Goal: Task Accomplishment & Management: Complete application form

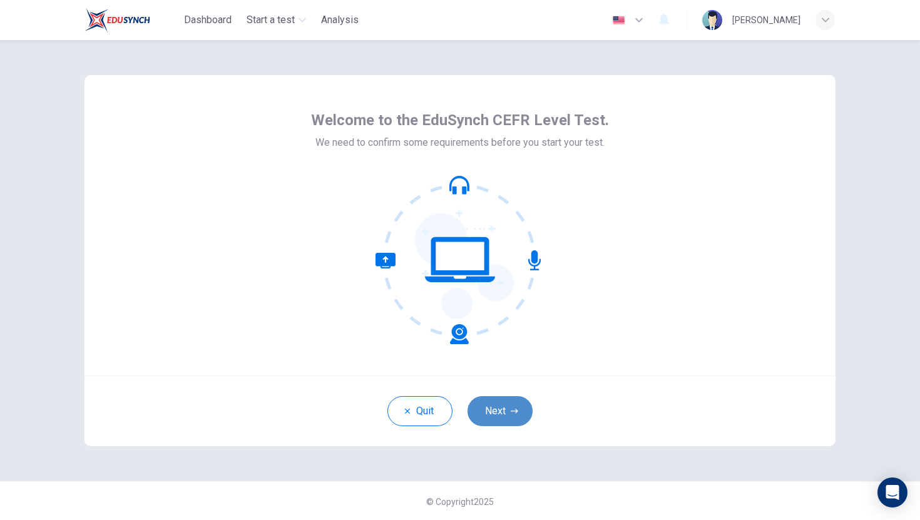
click at [500, 416] on button "Next" at bounding box center [499, 411] width 65 height 30
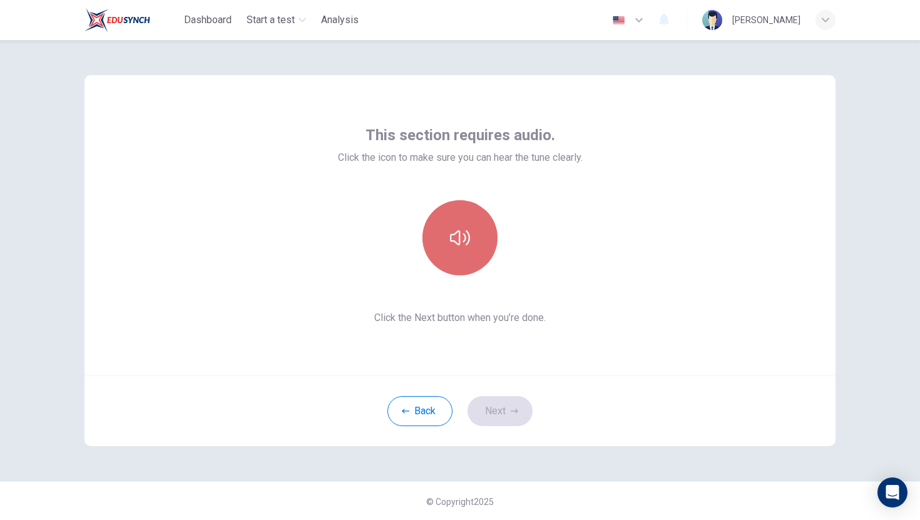
click at [453, 235] on icon "button" at bounding box center [460, 238] width 20 height 20
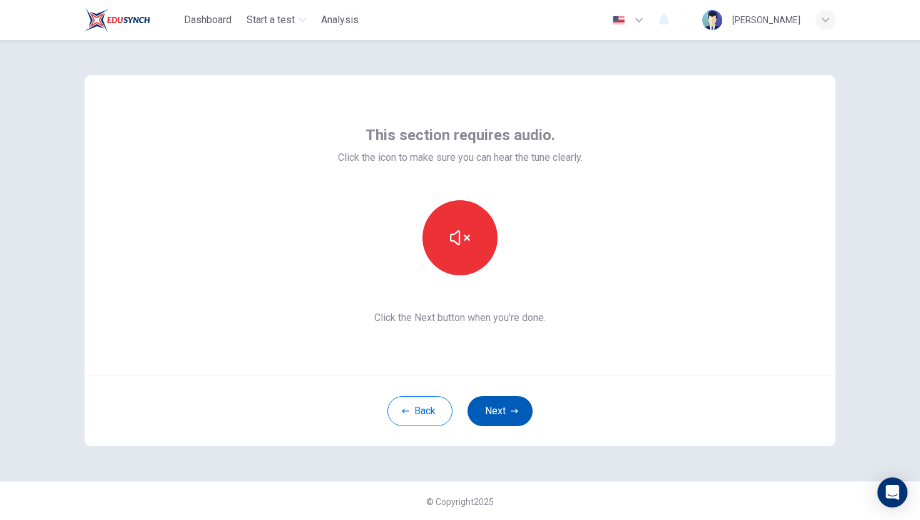
click at [504, 410] on button "Next" at bounding box center [499, 411] width 65 height 30
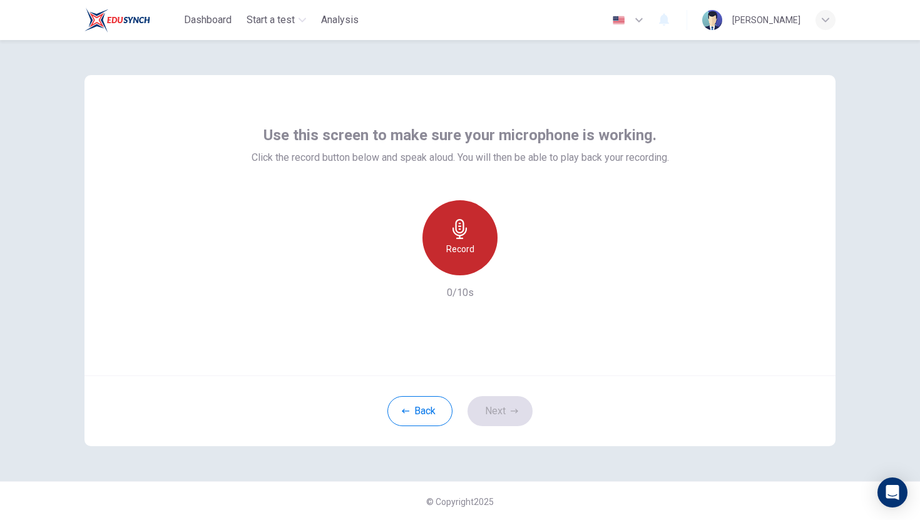
click at [465, 236] on icon "button" at bounding box center [460, 229] width 20 height 20
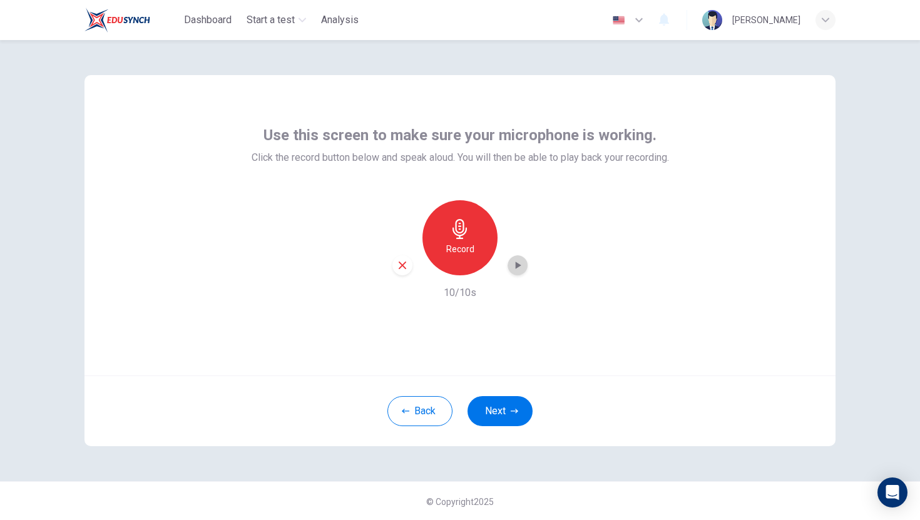
click at [517, 262] on icon "button" at bounding box center [517, 265] width 13 height 13
click at [522, 262] on icon "button" at bounding box center [517, 265] width 13 height 13
click at [403, 265] on icon "button" at bounding box center [403, 266] width 8 height 8
click at [524, 413] on button "Next" at bounding box center [499, 411] width 65 height 30
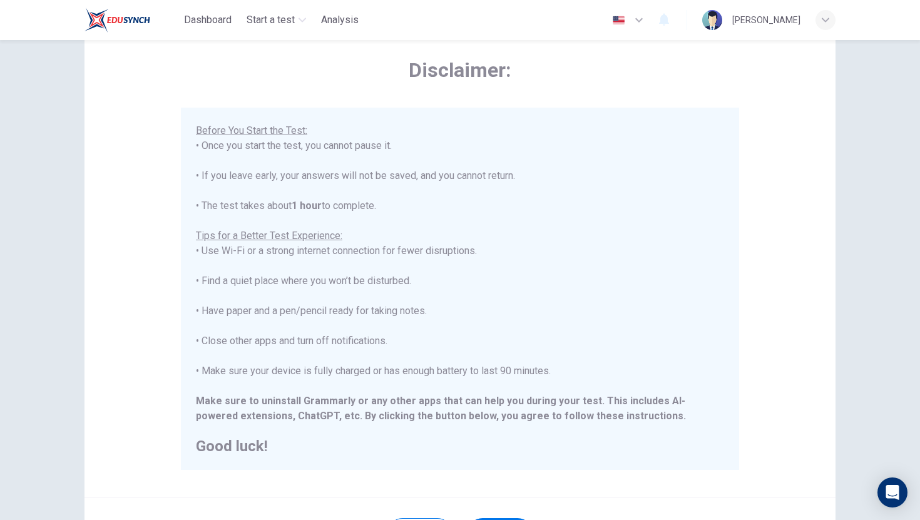
scroll to position [50, 0]
click at [826, 236] on div "Disclaimer: ****IMPORTANT: You cannot change the language during the test.**** …" at bounding box center [459, 262] width 751 height 475
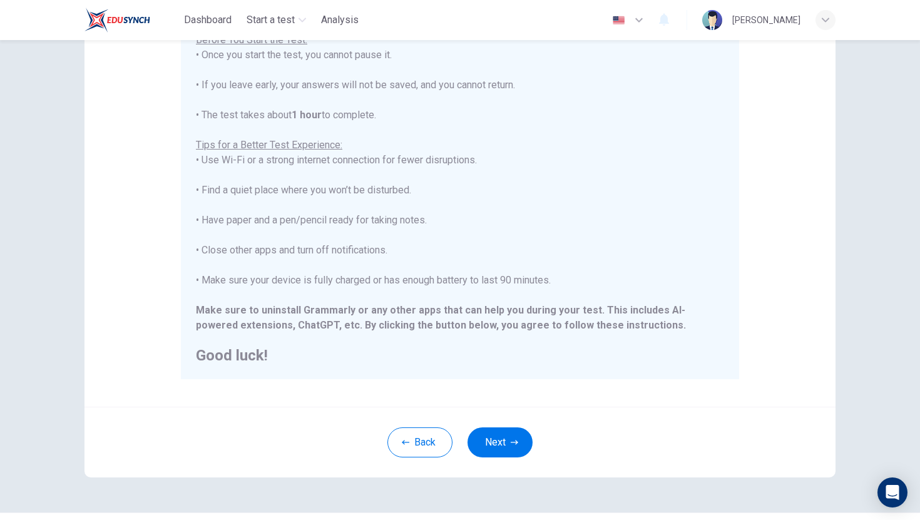
scroll to position [176, 0]
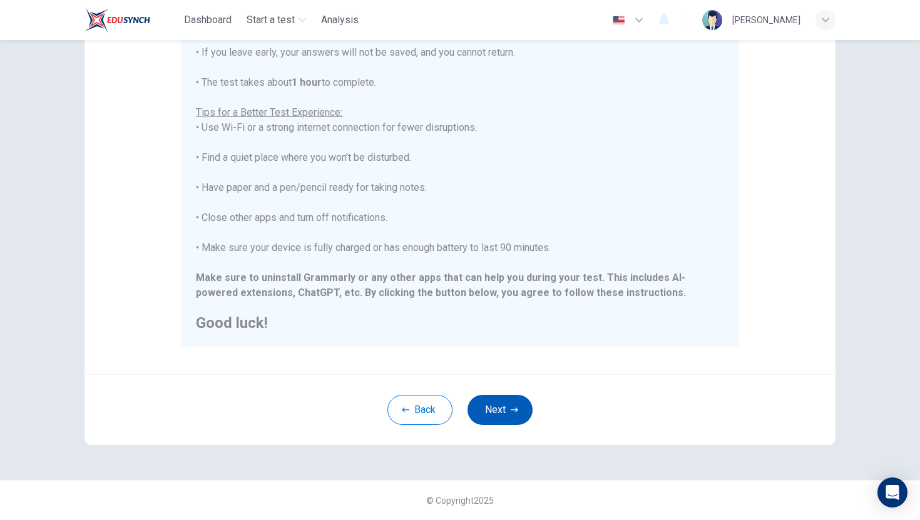
click at [506, 408] on button "Next" at bounding box center [499, 410] width 65 height 30
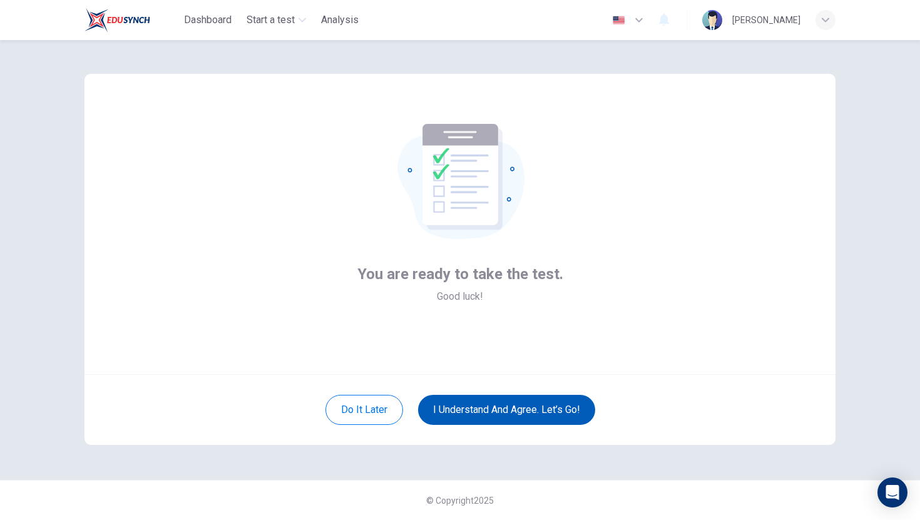
scroll to position [1, 0]
click at [527, 407] on button "I understand and agree. Let’s go!" at bounding box center [506, 410] width 177 height 30
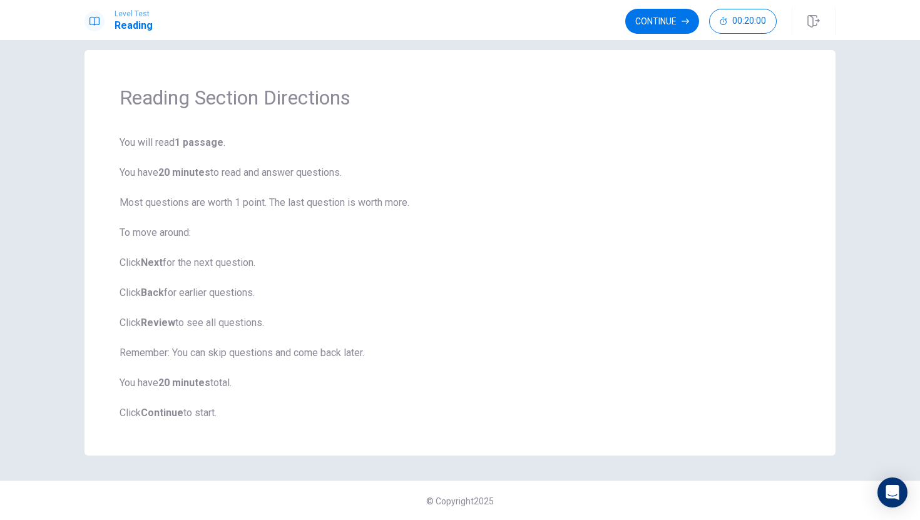
scroll to position [16, 0]
drag, startPoint x: 264, startPoint y: 315, endPoint x: 393, endPoint y: 128, distance: 227.2
click at [393, 128] on div "Reading Section Directions You will read 1 passage . You have 20 minutes to rea…" at bounding box center [459, 251] width 751 height 405
click at [649, 15] on button "Continue" at bounding box center [662, 21] width 74 height 25
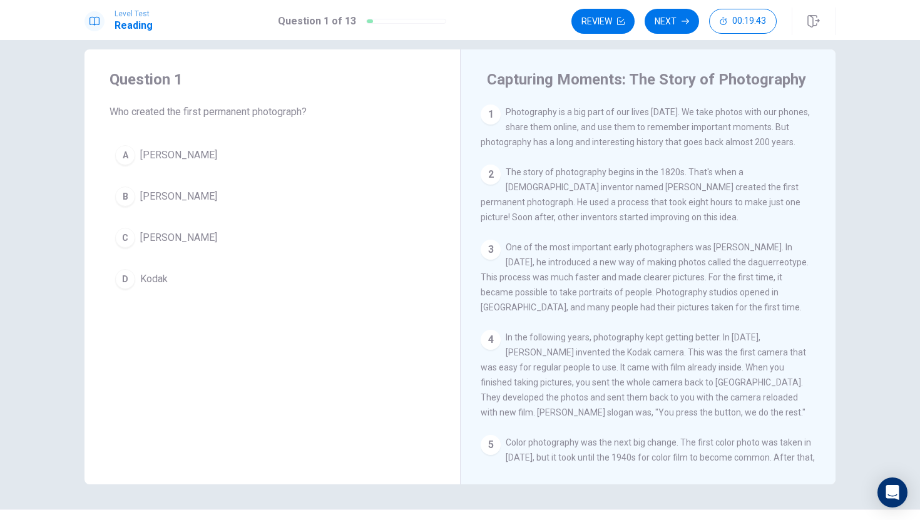
click at [125, 236] on div "C" at bounding box center [125, 238] width 20 height 20
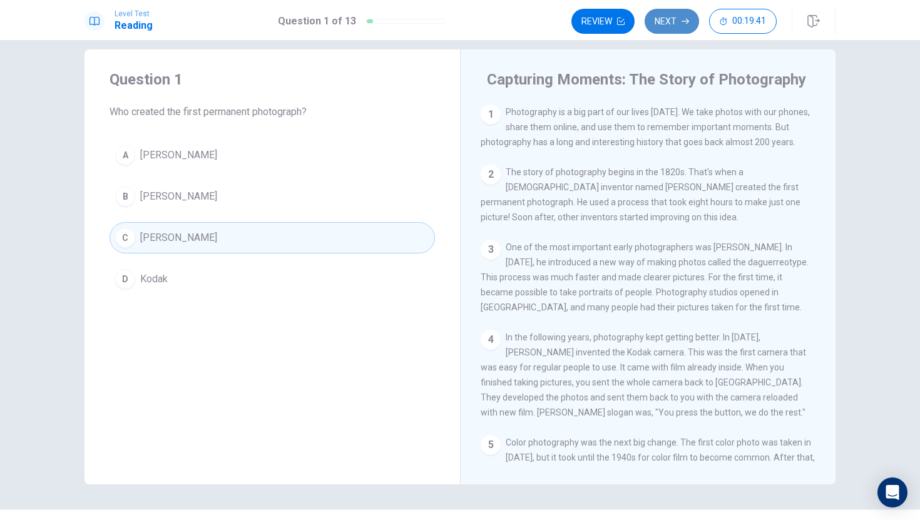
click at [691, 23] on button "Next" at bounding box center [671, 21] width 54 height 25
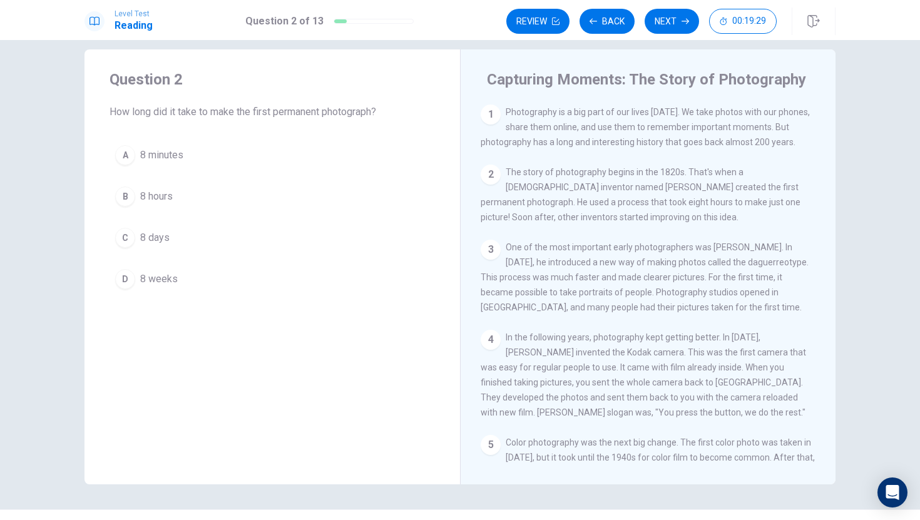
click at [122, 198] on div "B" at bounding box center [125, 196] width 20 height 20
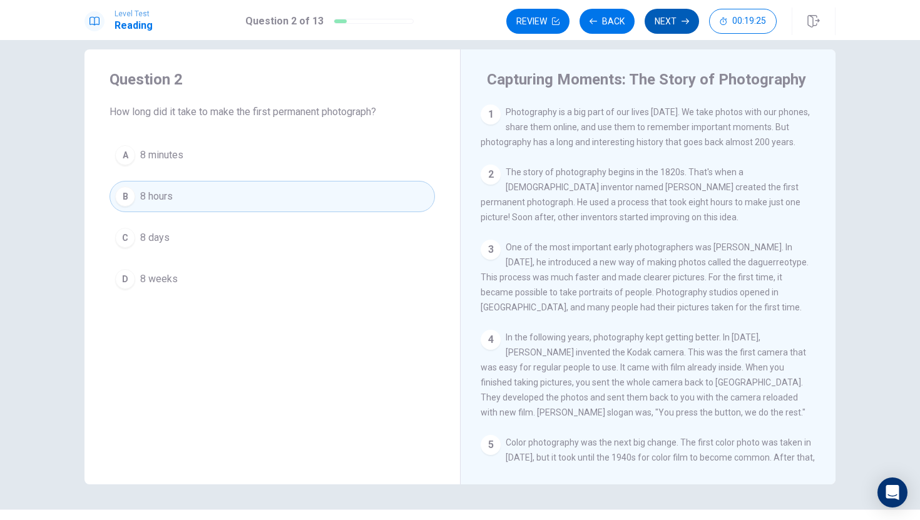
click at [669, 23] on button "Next" at bounding box center [671, 21] width 54 height 25
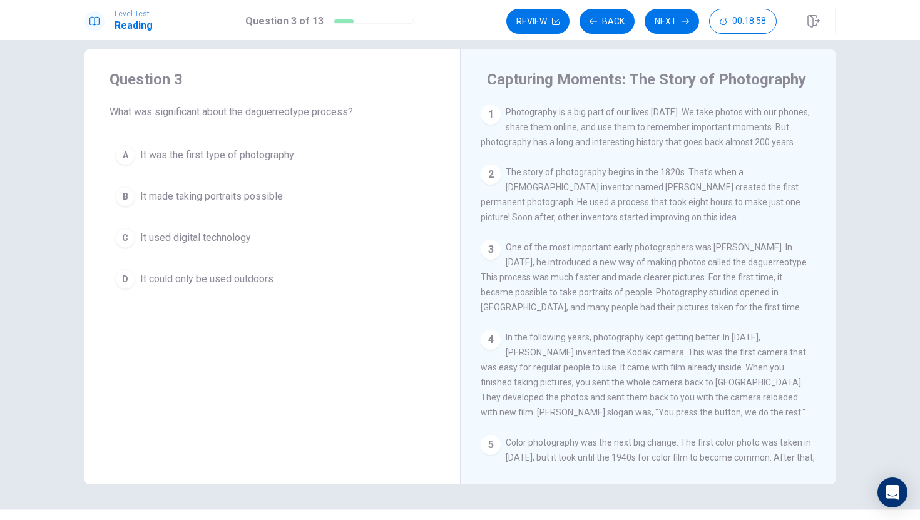
click at [120, 191] on div "B" at bounding box center [125, 196] width 20 height 20
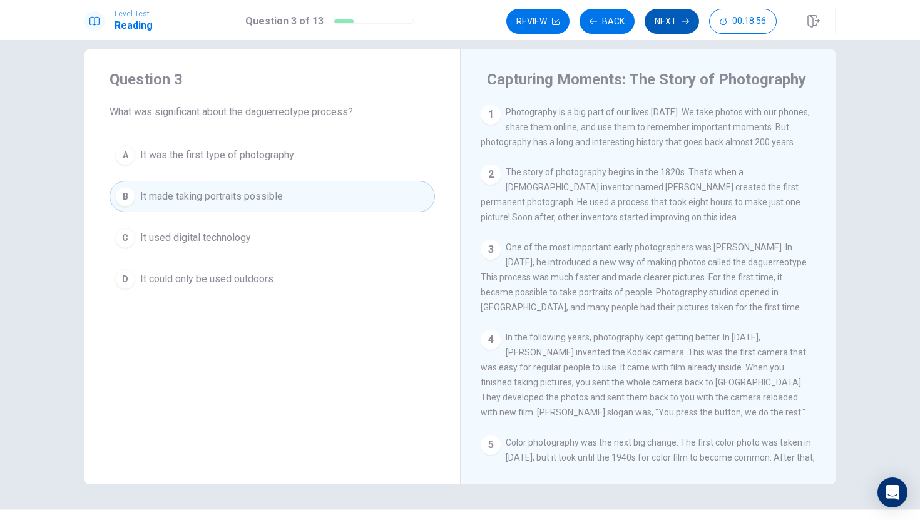
click at [663, 21] on button "Next" at bounding box center [671, 21] width 54 height 25
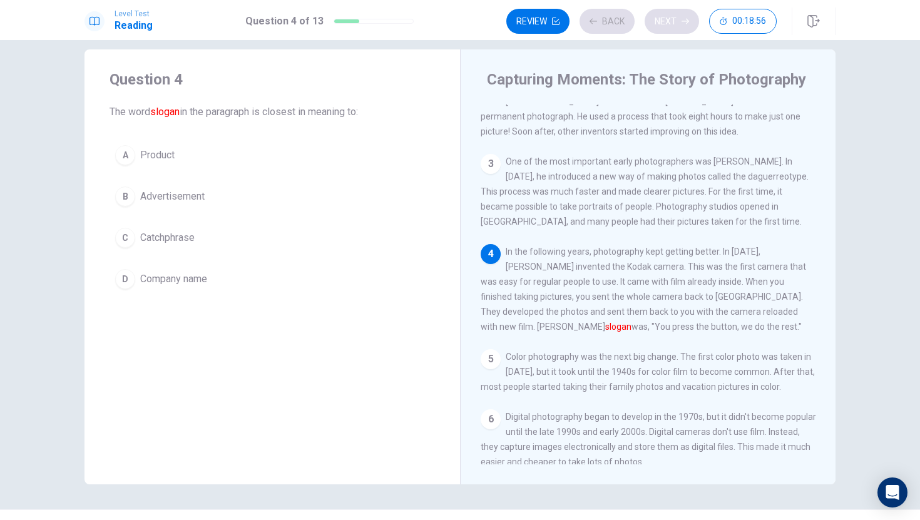
scroll to position [92, 0]
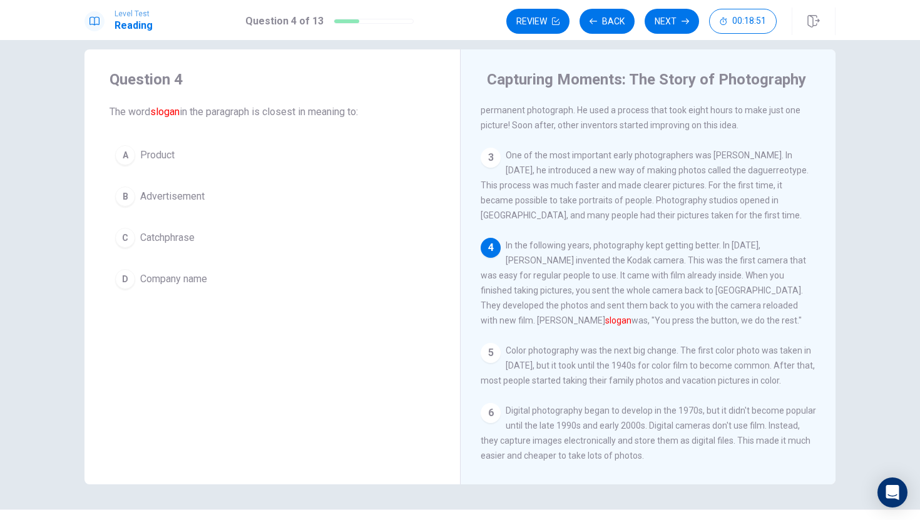
click at [123, 236] on div "C" at bounding box center [125, 238] width 20 height 20
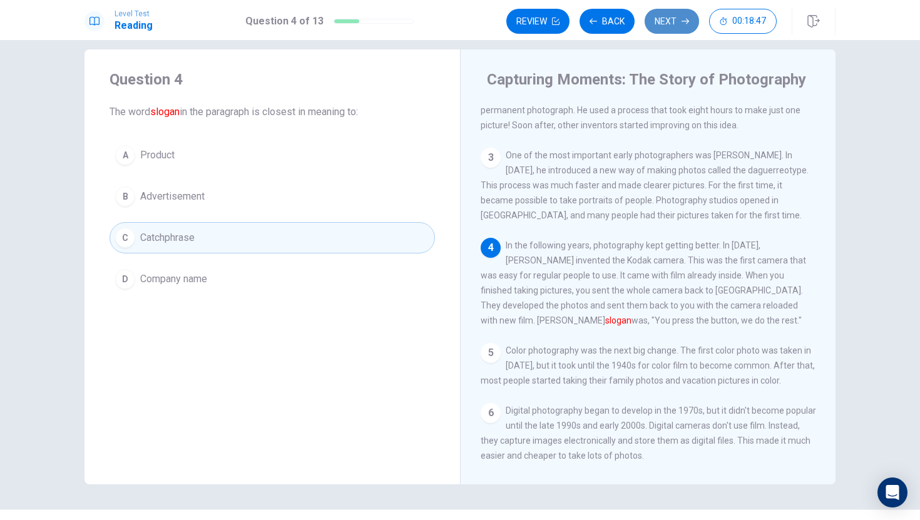
click at [669, 16] on button "Next" at bounding box center [671, 21] width 54 height 25
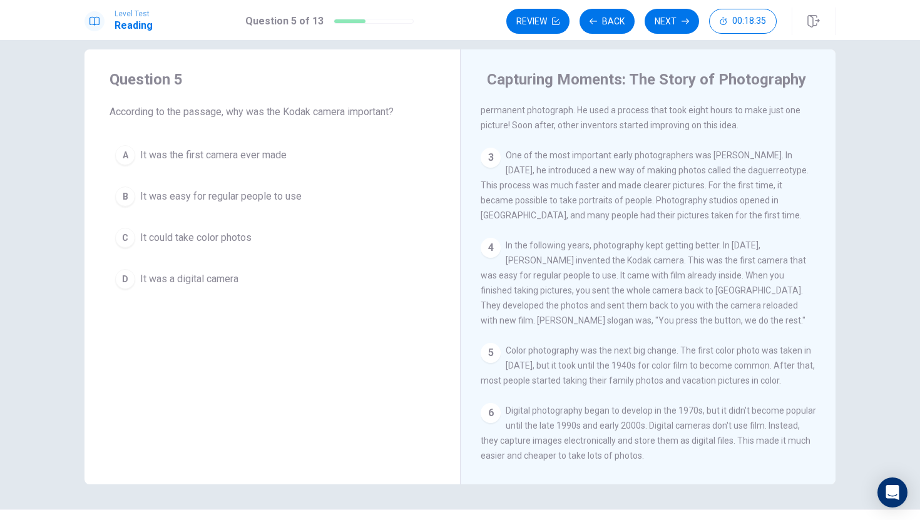
click at [342, 254] on div "A It was the first camera ever made B It was easy for regular people to use C I…" at bounding box center [271, 217] width 325 height 155
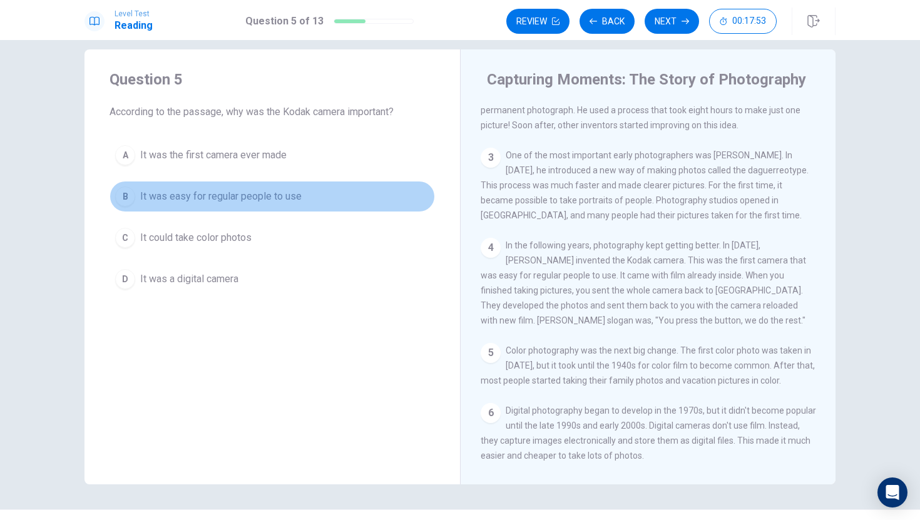
click at [130, 191] on div "B" at bounding box center [125, 196] width 20 height 20
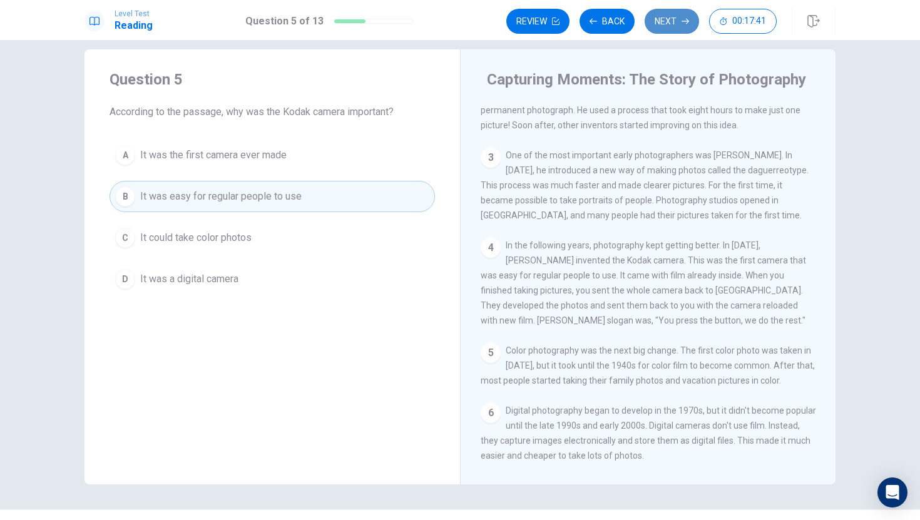
click at [663, 28] on button "Next" at bounding box center [671, 21] width 54 height 25
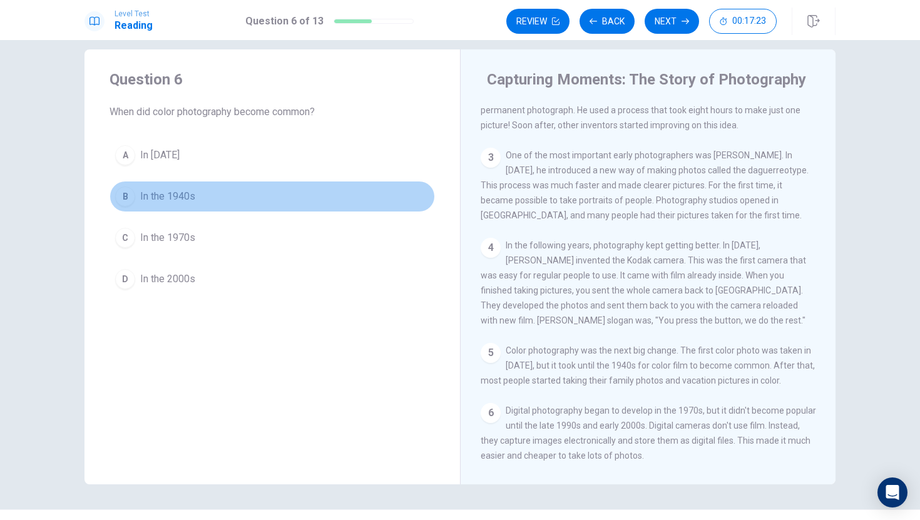
click at [121, 188] on div "B" at bounding box center [125, 196] width 20 height 20
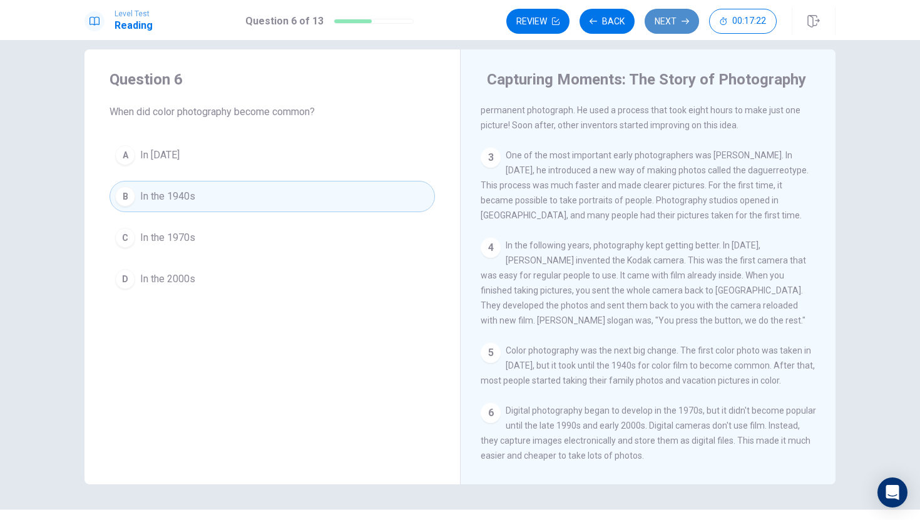
click at [664, 11] on button "Next" at bounding box center [671, 21] width 54 height 25
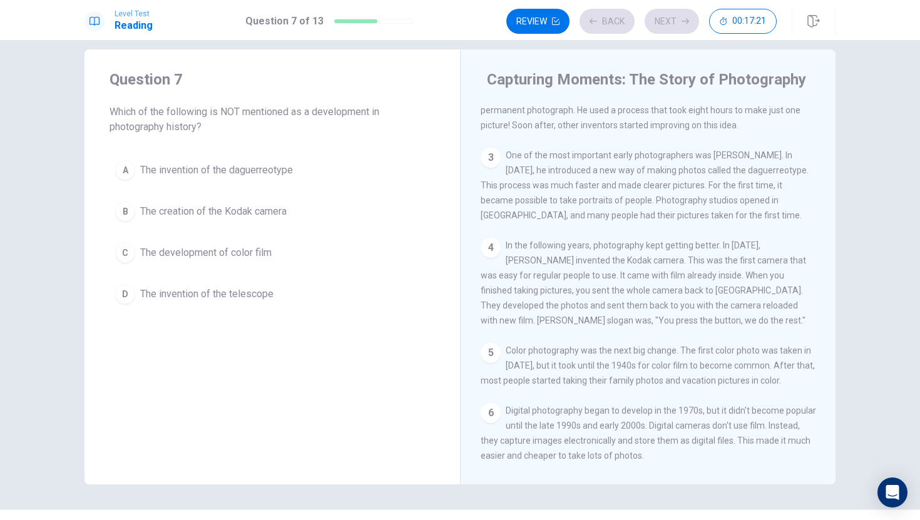
click at [608, 31] on div "Review Back Next 00:17:21" at bounding box center [641, 21] width 270 height 25
click at [606, 23] on button "Back" at bounding box center [606, 21] width 55 height 25
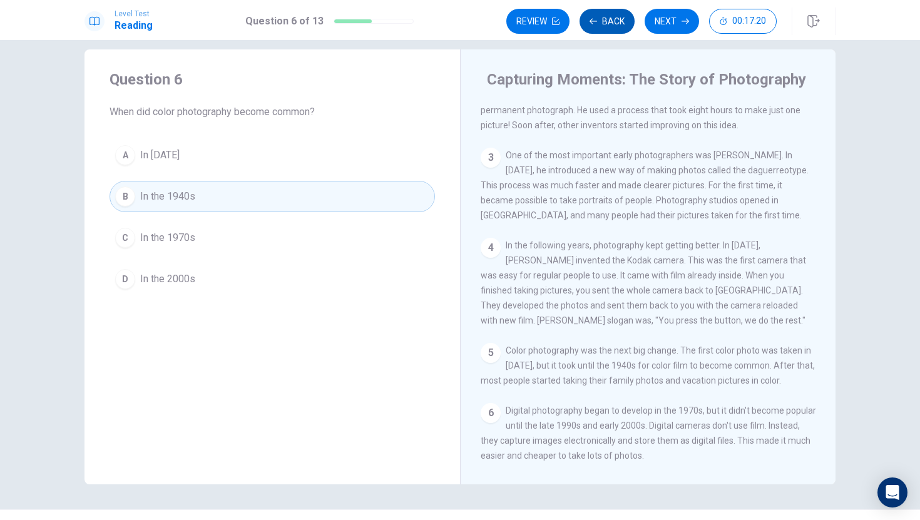
click at [606, 23] on button "Back" at bounding box center [606, 21] width 55 height 25
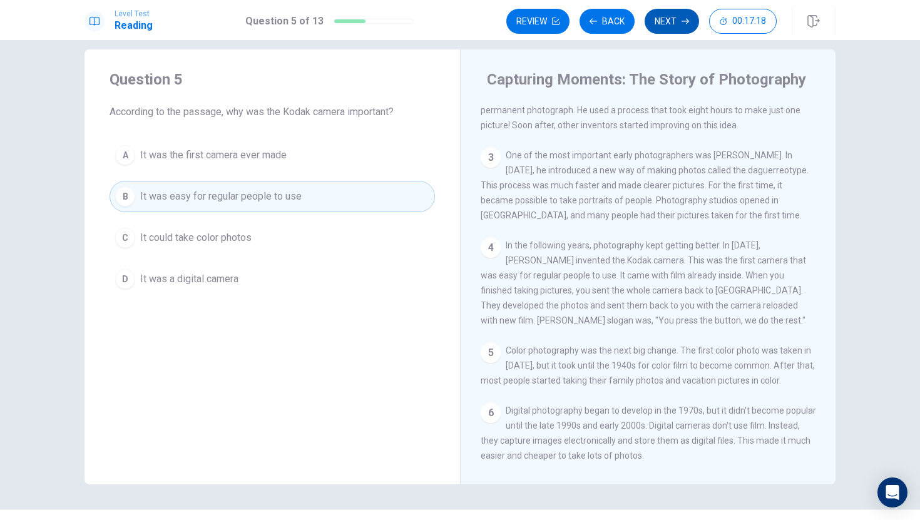
click at [684, 16] on button "Next" at bounding box center [671, 21] width 54 height 25
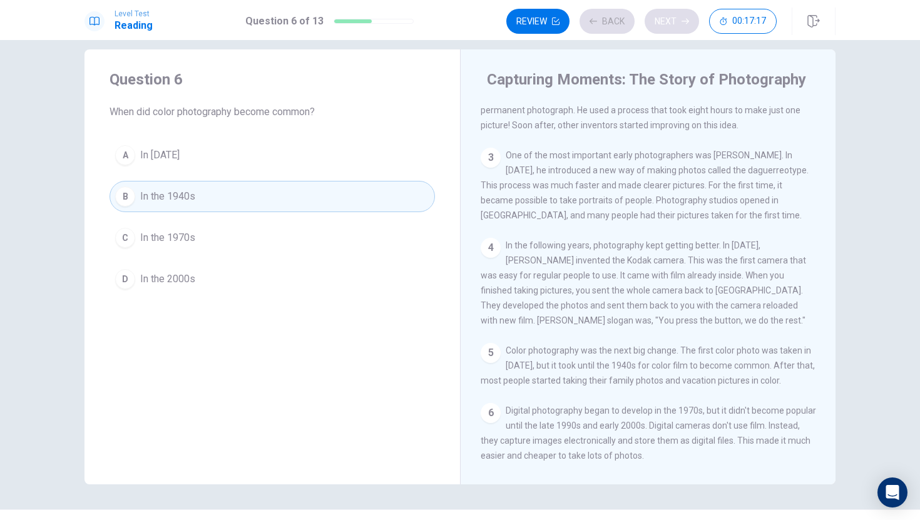
click at [684, 16] on div "Review Back Next 00:17:17" at bounding box center [641, 21] width 270 height 25
click at [683, 19] on icon "button" at bounding box center [685, 22] width 8 height 8
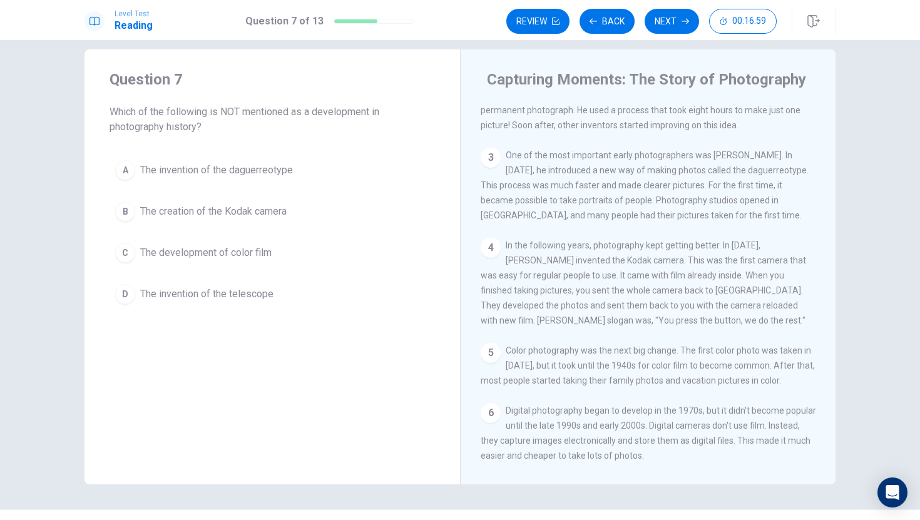
click at [130, 293] on div "D" at bounding box center [125, 294] width 20 height 20
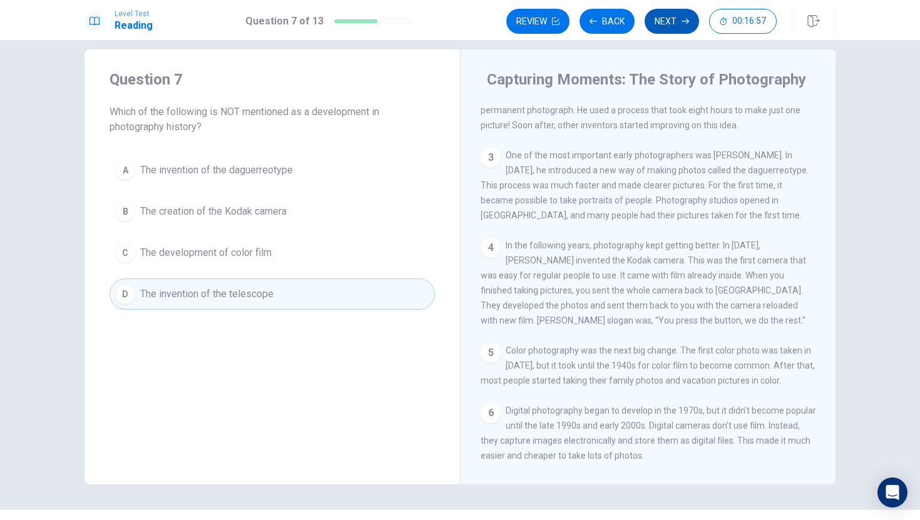
click at [684, 25] on button "Next" at bounding box center [671, 21] width 54 height 25
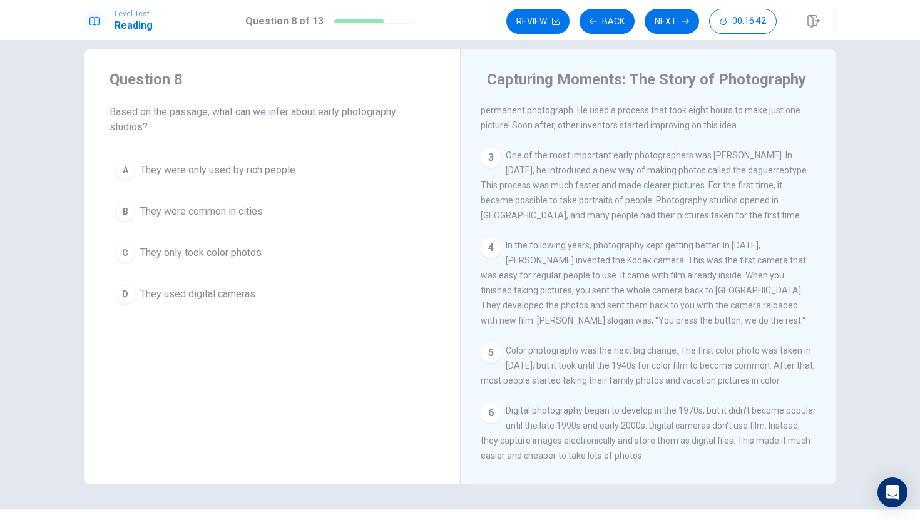
drag, startPoint x: 763, startPoint y: 452, endPoint x: 765, endPoint y: 415, distance: 37.6
click at [765, 414] on div "1 Photography is a big part of our lives [DATE]. We take photos with our phones…" at bounding box center [657, 284] width 352 height 360
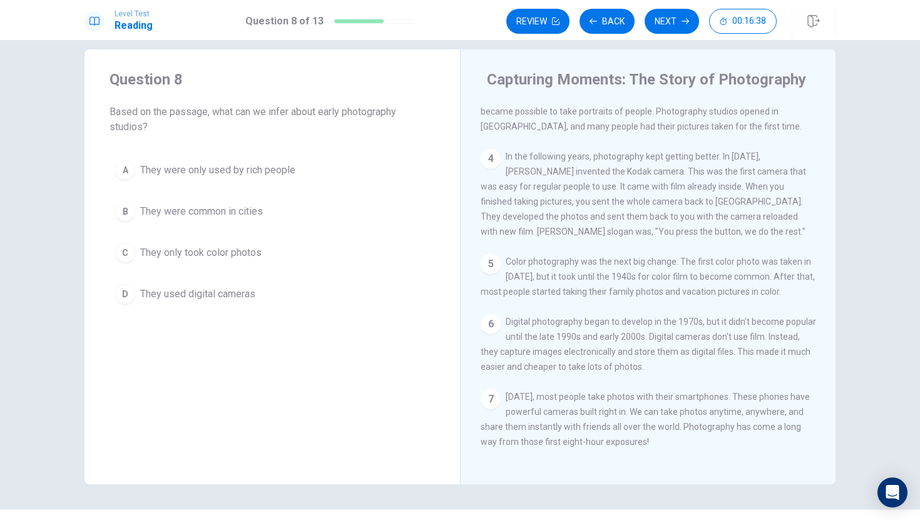
scroll to position [198, 0]
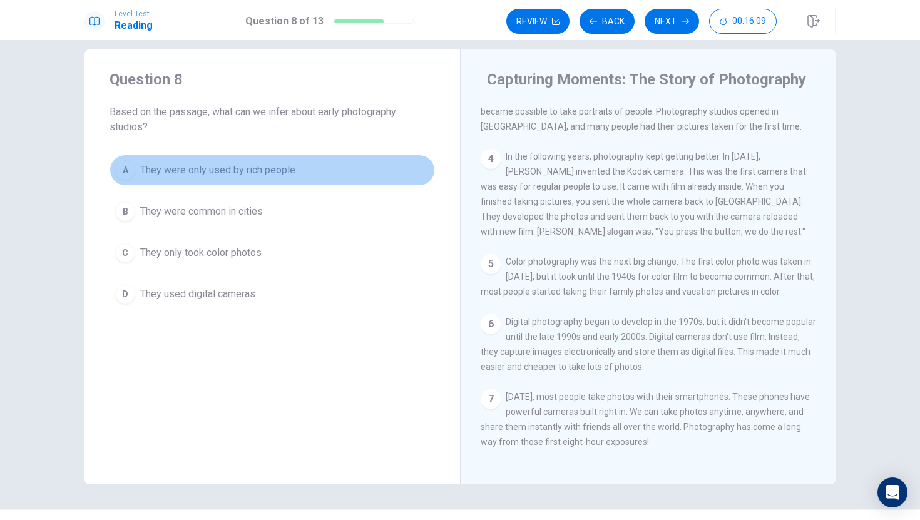
click at [131, 166] on div "A" at bounding box center [125, 170] width 20 height 20
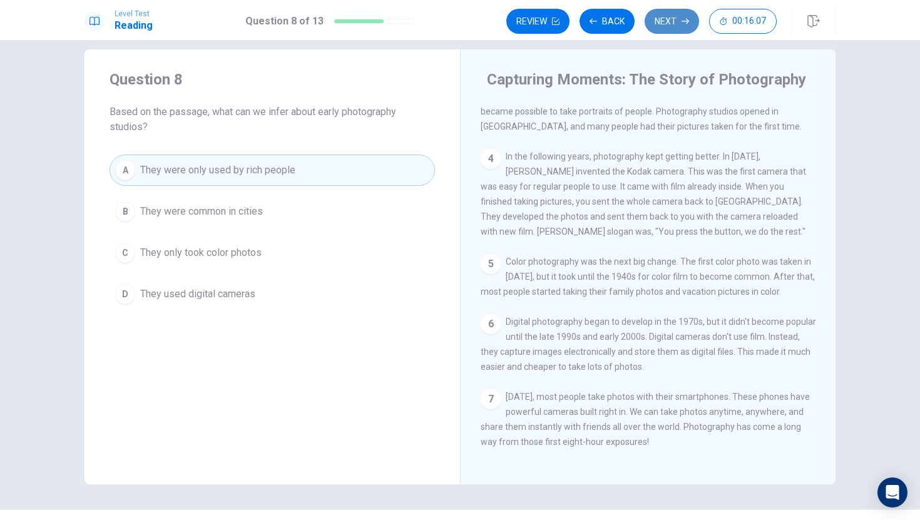
click at [658, 25] on button "Next" at bounding box center [671, 21] width 54 height 25
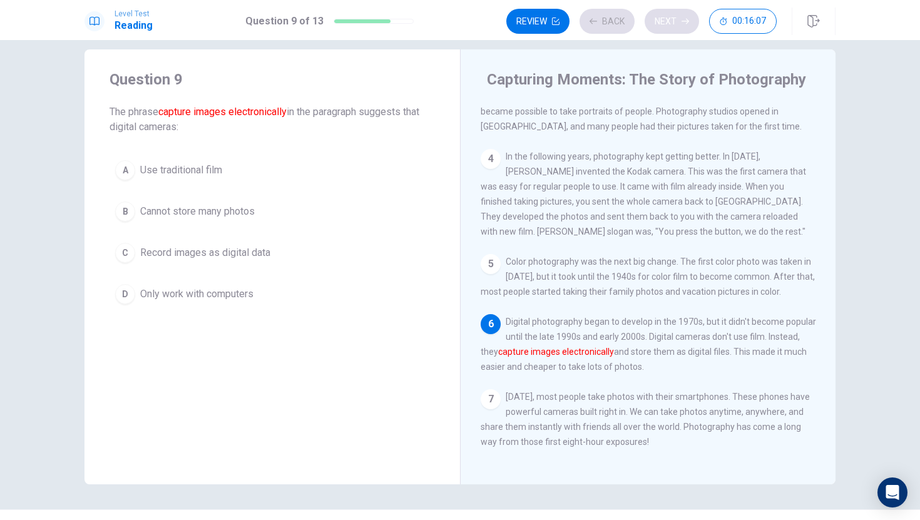
scroll to position [199, 0]
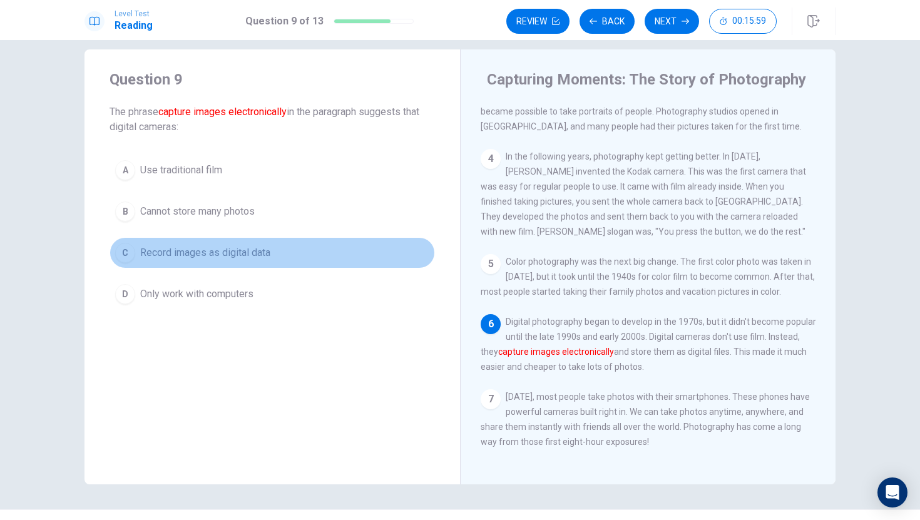
click at [121, 248] on div "C" at bounding box center [125, 253] width 20 height 20
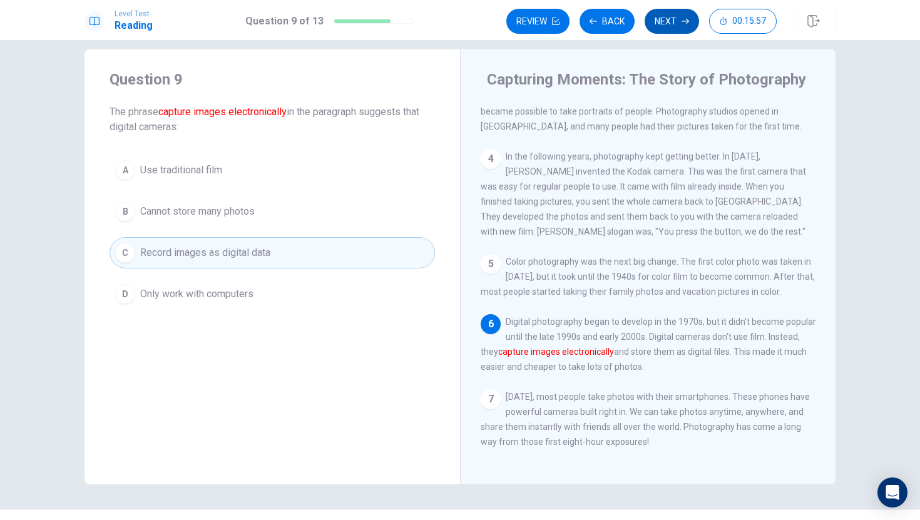
click at [676, 13] on button "Next" at bounding box center [671, 21] width 54 height 25
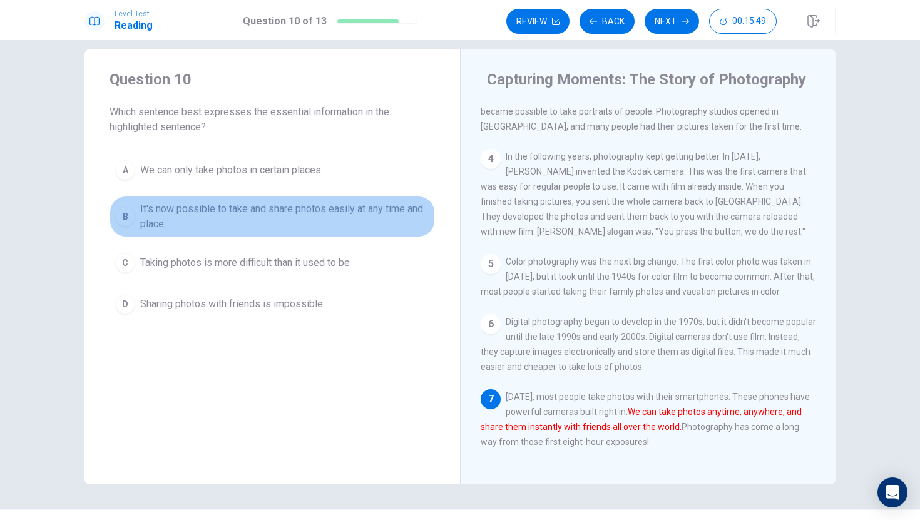
click at [130, 212] on div "B" at bounding box center [125, 216] width 20 height 20
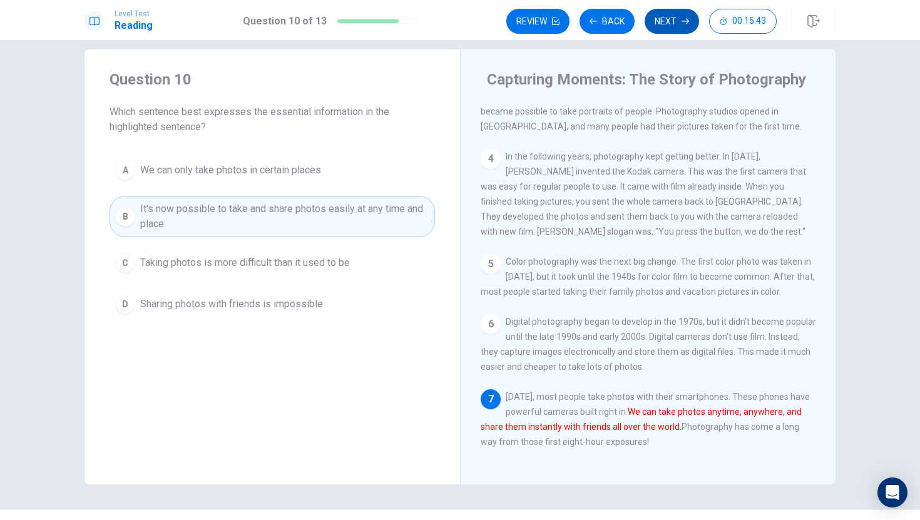
click at [657, 25] on button "Next" at bounding box center [671, 21] width 54 height 25
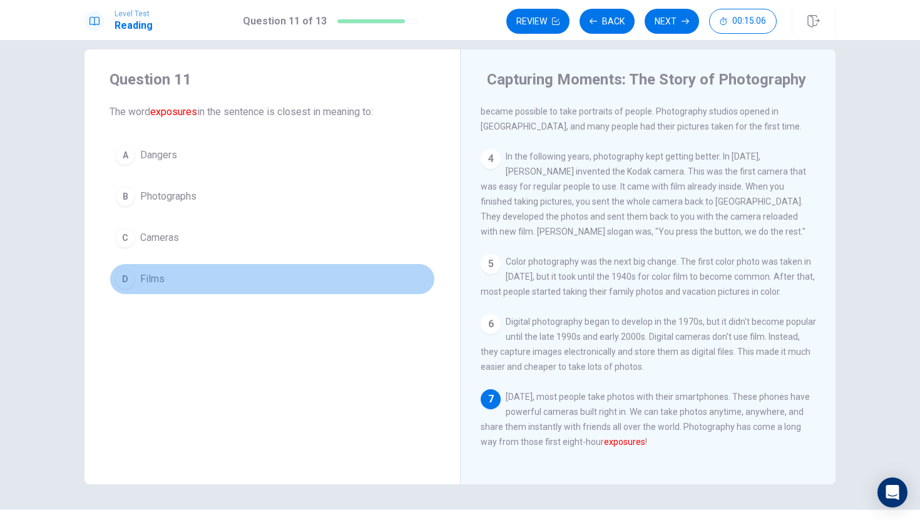
click at [133, 285] on button "D Films" at bounding box center [271, 278] width 325 height 31
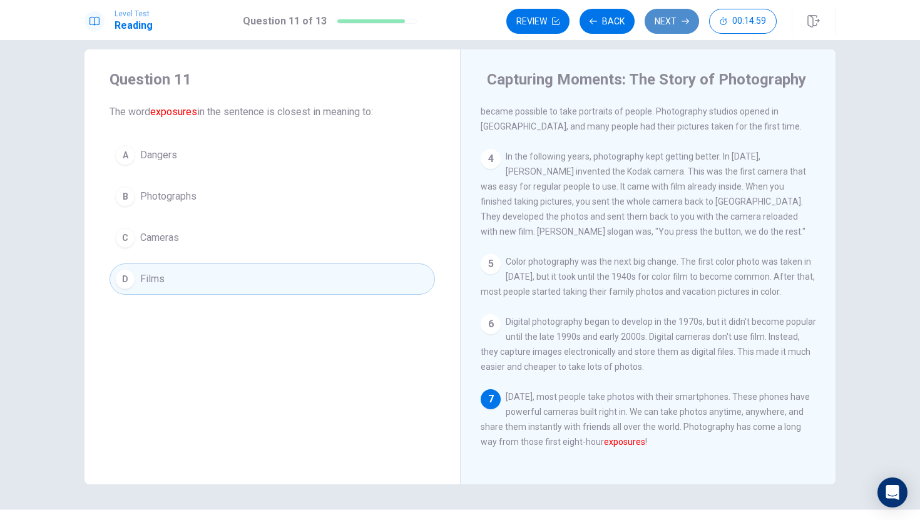
click at [686, 28] on button "Next" at bounding box center [671, 21] width 54 height 25
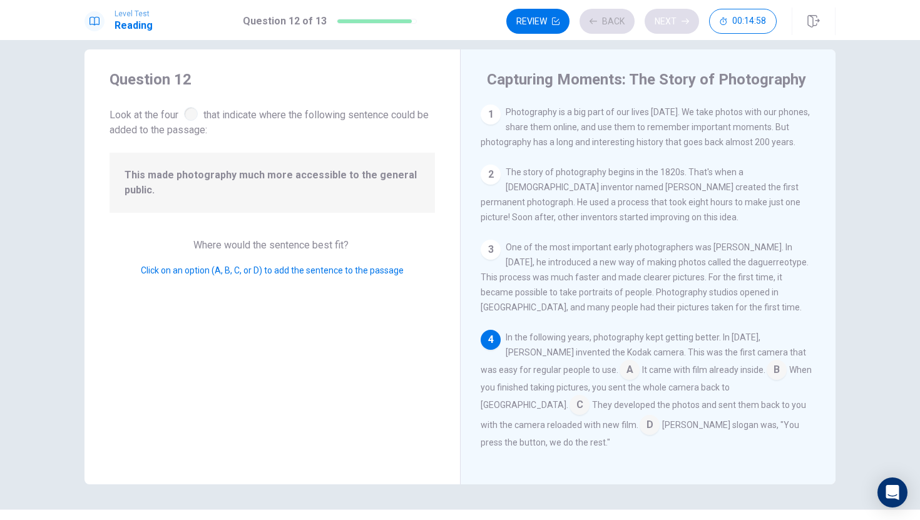
scroll to position [103, 0]
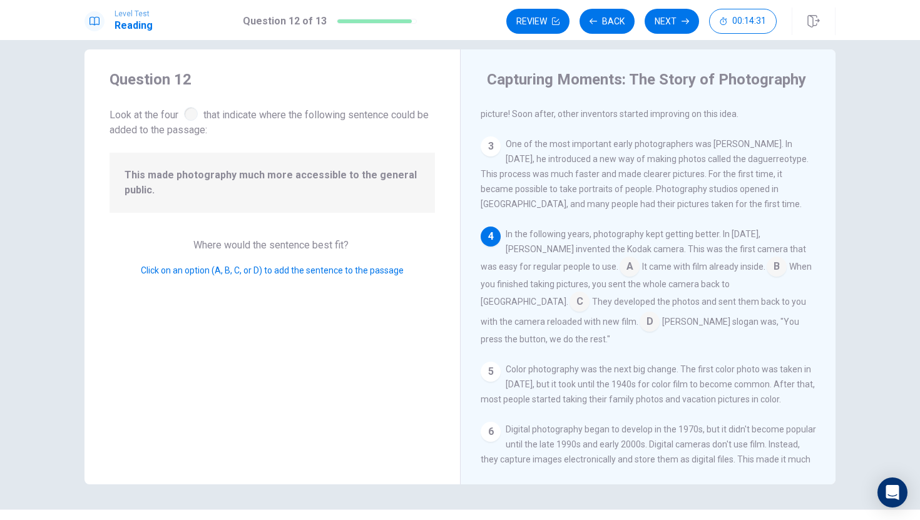
click at [639, 333] on input at bounding box center [649, 323] width 20 height 20
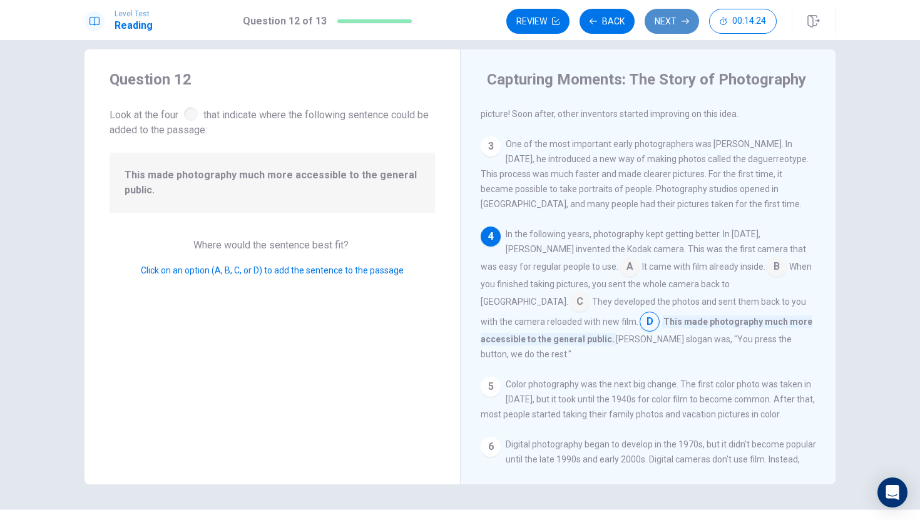
click at [654, 13] on button "Next" at bounding box center [671, 21] width 54 height 25
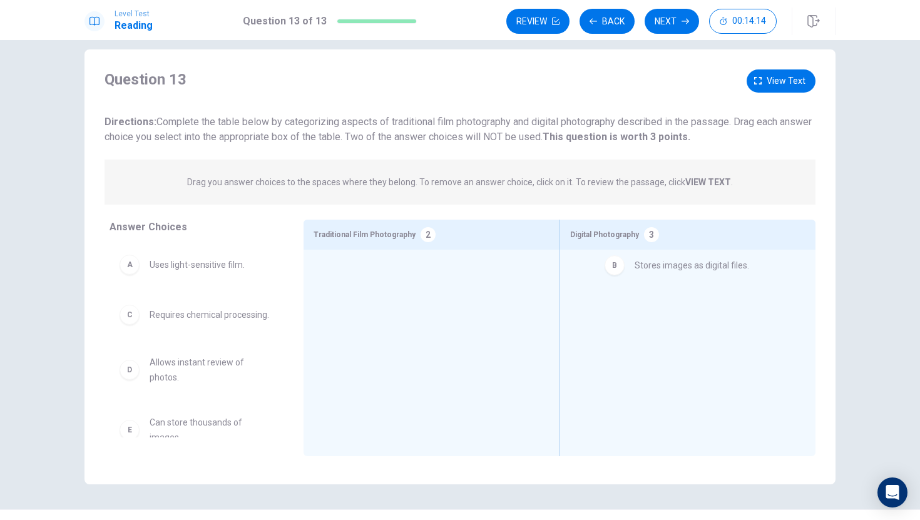
drag, startPoint x: 136, startPoint y: 320, endPoint x: 624, endPoint y: 271, distance: 489.8
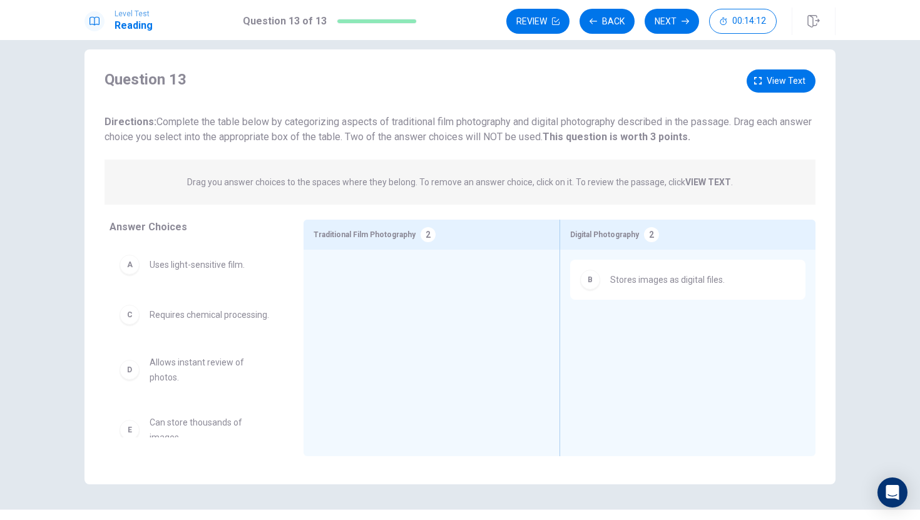
scroll to position [3, 0]
drag, startPoint x: 129, startPoint y: 413, endPoint x: 580, endPoint y: 320, distance: 460.5
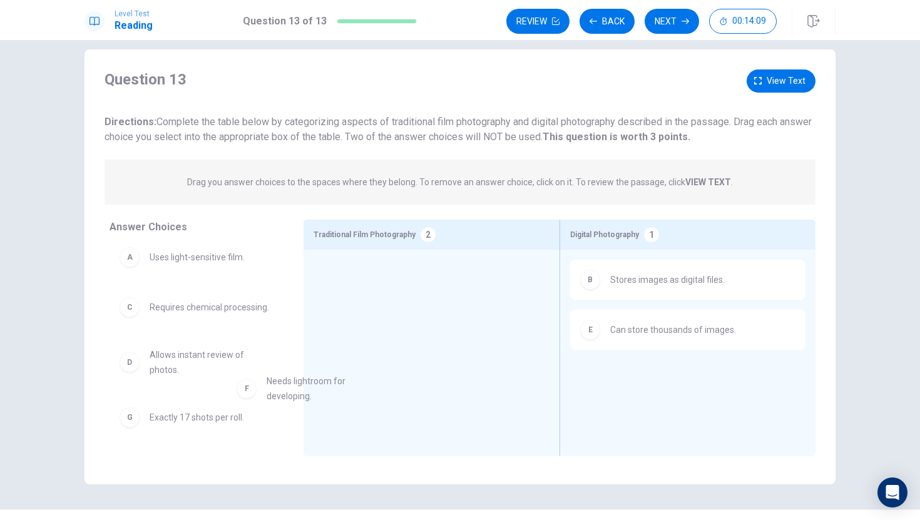
scroll to position [9, 0]
drag, startPoint x: 121, startPoint y: 427, endPoint x: 191, endPoint y: 390, distance: 79.2
drag, startPoint x: 129, startPoint y: 356, endPoint x: 524, endPoint y: 363, distance: 395.5
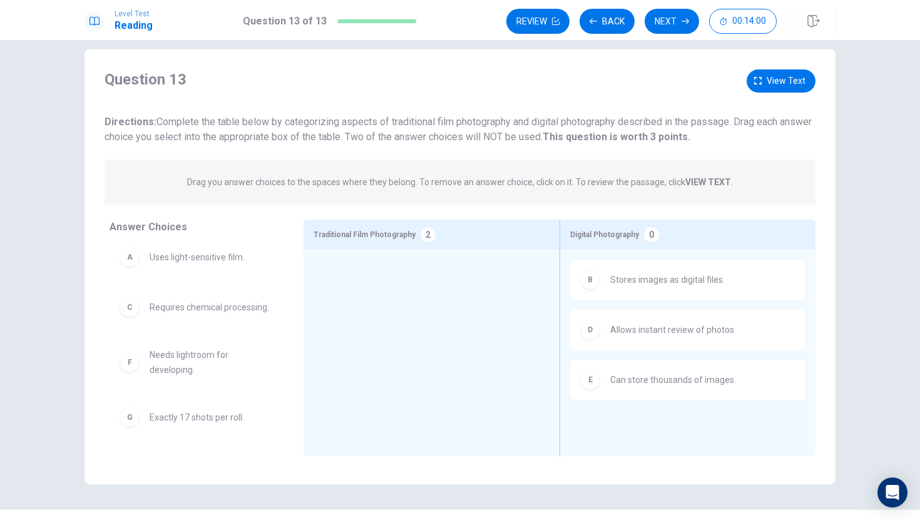
scroll to position [8, 0]
drag, startPoint x: 227, startPoint y: 404, endPoint x: 235, endPoint y: 370, distance: 34.6
drag, startPoint x: 255, startPoint y: 357, endPoint x: 240, endPoint y: 366, distance: 17.7
drag, startPoint x: 139, startPoint y: 399, endPoint x: 165, endPoint y: 395, distance: 25.9
drag, startPoint x: 165, startPoint y: 395, endPoint x: 216, endPoint y: 396, distance: 51.3
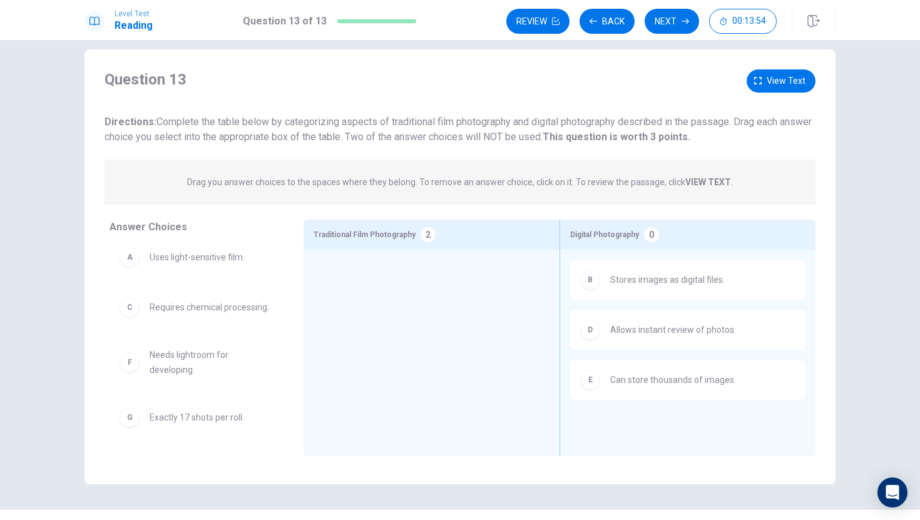
click at [250, 372] on div "A Uses light-sensitive film. C Requires chemical processing. F Needs lightroom …" at bounding box center [196, 333] width 174 height 193
drag, startPoint x: 216, startPoint y: 405, endPoint x: 491, endPoint y: 324, distance: 286.5
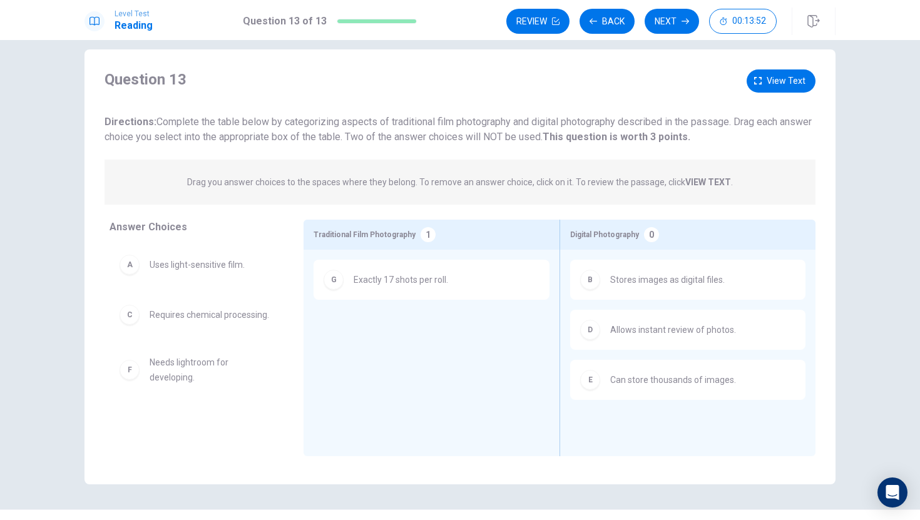
scroll to position [0, 0]
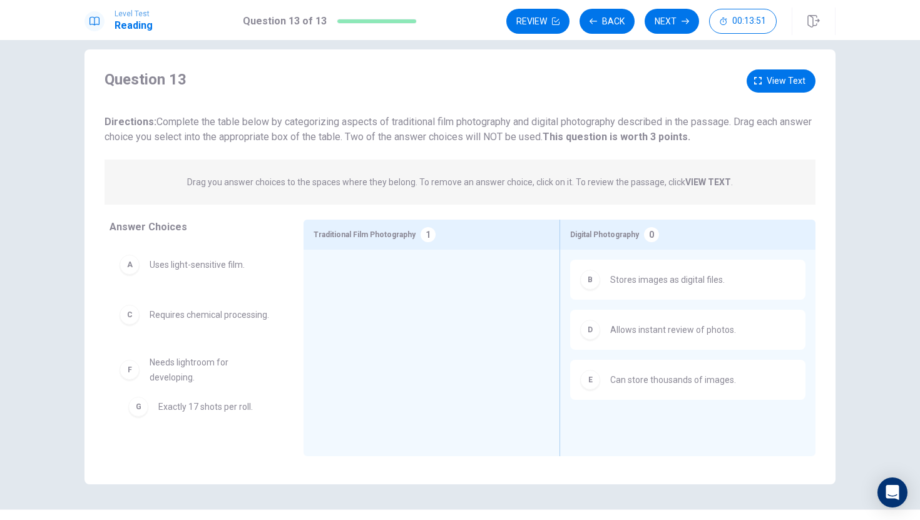
drag, startPoint x: 432, startPoint y: 285, endPoint x: 233, endPoint y: 416, distance: 238.1
drag, startPoint x: 181, startPoint y: 374, endPoint x: 374, endPoint y: 349, distance: 194.3
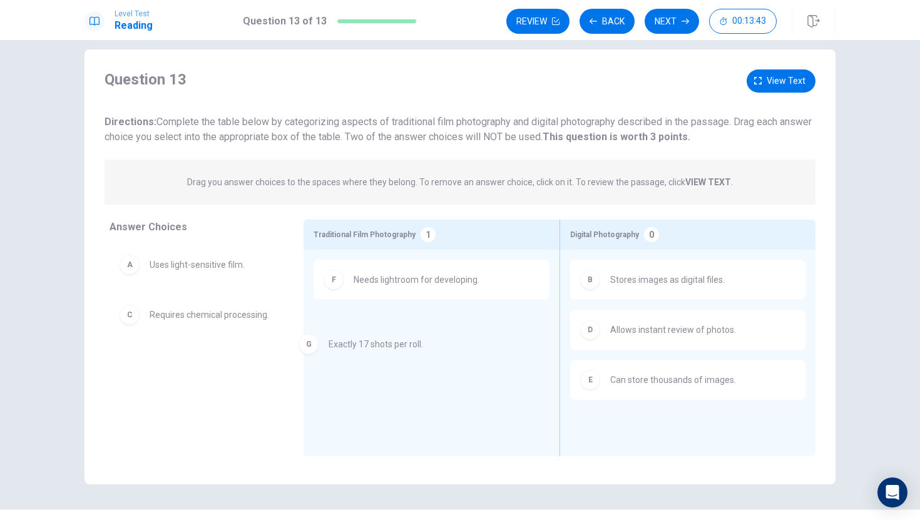
drag, startPoint x: 209, startPoint y: 372, endPoint x: 392, endPoint y: 352, distance: 183.8
drag, startPoint x: 442, startPoint y: 335, endPoint x: 246, endPoint y: 373, distance: 200.0
drag, startPoint x: 255, startPoint y: 258, endPoint x: 489, endPoint y: 340, distance: 248.1
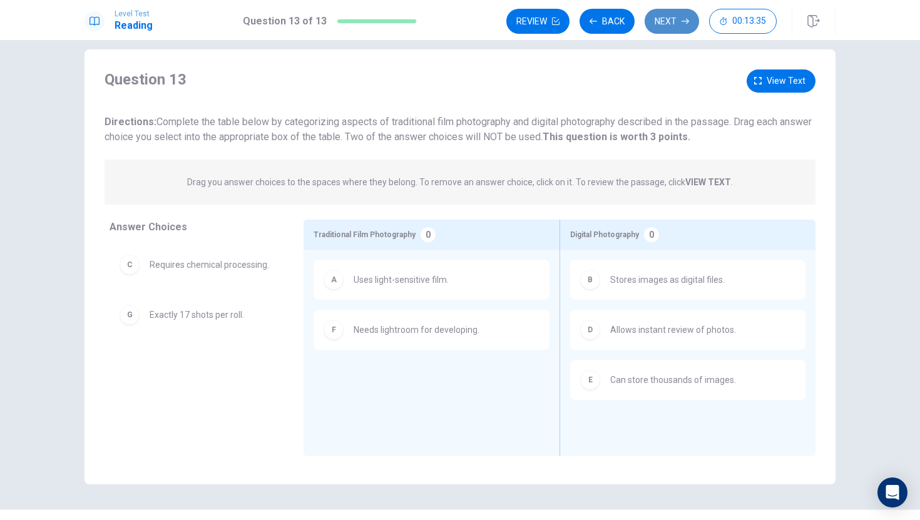
click at [671, 16] on button "Next" at bounding box center [671, 21] width 54 height 25
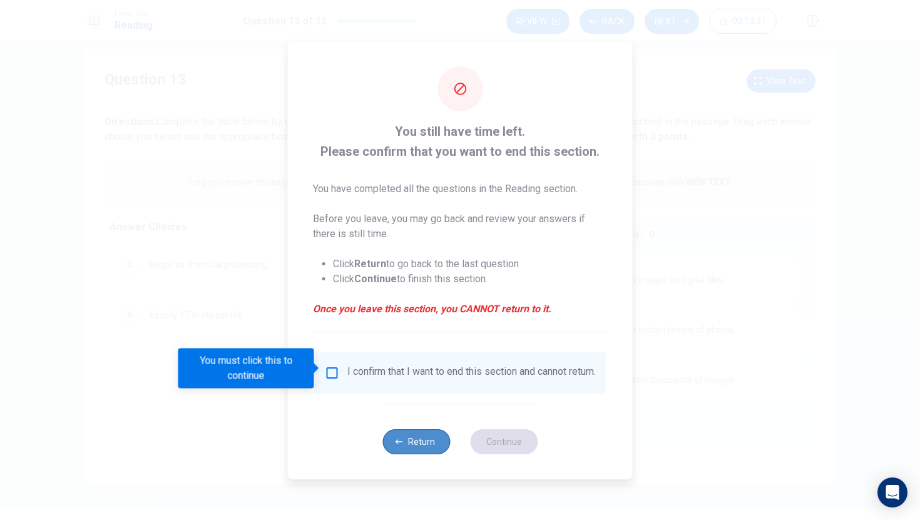
click at [432, 435] on button "Return" at bounding box center [416, 441] width 68 height 25
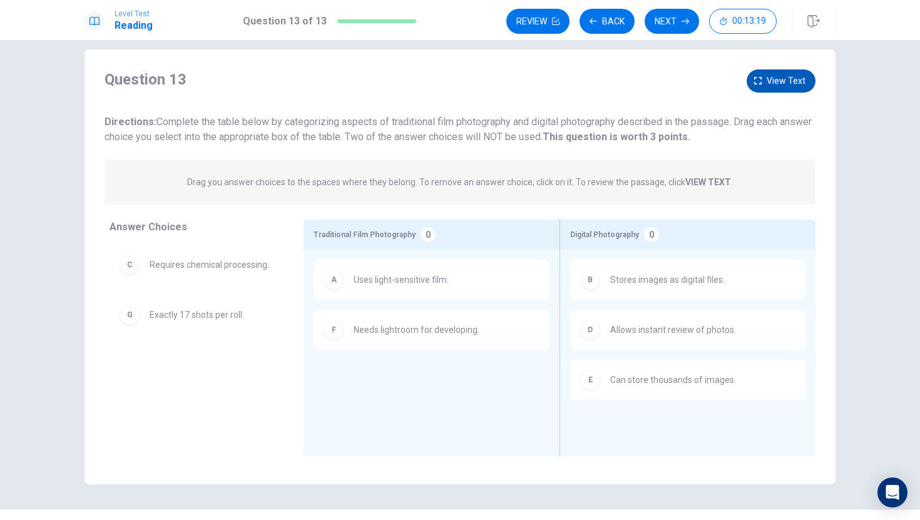
click at [755, 71] on button "View text" at bounding box center [780, 80] width 69 height 23
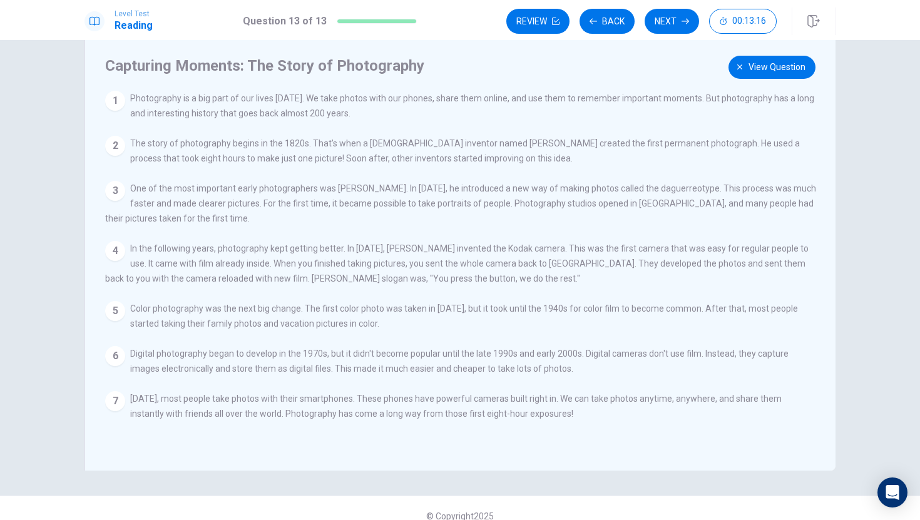
scroll to position [29, 0]
click at [735, 60] on button "View question" at bounding box center [771, 67] width 87 height 23
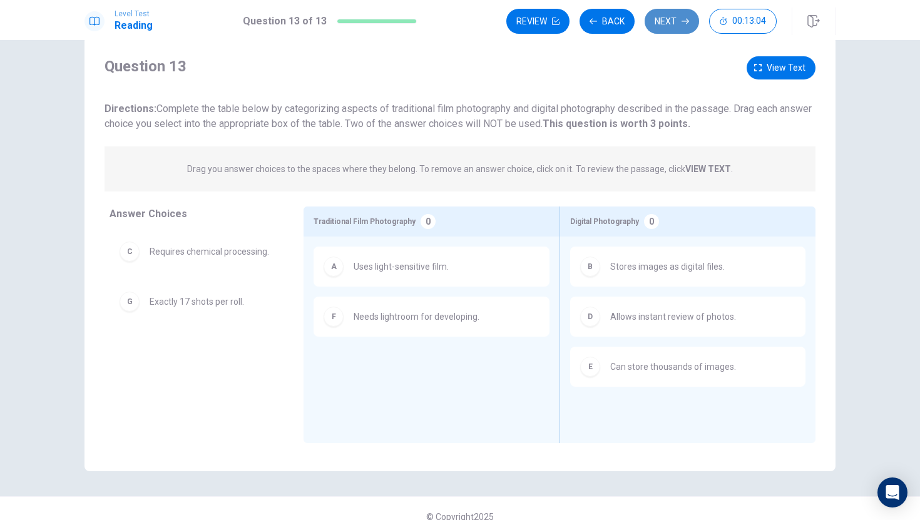
click at [674, 19] on button "Next" at bounding box center [671, 21] width 54 height 25
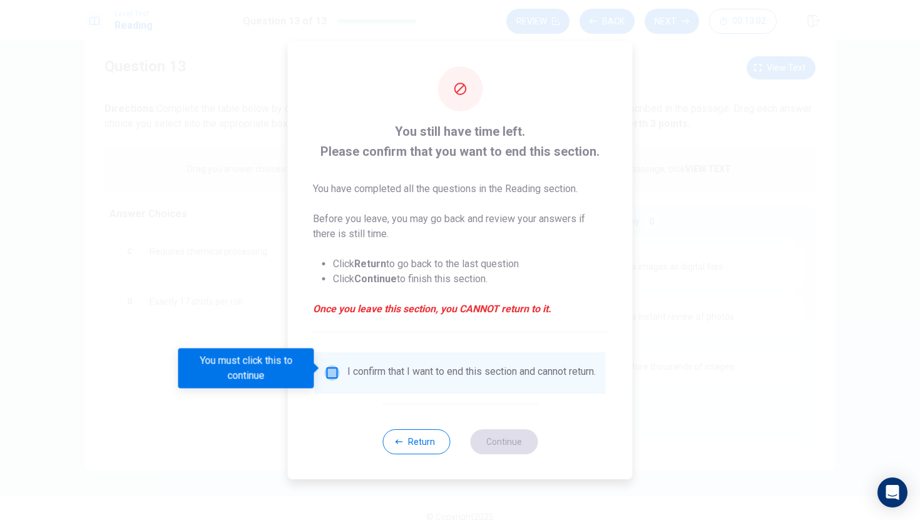
click at [329, 372] on input "You must click this to continue" at bounding box center [332, 372] width 15 height 15
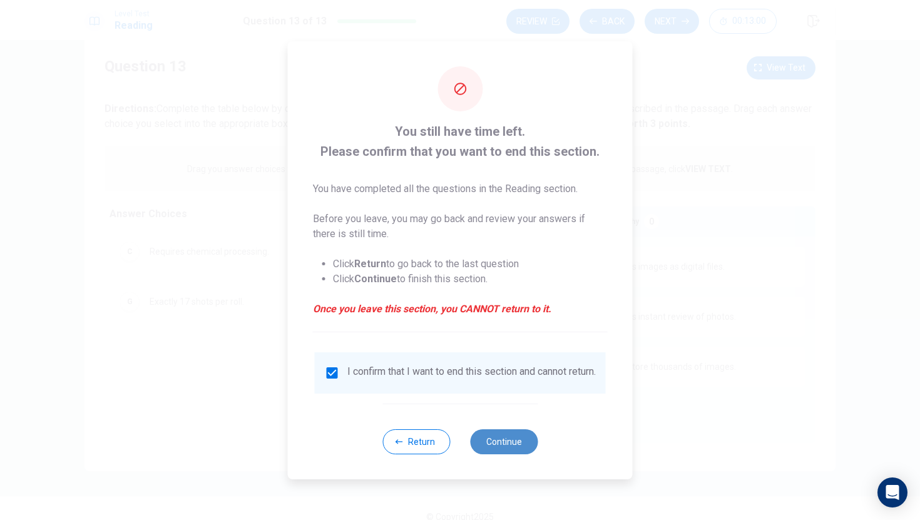
click at [524, 444] on button "Continue" at bounding box center [504, 441] width 68 height 25
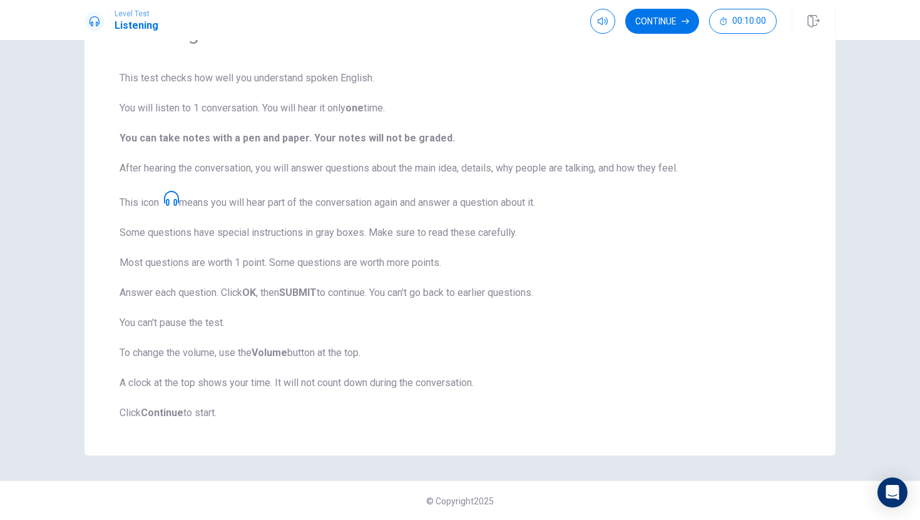
scroll to position [78, 0]
click at [666, 21] on button "Continue" at bounding box center [662, 21] width 74 height 25
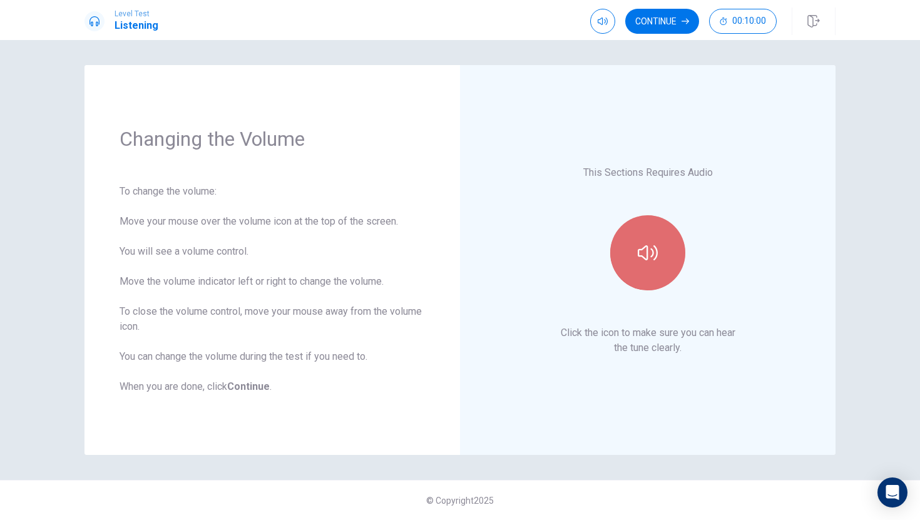
click at [648, 268] on button "button" at bounding box center [647, 252] width 75 height 75
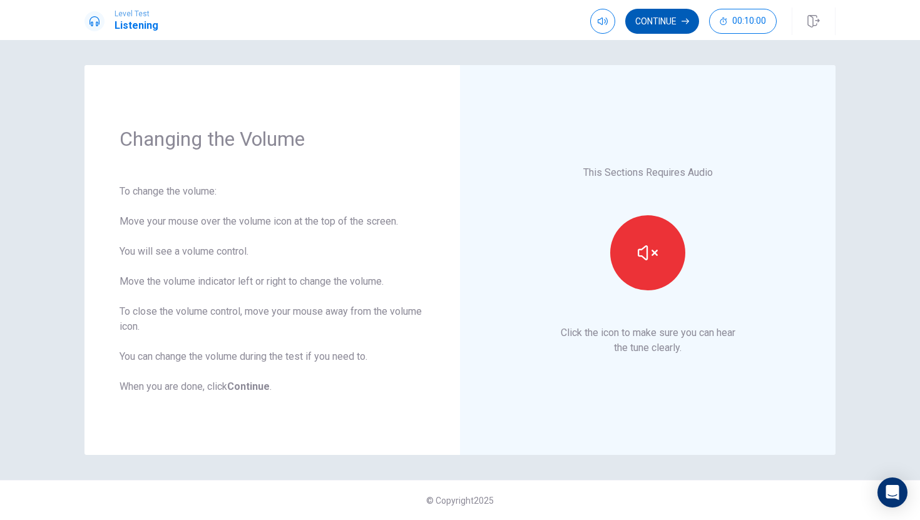
click at [660, 21] on button "Continue" at bounding box center [662, 21] width 74 height 25
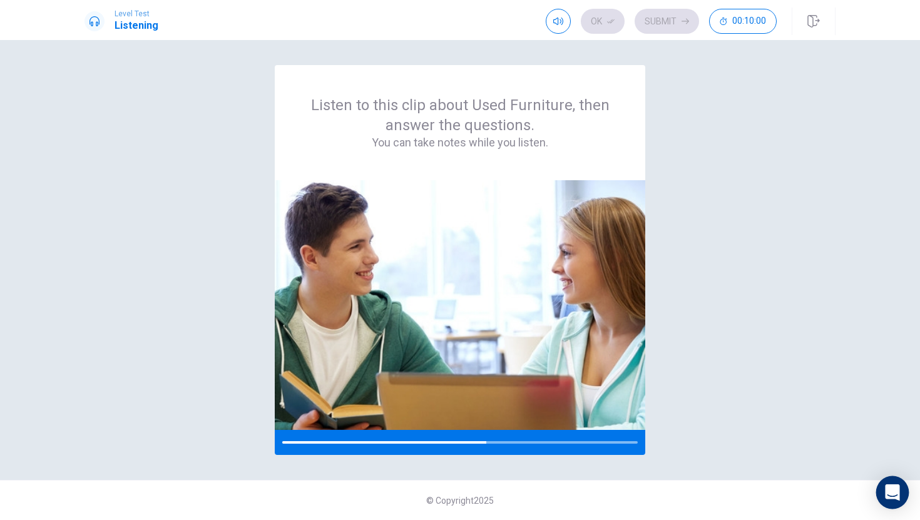
click at [894, 493] on icon "Open Intercom Messenger" at bounding box center [892, 492] width 14 height 16
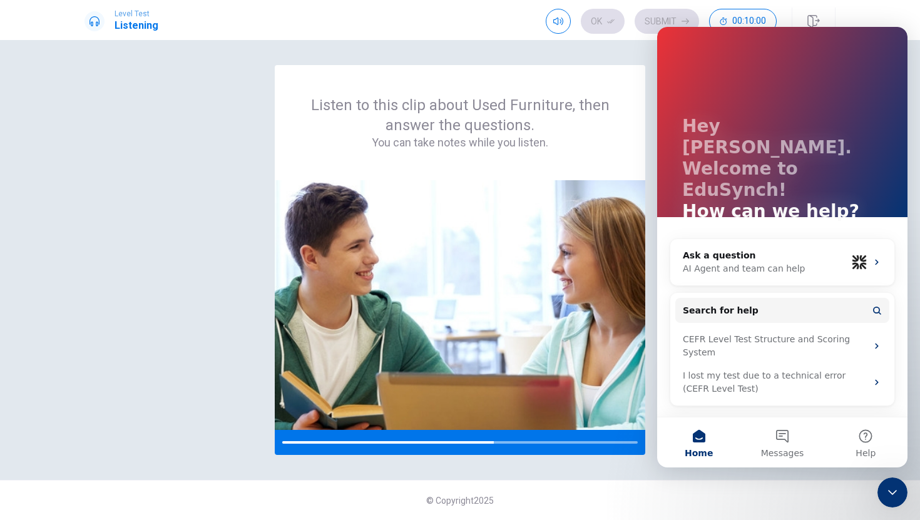
click at [898, 497] on icon "Close Intercom Messenger" at bounding box center [892, 492] width 15 height 15
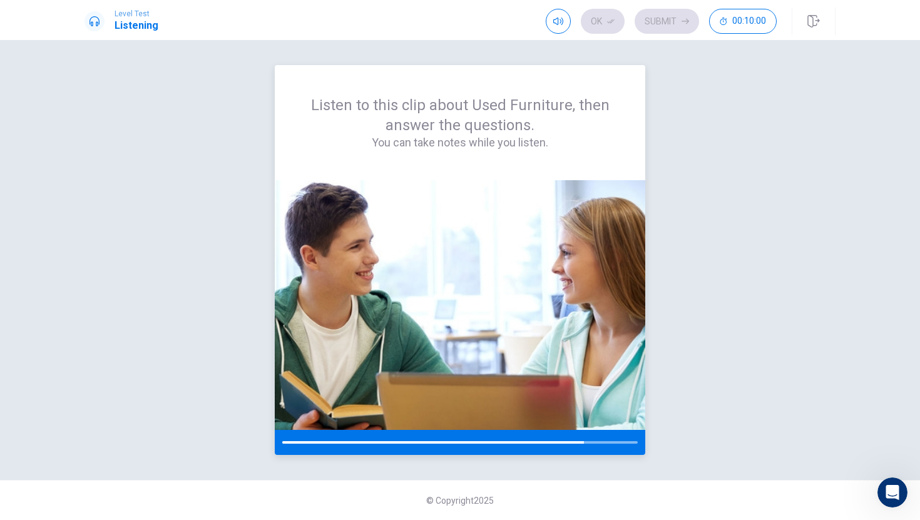
click at [629, 443] on div at bounding box center [459, 442] width 355 height 3
click at [623, 442] on div at bounding box center [459, 442] width 355 height 3
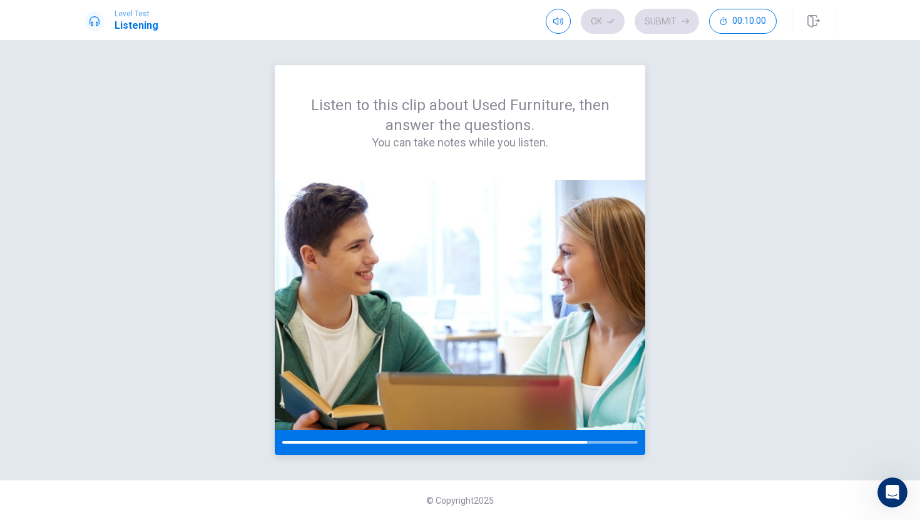
drag, startPoint x: 579, startPoint y: 440, endPoint x: 631, endPoint y: 440, distance: 51.9
click at [631, 440] on div at bounding box center [460, 442] width 370 height 25
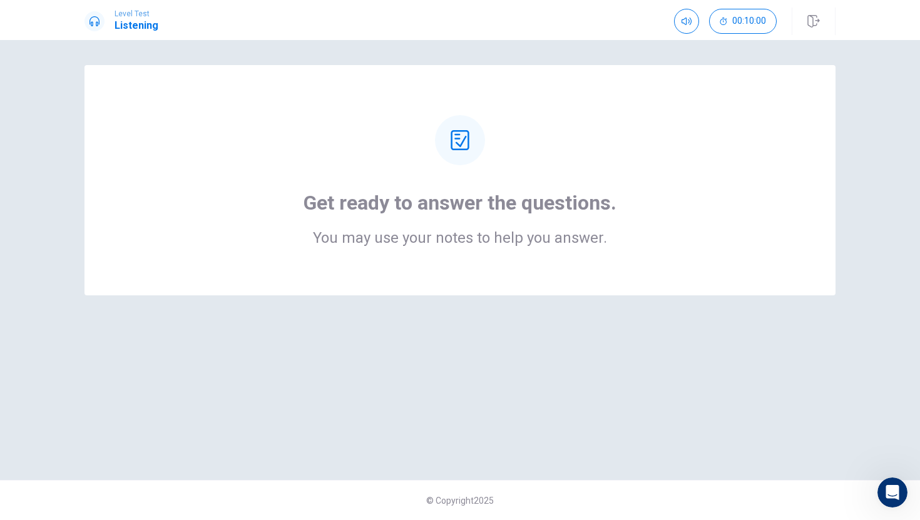
click at [461, 154] on div at bounding box center [460, 140] width 50 height 50
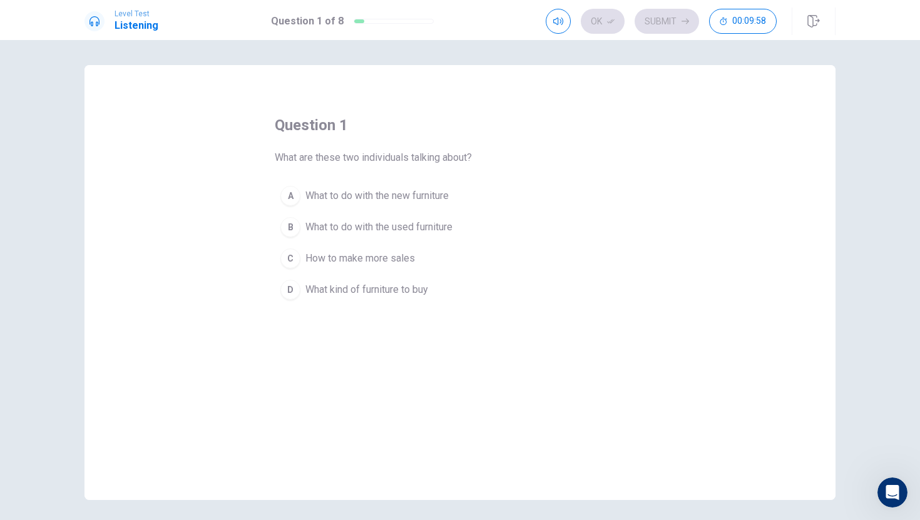
click at [293, 225] on div "B" at bounding box center [290, 227] width 20 height 20
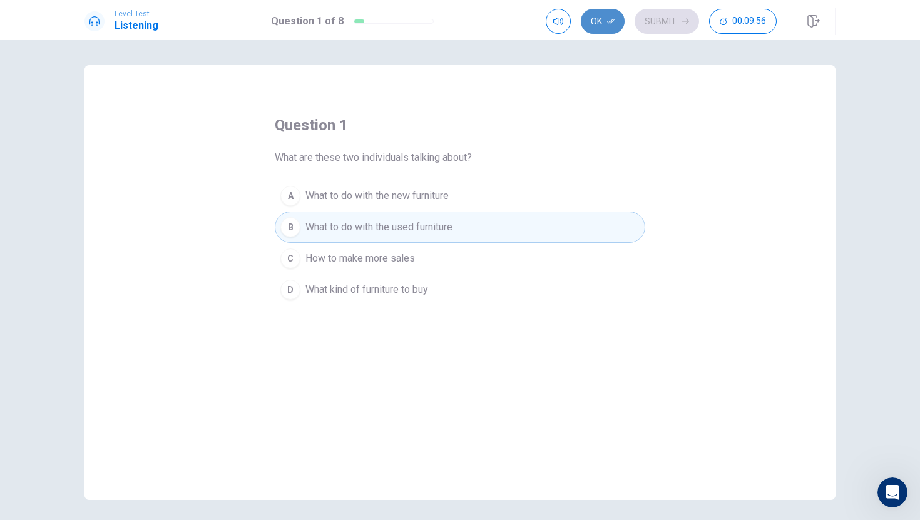
click at [608, 10] on button "Ok" at bounding box center [603, 21] width 44 height 25
click at [670, 26] on button "Submit" at bounding box center [666, 21] width 64 height 25
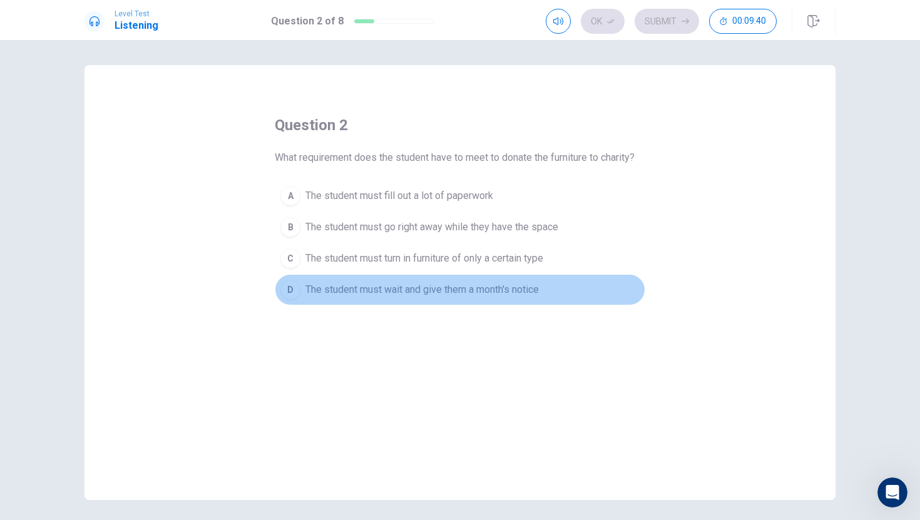
click at [294, 283] on div "D" at bounding box center [290, 290] width 20 height 20
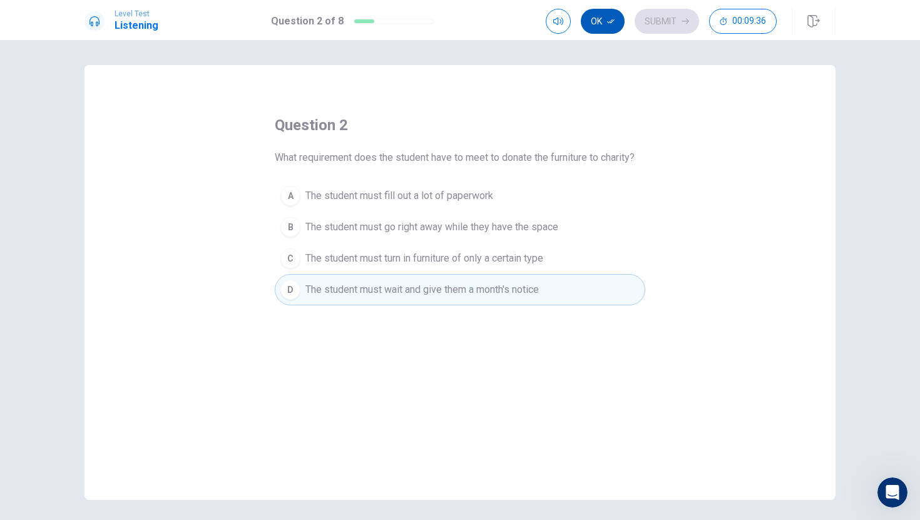
click at [602, 23] on button "Ok" at bounding box center [603, 21] width 44 height 25
click at [664, 23] on button "Submit" at bounding box center [666, 21] width 64 height 25
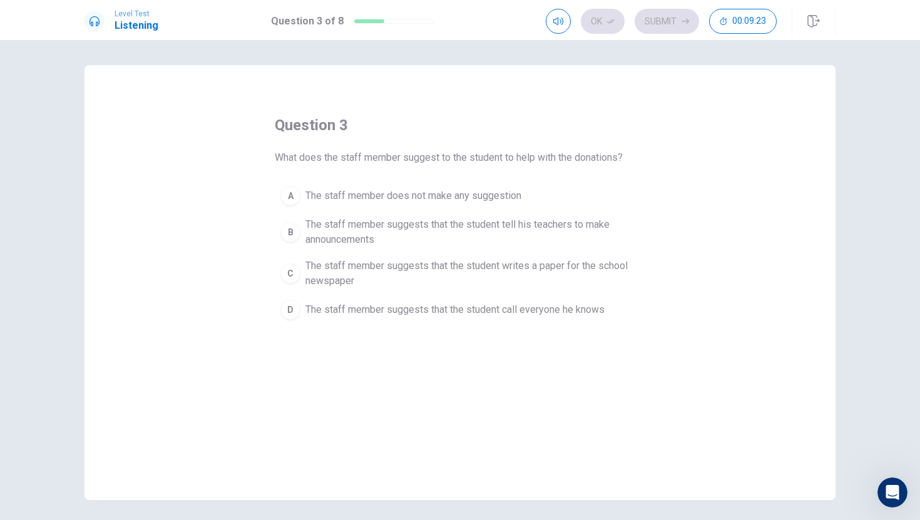
click at [292, 267] on div "C" at bounding box center [290, 273] width 20 height 20
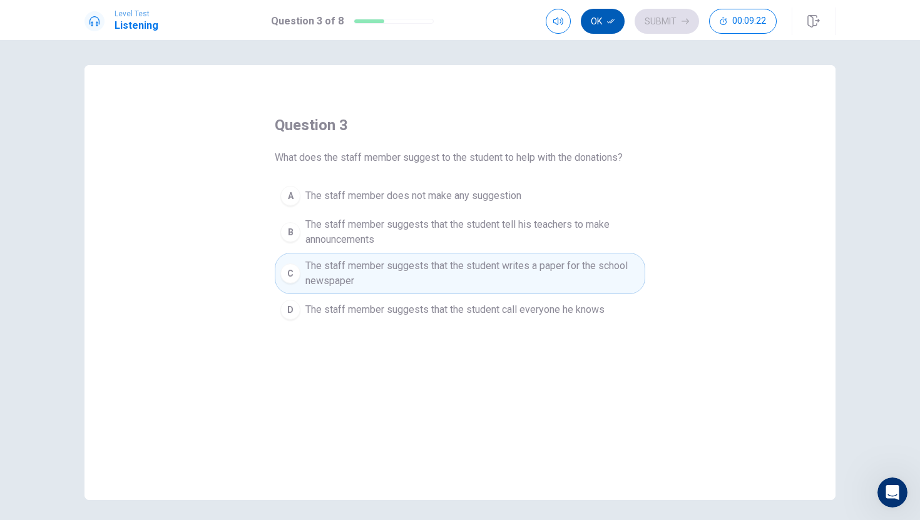
click at [604, 17] on button "Ok" at bounding box center [603, 21] width 44 height 25
click at [674, 15] on button "Submit" at bounding box center [666, 21] width 64 height 25
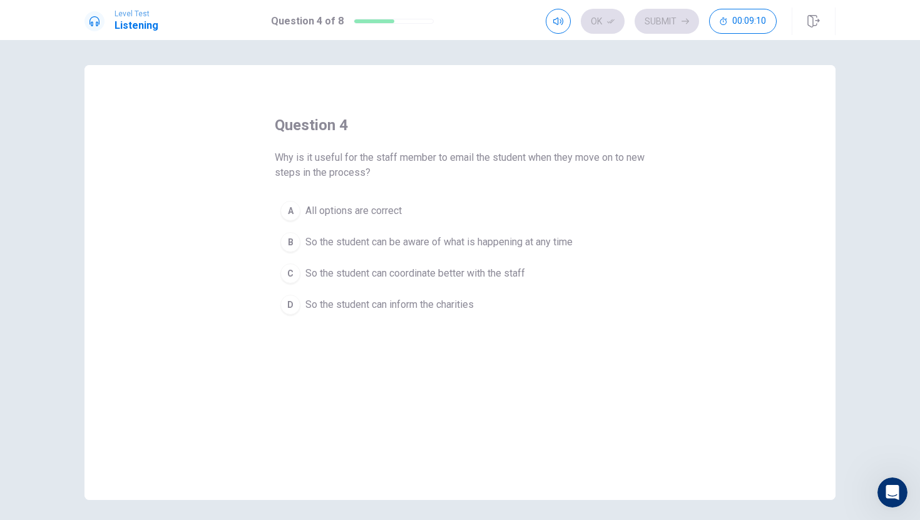
click at [287, 244] on div "B" at bounding box center [290, 242] width 20 height 20
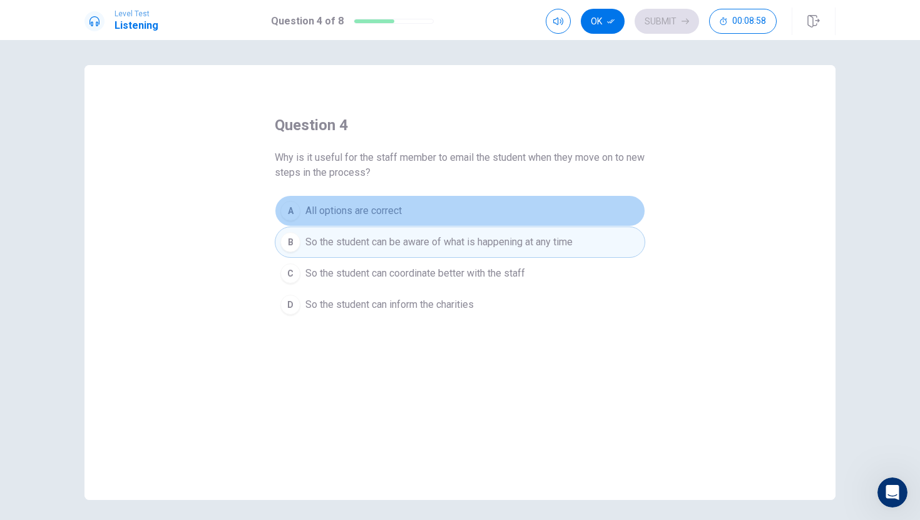
click at [410, 206] on button "A All options are correct" at bounding box center [460, 210] width 370 height 31
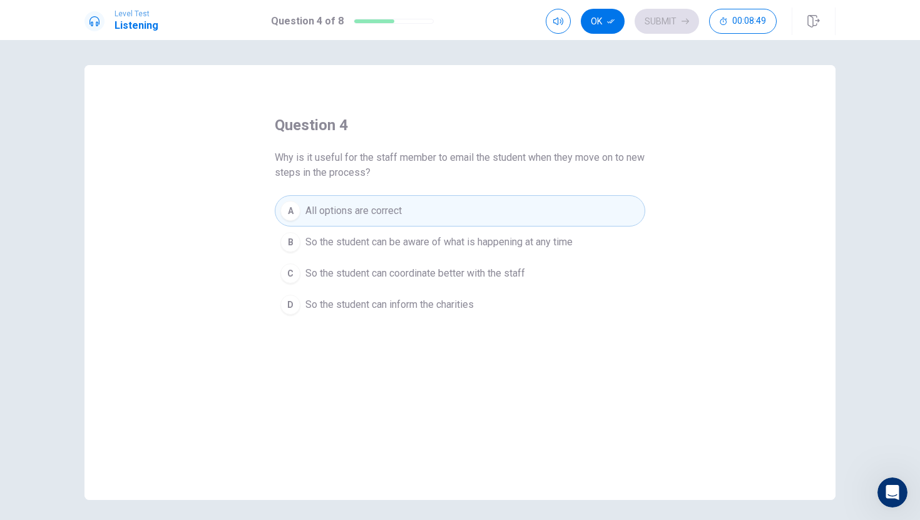
click at [511, 248] on span "So the student can be aware of what is happening at any time" at bounding box center [438, 242] width 267 height 15
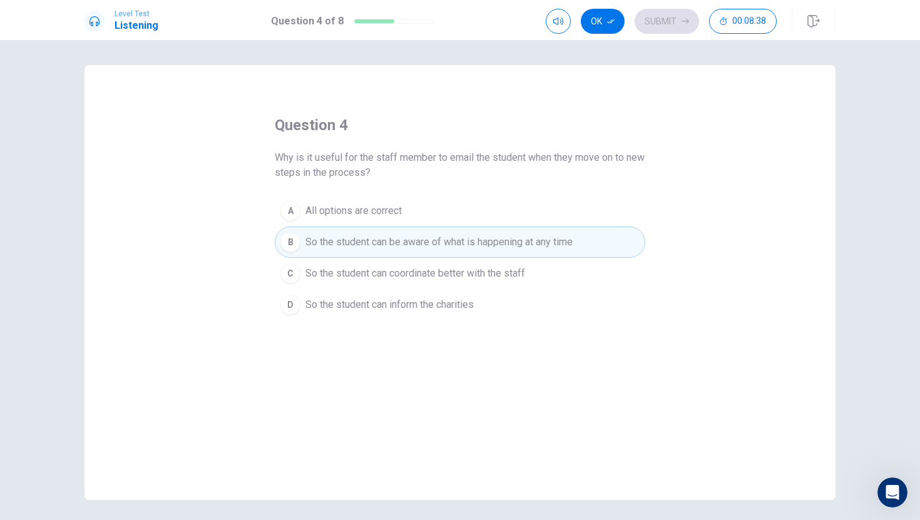
click at [541, 312] on button "D So the student can inform the charities" at bounding box center [460, 304] width 370 height 31
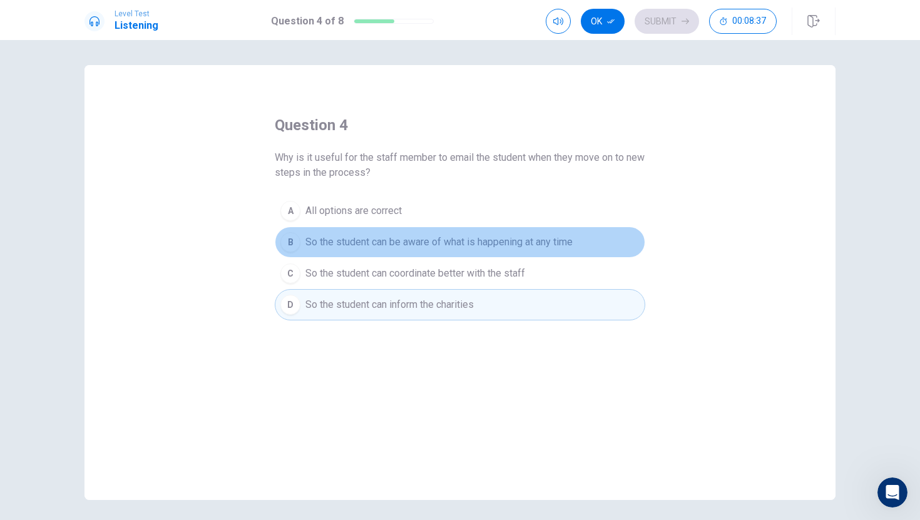
click at [552, 231] on button "B So the student can be aware of what is happening at any time" at bounding box center [460, 241] width 370 height 31
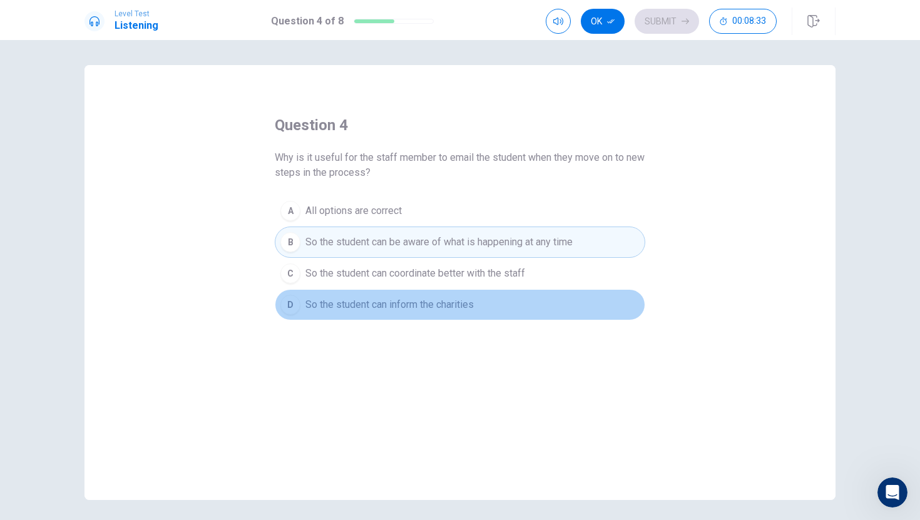
click at [517, 307] on button "D So the student can inform the charities" at bounding box center [460, 304] width 370 height 31
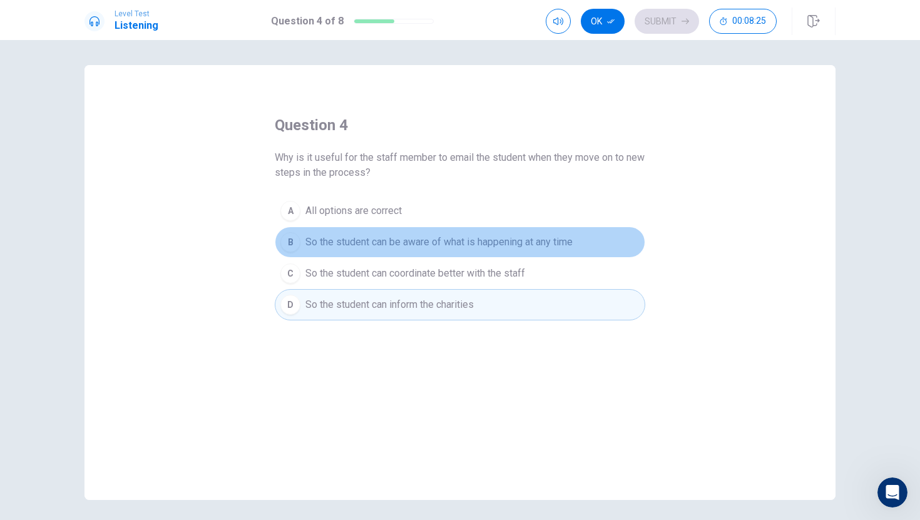
click at [549, 233] on button "B So the student can be aware of what is happening at any time" at bounding box center [460, 241] width 370 height 31
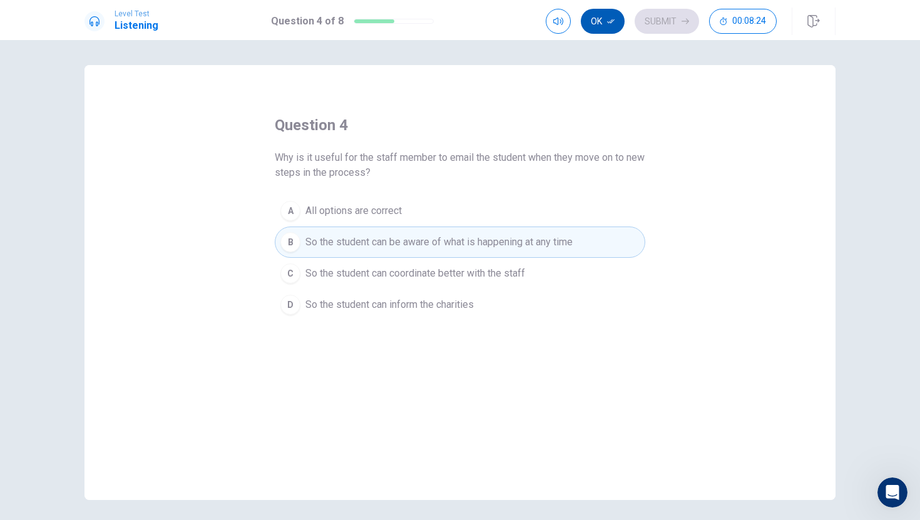
click at [587, 15] on button "Ok" at bounding box center [603, 21] width 44 height 25
click at [649, 14] on button "Submit" at bounding box center [666, 21] width 64 height 25
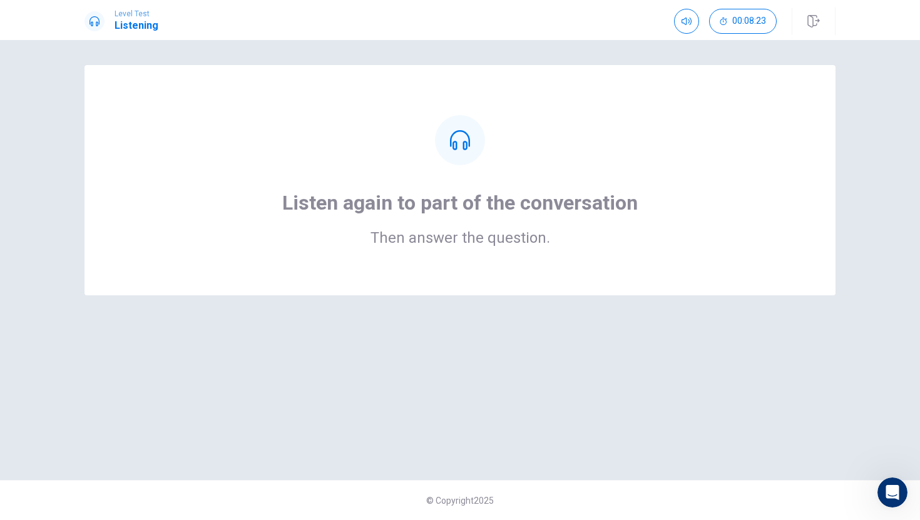
click at [484, 134] on div at bounding box center [460, 140] width 50 height 50
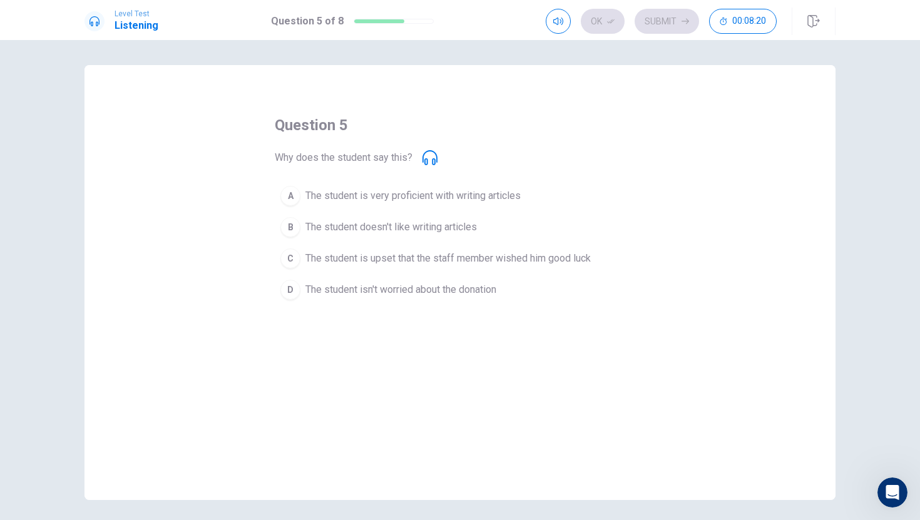
click at [437, 226] on span "The student doesn't like writing articles" at bounding box center [390, 227] width 171 height 15
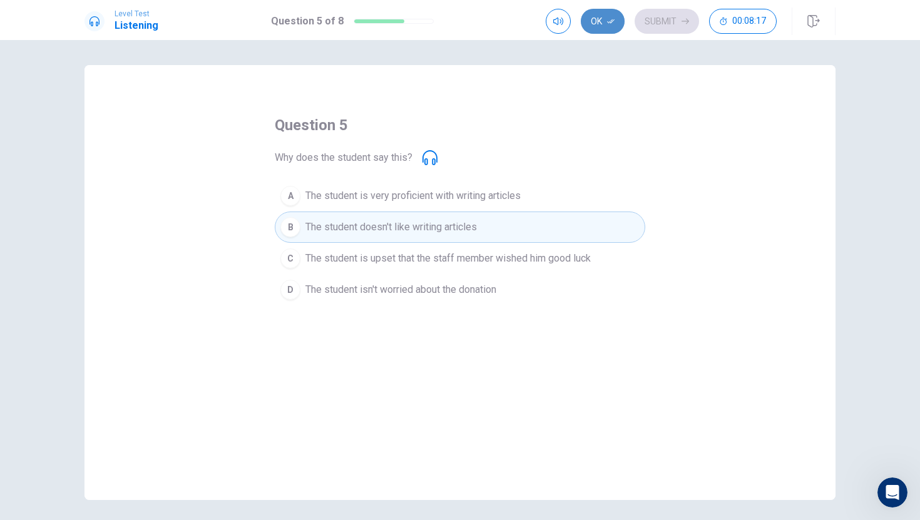
click at [604, 20] on button "Ok" at bounding box center [603, 21] width 44 height 25
click at [678, 9] on button "Submit" at bounding box center [666, 21] width 64 height 25
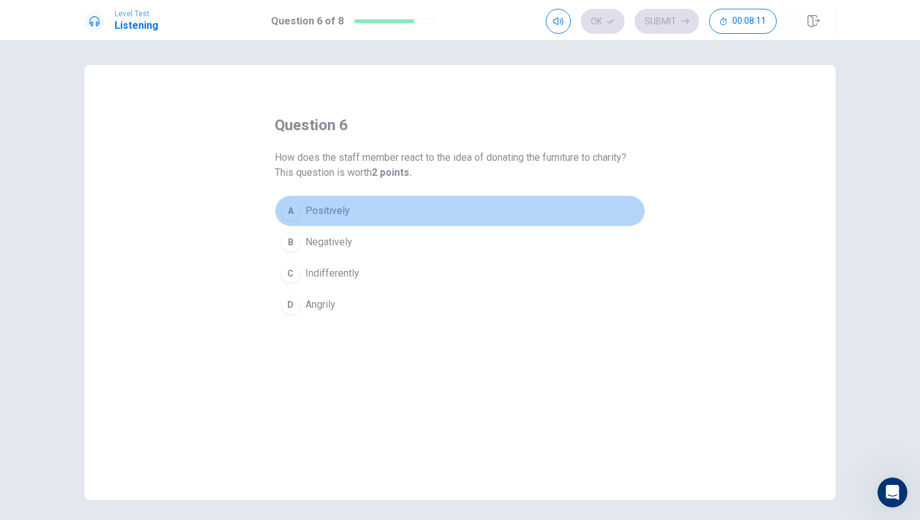
click at [481, 209] on button "A Positively" at bounding box center [460, 210] width 370 height 31
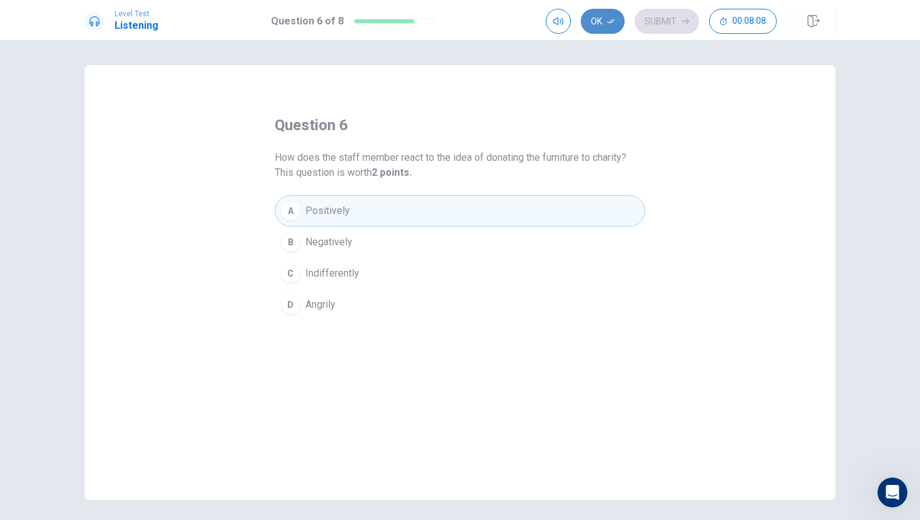
click at [618, 23] on button "Ok" at bounding box center [603, 21] width 44 height 25
click at [683, 25] on button "Submit" at bounding box center [666, 21] width 64 height 25
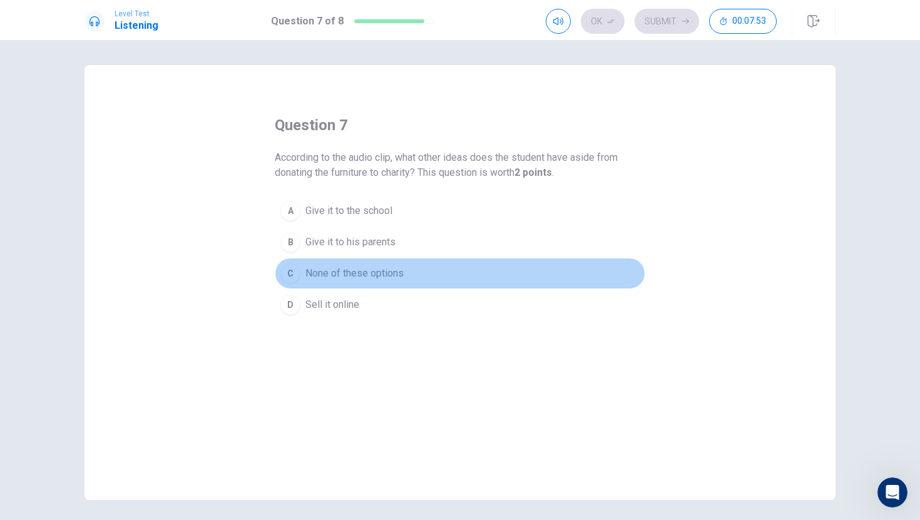
click at [462, 266] on button "C None of these options" at bounding box center [460, 273] width 370 height 31
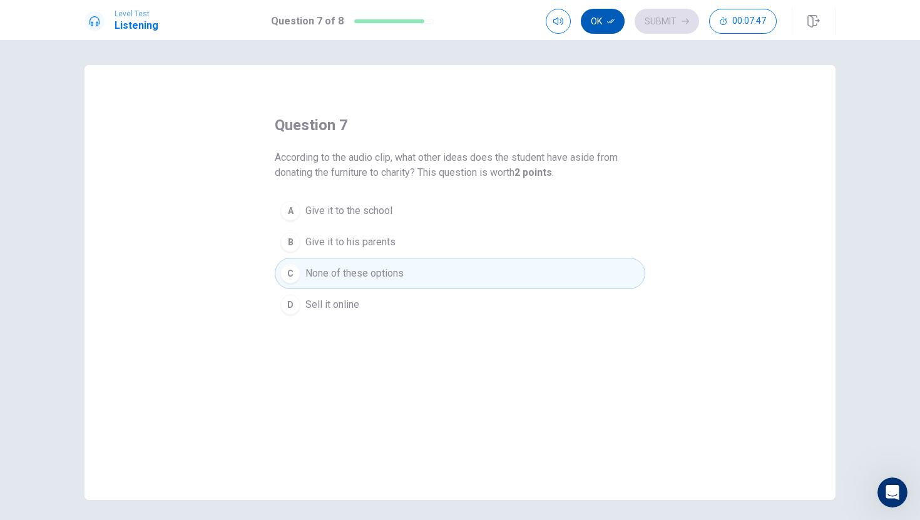
click at [606, 24] on button "Ok" at bounding box center [603, 21] width 44 height 25
click at [647, 24] on button "Submit" at bounding box center [666, 21] width 64 height 25
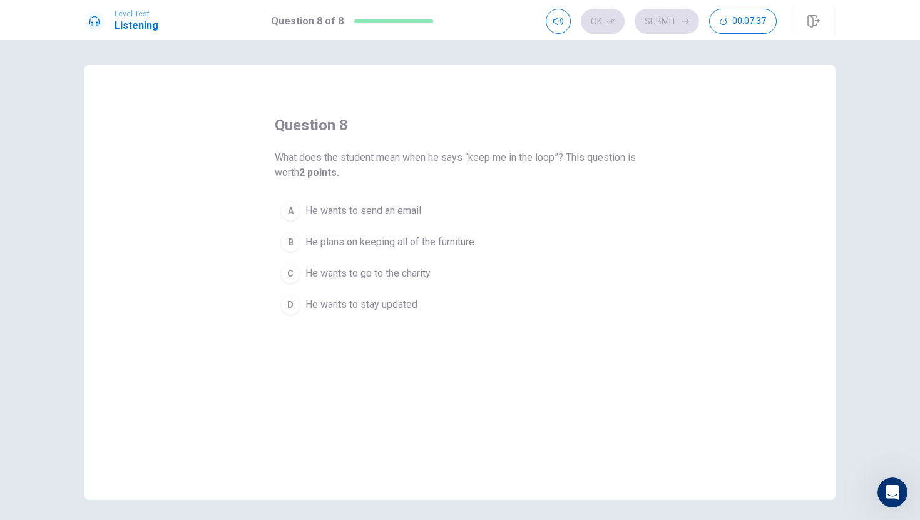
click at [410, 312] on button "D He wants to stay updated" at bounding box center [460, 304] width 370 height 31
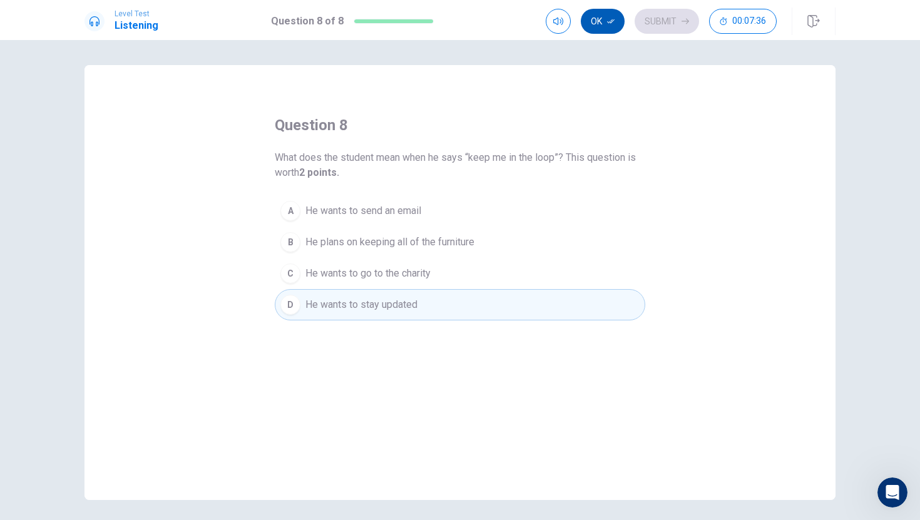
click at [613, 21] on icon "button" at bounding box center [611, 21] width 8 height 4
click at [659, 36] on div "Level Test Listening Question 8 of 8 Ok Submit 00:07:35" at bounding box center [460, 20] width 920 height 40
click at [660, 24] on button "Submit" at bounding box center [666, 21] width 64 height 25
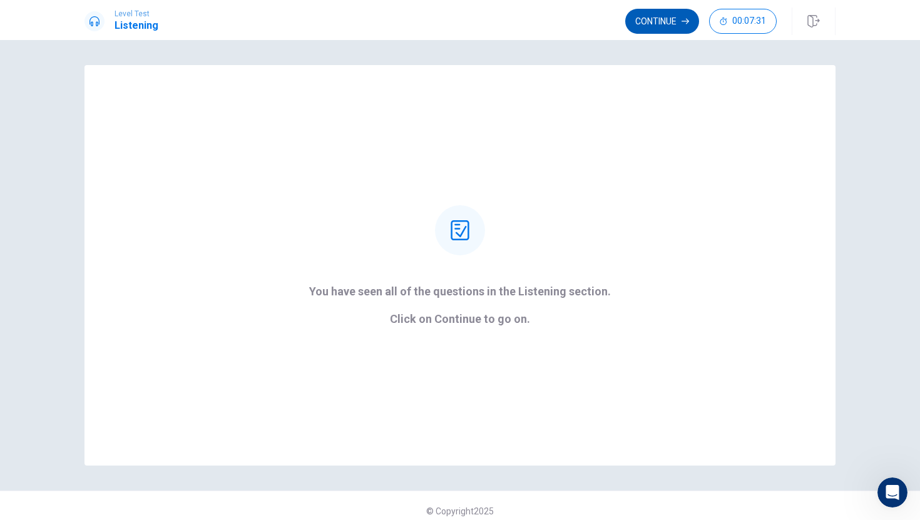
click at [669, 29] on button "Continue" at bounding box center [662, 21] width 74 height 25
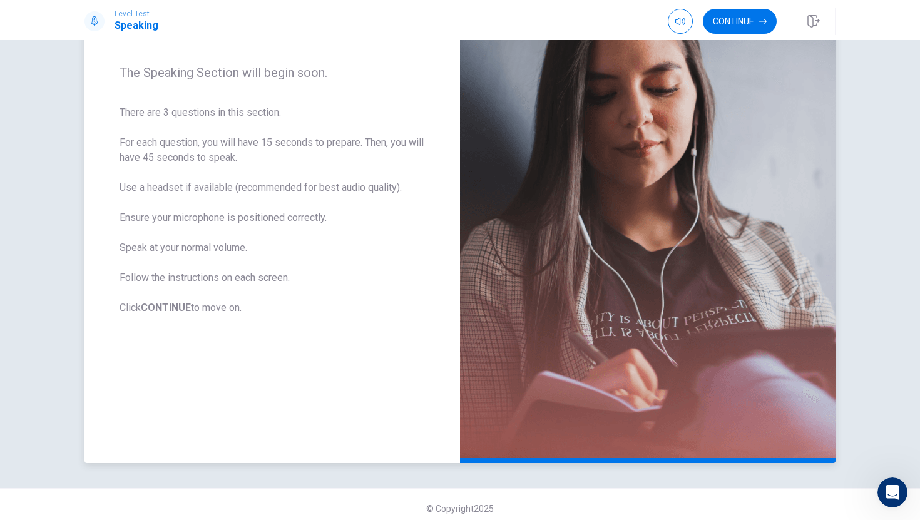
scroll to position [145, 0]
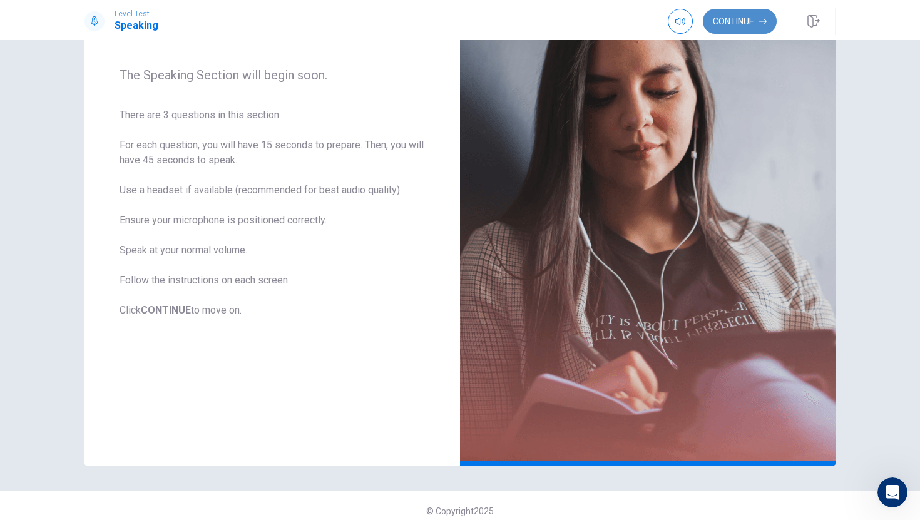
click at [732, 30] on button "Continue" at bounding box center [740, 21] width 74 height 25
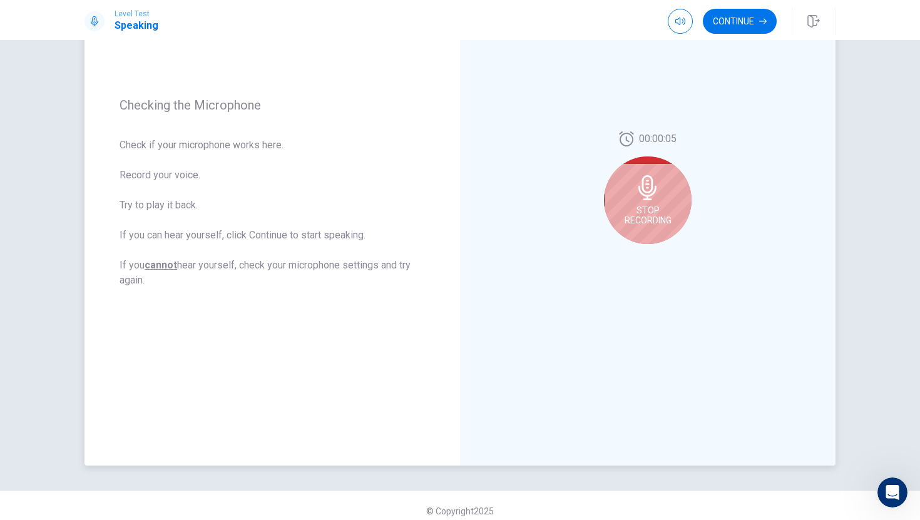
click at [651, 226] on div "Stop Recording" at bounding box center [648, 200] width 88 height 88
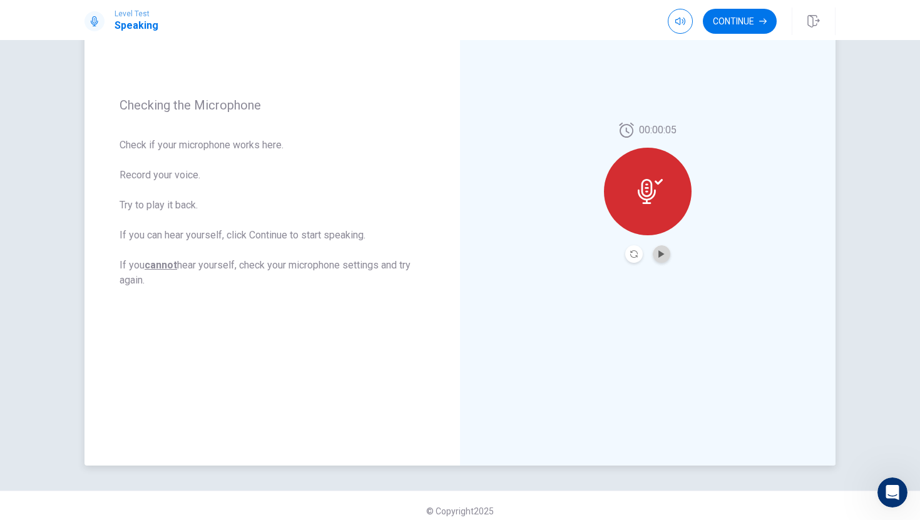
click at [656, 251] on button "Play Audio" at bounding box center [662, 254] width 18 height 18
click at [747, 27] on button "Continue" at bounding box center [740, 21] width 74 height 25
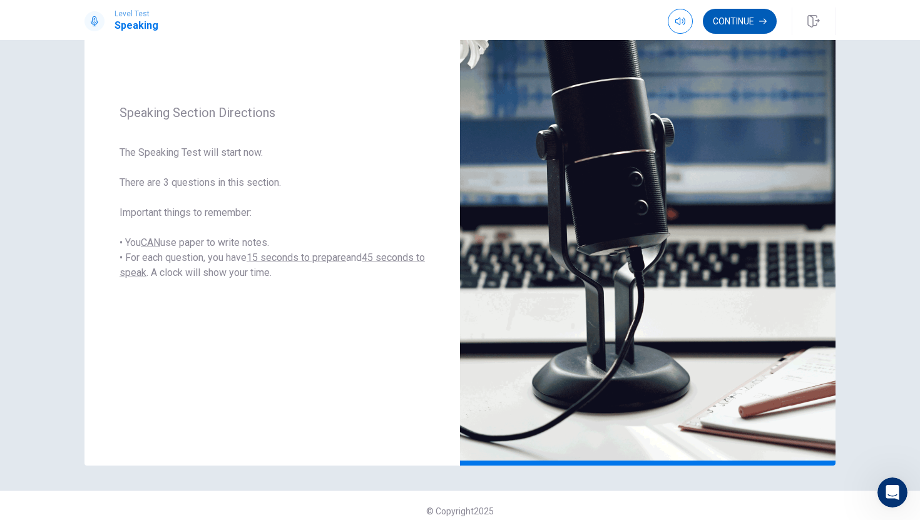
click at [748, 24] on button "Continue" at bounding box center [740, 21] width 74 height 25
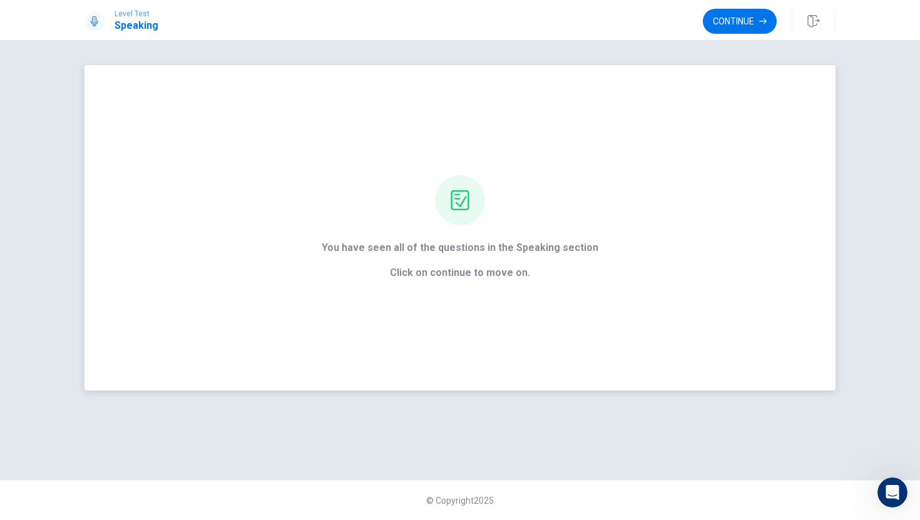
scroll to position [0, 0]
click at [748, 33] on button "Continue" at bounding box center [740, 21] width 74 height 25
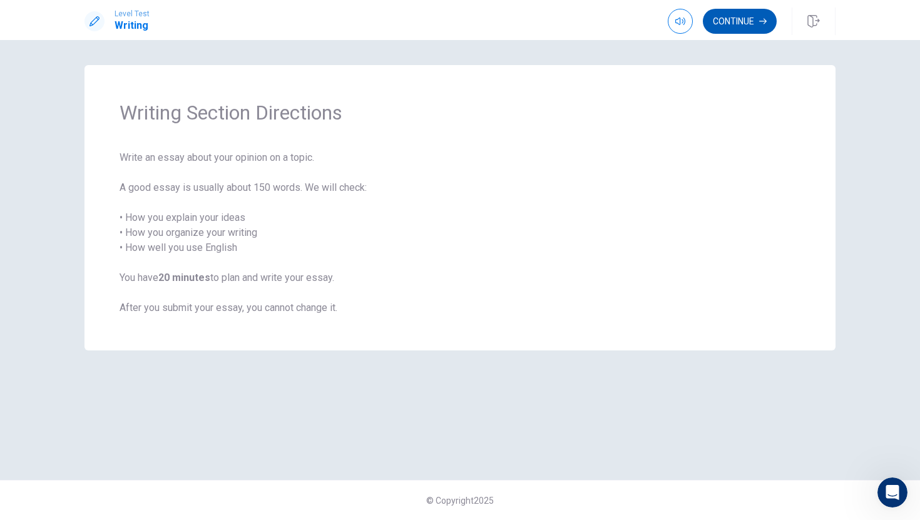
click at [746, 19] on button "Continue" at bounding box center [740, 21] width 74 height 25
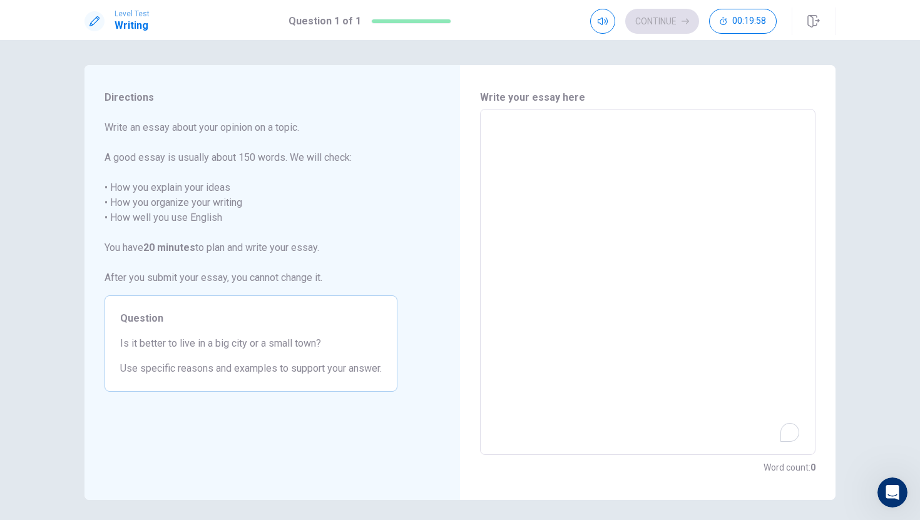
click at [567, 135] on textarea "To enrich screen reader interactions, please activate Accessibility in Grammarl…" at bounding box center [648, 282] width 318 height 325
type textarea "i"
type textarea "x"
type textarea "i"
type textarea "x"
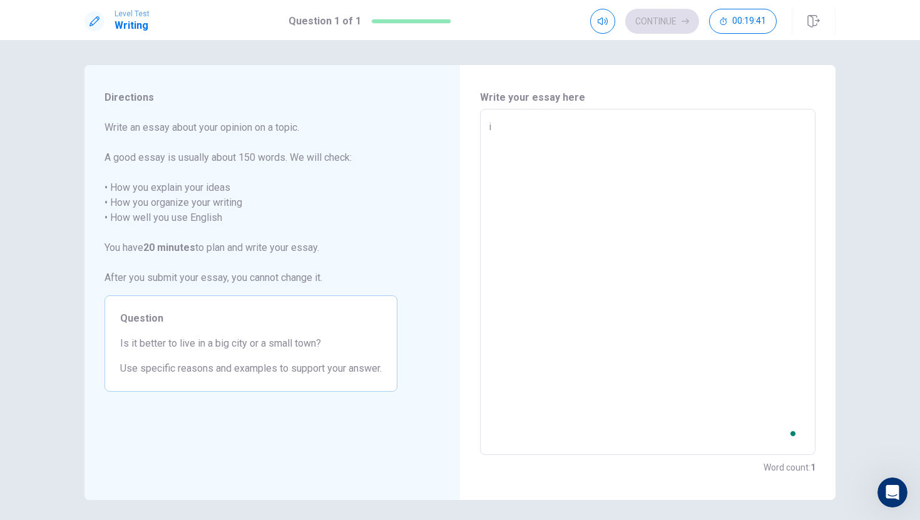
type textarea "i"
type textarea "x"
type textarea "I"
type textarea "x"
type textarea "I"
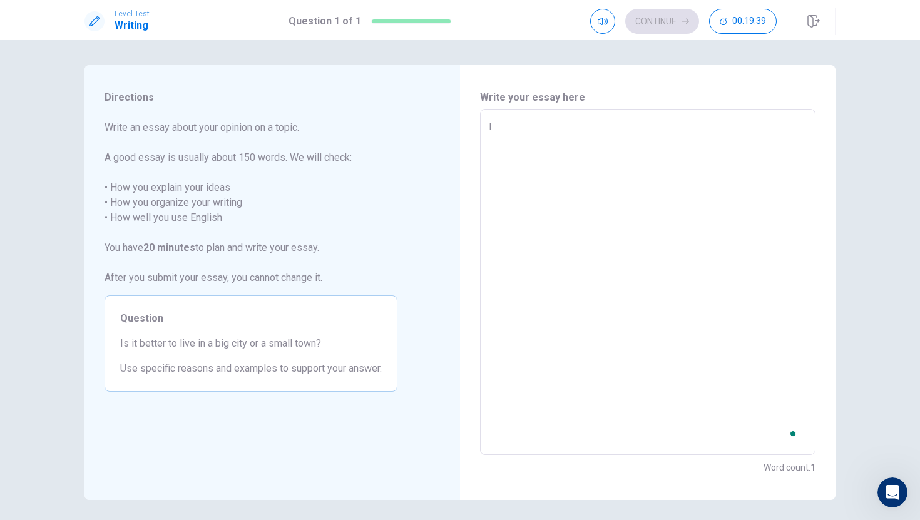
type textarea "x"
type textarea "I t"
type textarea "x"
type textarea "I th"
type textarea "x"
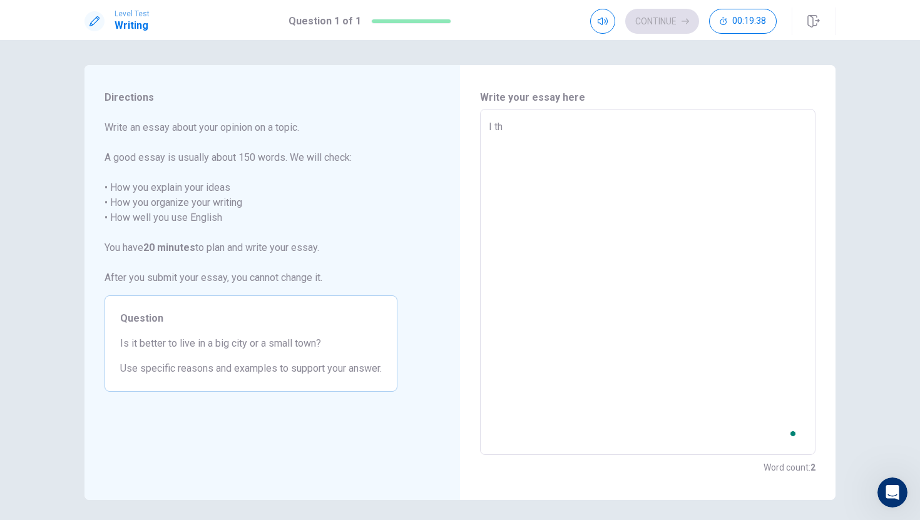
type textarea "I thi"
type textarea "x"
type textarea "I thin"
type textarea "x"
type textarea "I think"
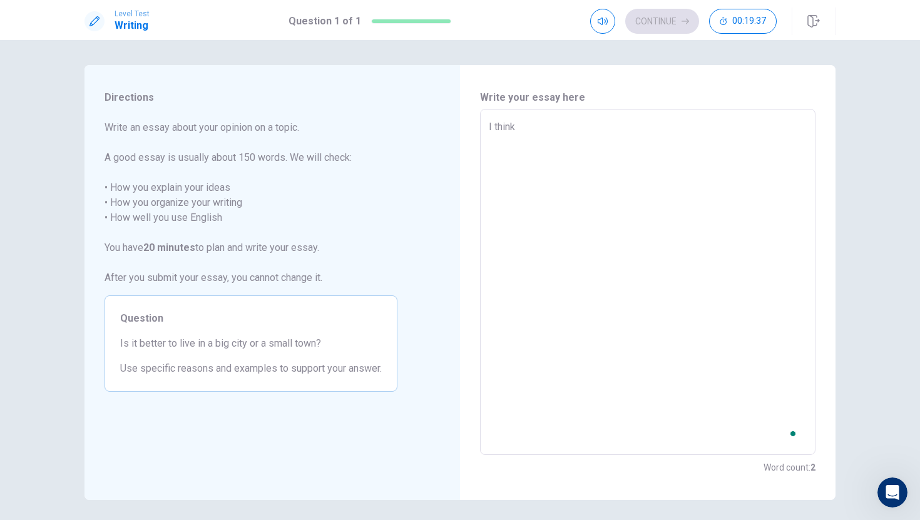
type textarea "x"
type textarea "I think"
type textarea "x"
type textarea "I think l"
type textarea "x"
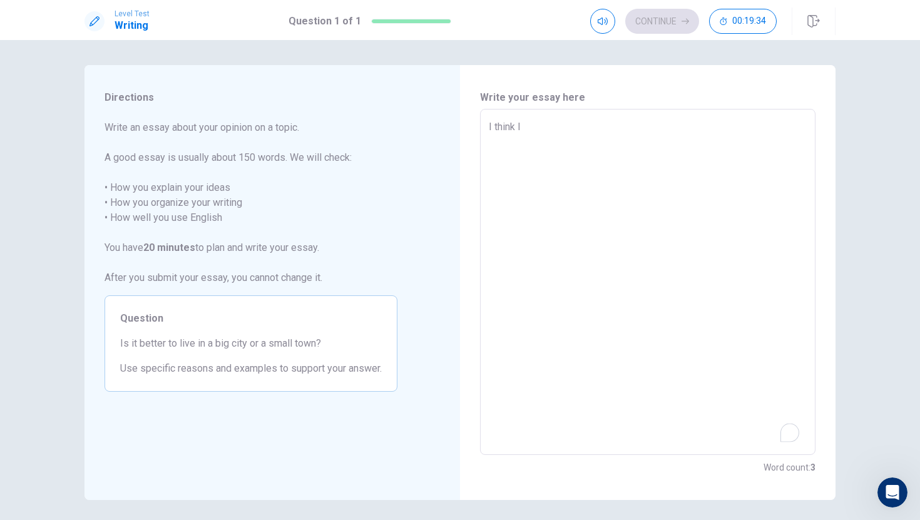
type textarea "I think li"
type textarea "x"
type textarea "I think liv"
type textarea "x"
type textarea "I think livi"
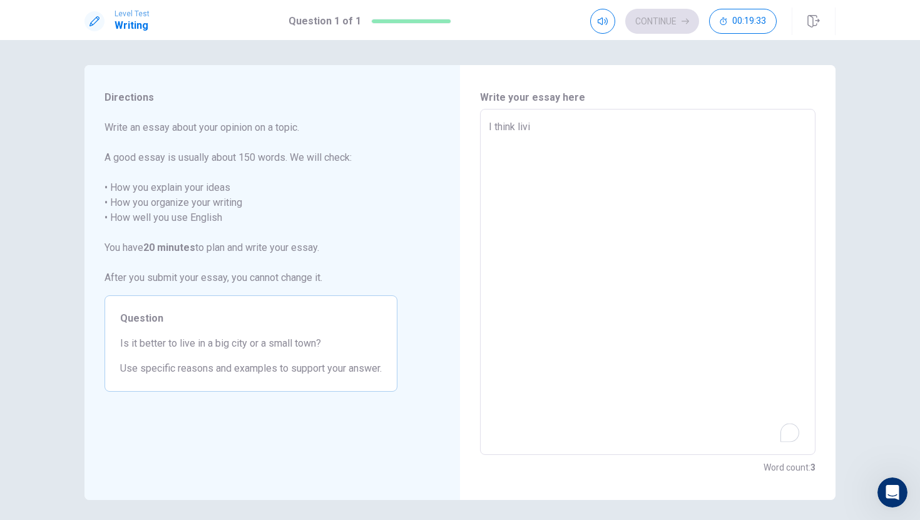
type textarea "x"
type textarea "I think livin"
type textarea "x"
type textarea "I think living"
type textarea "x"
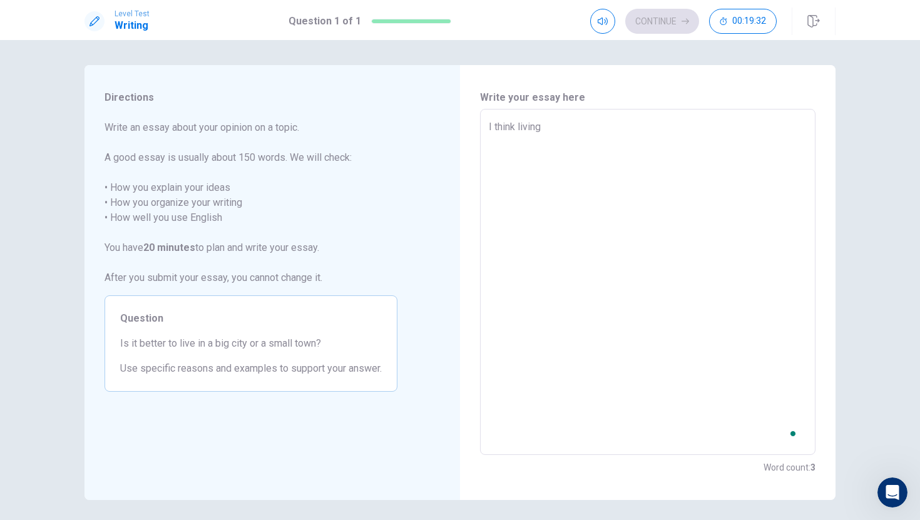
type textarea "I think living"
type textarea "x"
type textarea "I think living i"
type textarea "x"
type textarea "I think living in"
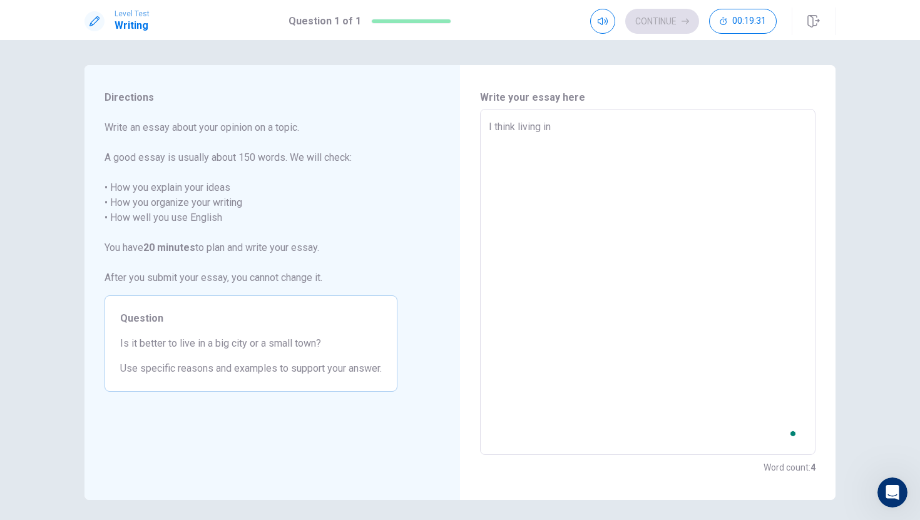
type textarea "x"
type textarea "I think living in"
type textarea "x"
type textarea "I think living in"
type textarea "x"
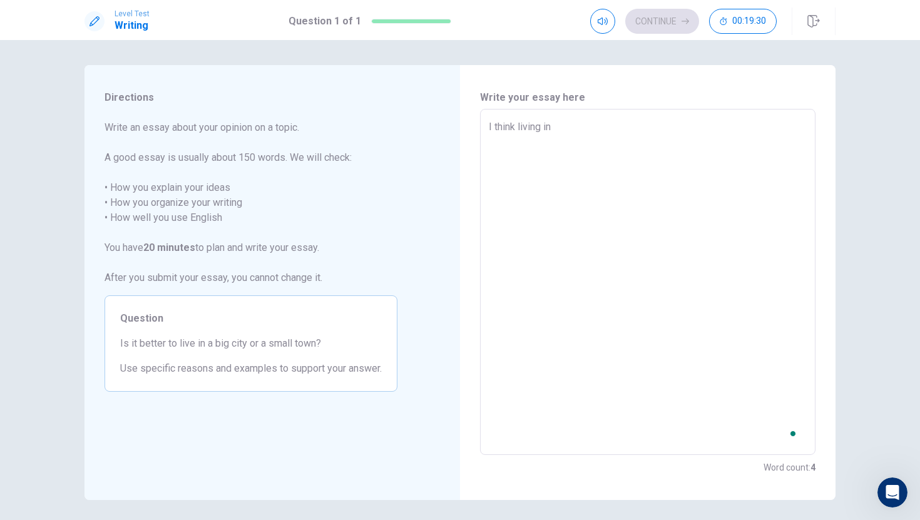
type textarea "I think living i"
type textarea "x"
type textarea "I think living i"
type textarea "x"
type textarea "I think living i"
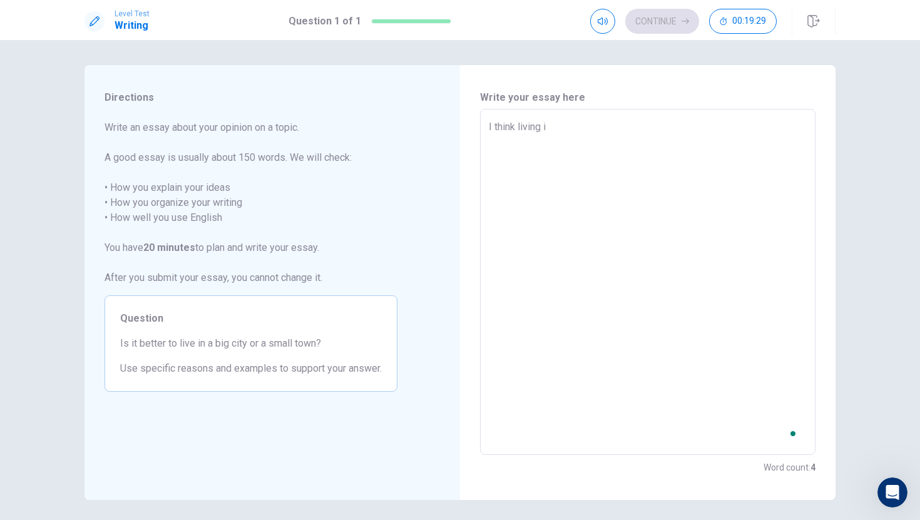
type textarea "x"
type textarea "I think living in"
type textarea "x"
type textarea "I think living in"
type textarea "x"
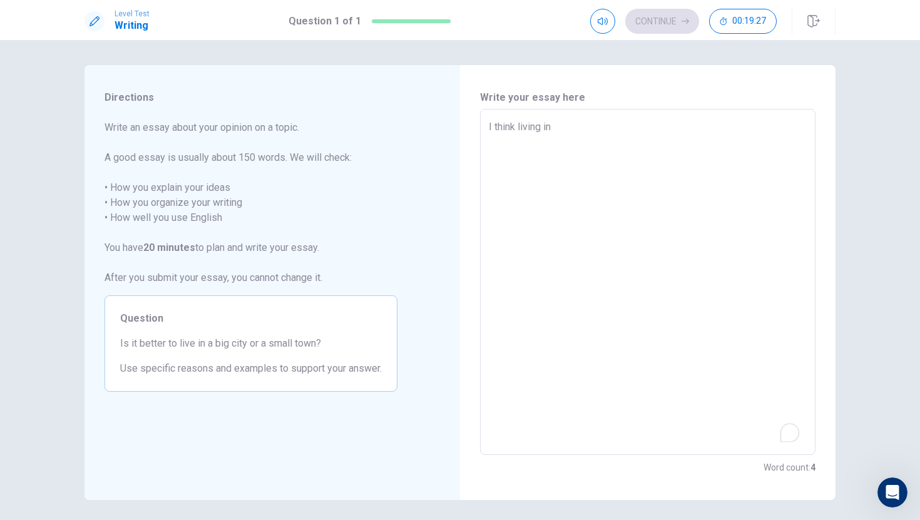
type textarea "I think living in"
type textarea "x"
type textarea "I think living in"
type textarea "x"
type textarea "I think living in a"
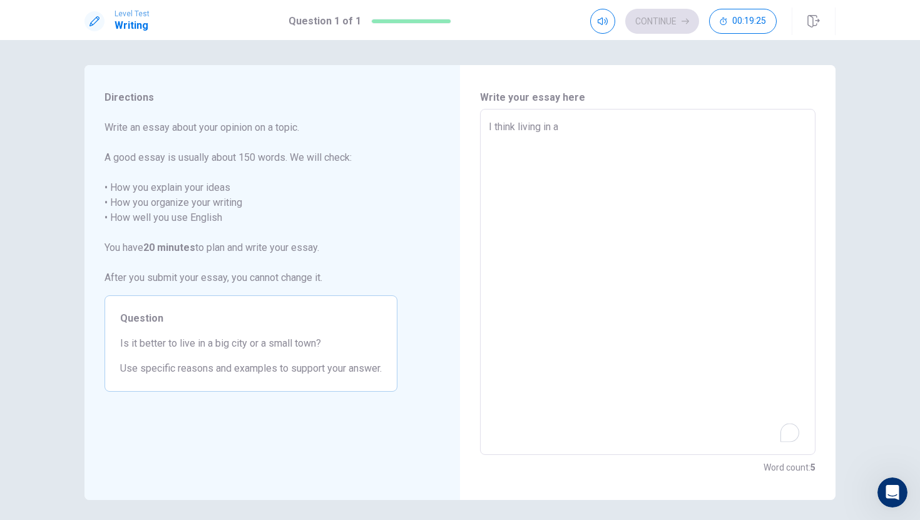
type textarea "x"
type textarea "I think living in a"
type textarea "x"
type textarea "I think living in a s"
type textarea "x"
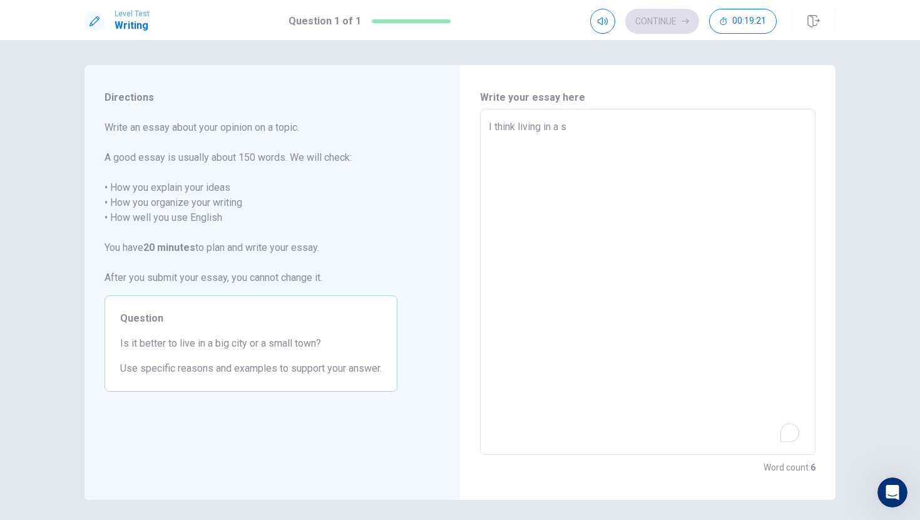
type textarea "I think living in a sm"
type textarea "x"
type textarea "I think living in a sma"
type textarea "x"
type textarea "I think living in a smal"
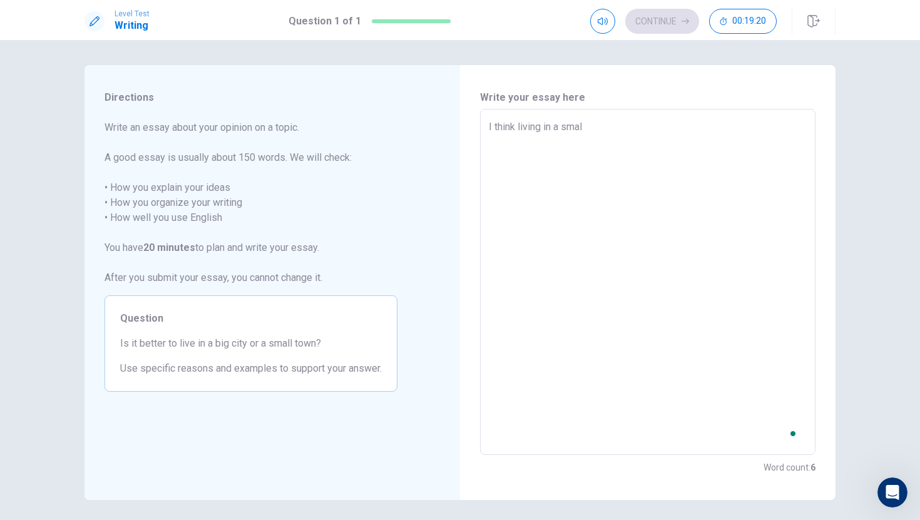
type textarea "x"
type textarea "I think living in a small"
type textarea "x"
type textarea "I think living in a small"
type textarea "x"
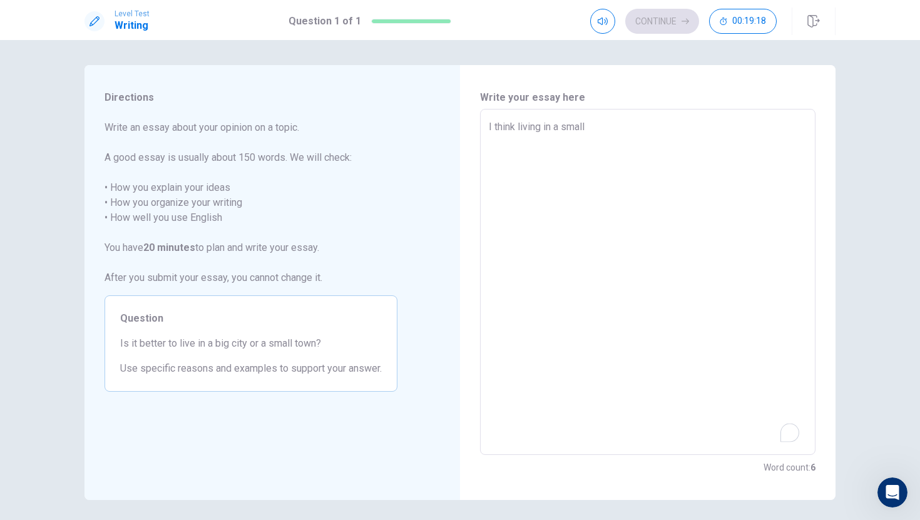
type textarea "I think living in a small t"
type textarea "x"
type textarea "I think living in a small to"
type textarea "x"
type textarea "I think living in a small toe"
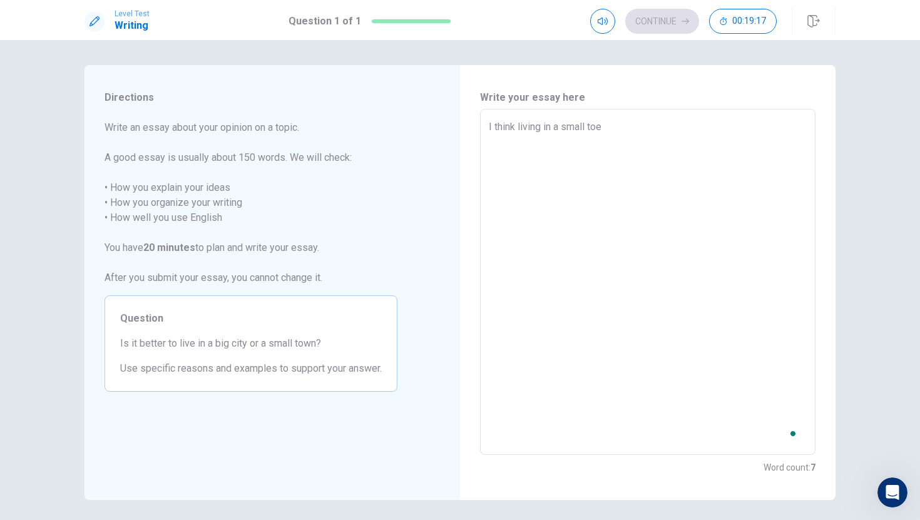
type textarea "x"
type textarea "I think living in a small to"
type textarea "x"
type textarea "I think living in a small t"
type textarea "x"
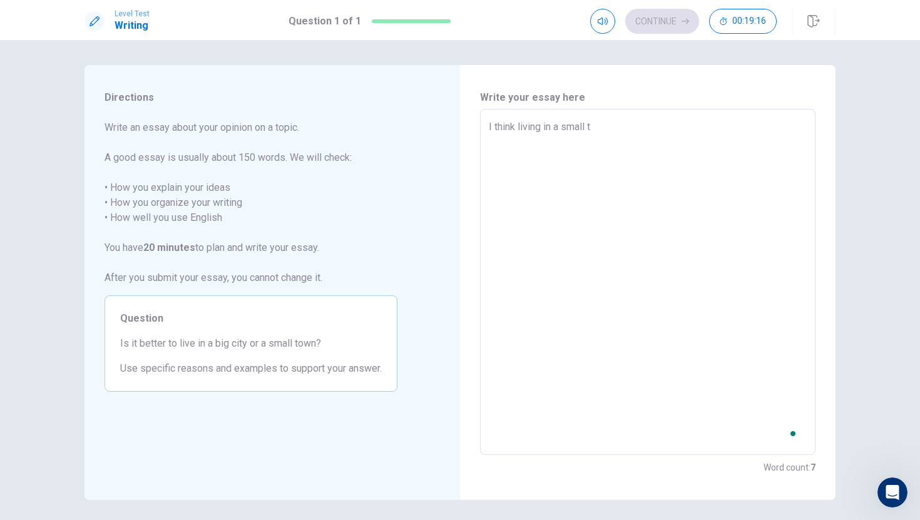
type textarea "I think living in a small"
type textarea "x"
type textarea "I think living in a small t"
type textarea "x"
type textarea "I think living in a small to"
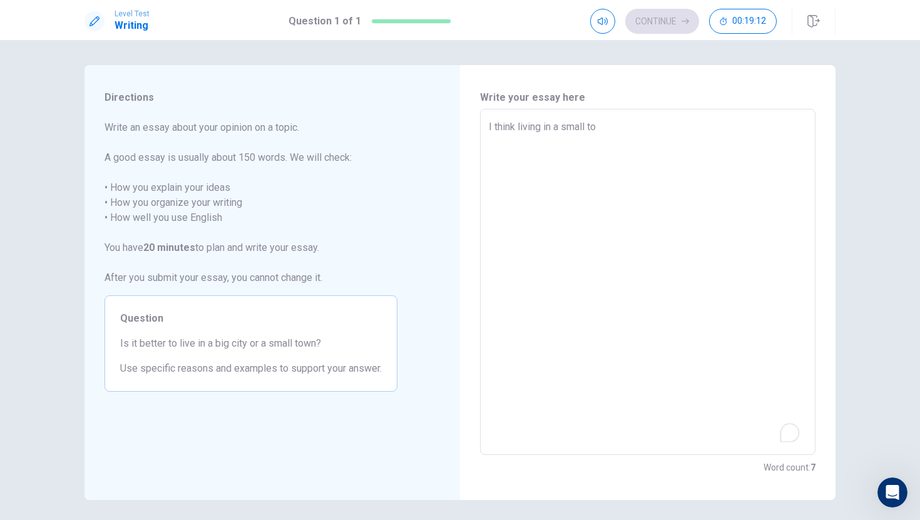
type textarea "x"
type textarea "I think living in a small tow"
type textarea "x"
type textarea "I think living in a small town"
type textarea "x"
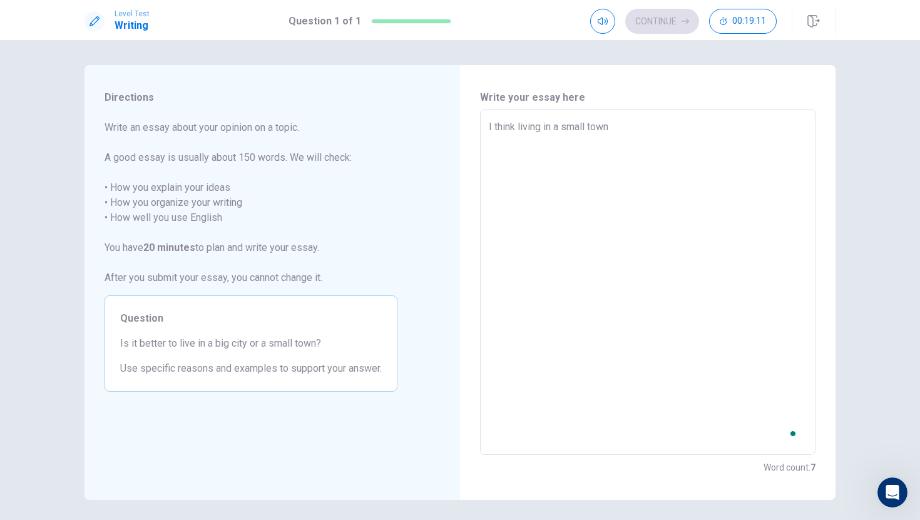
type textarea "I think living in a small town"
type textarea "x"
type textarea "I think living in a small town i"
type textarea "x"
type textarea "I think living in a small town is"
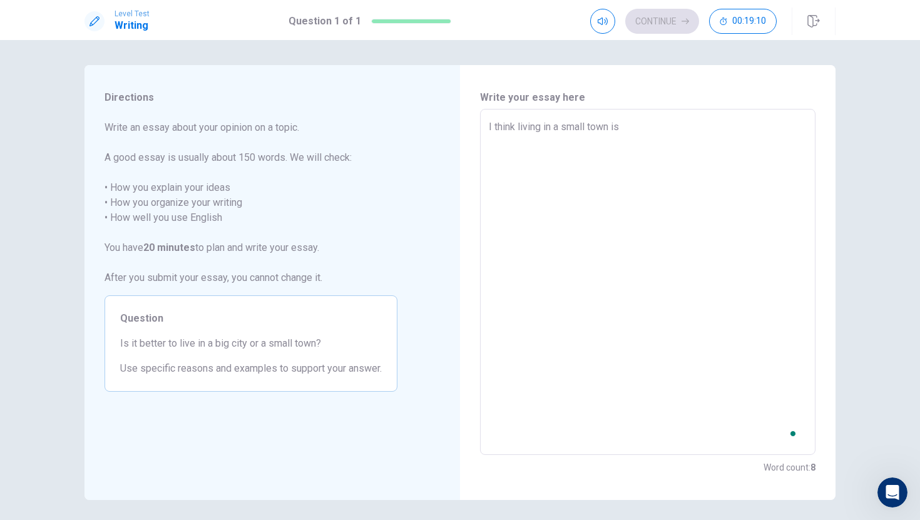
type textarea "x"
type textarea "I think living in a small town is"
type textarea "x"
type textarea "I think living in a small town is b"
type textarea "x"
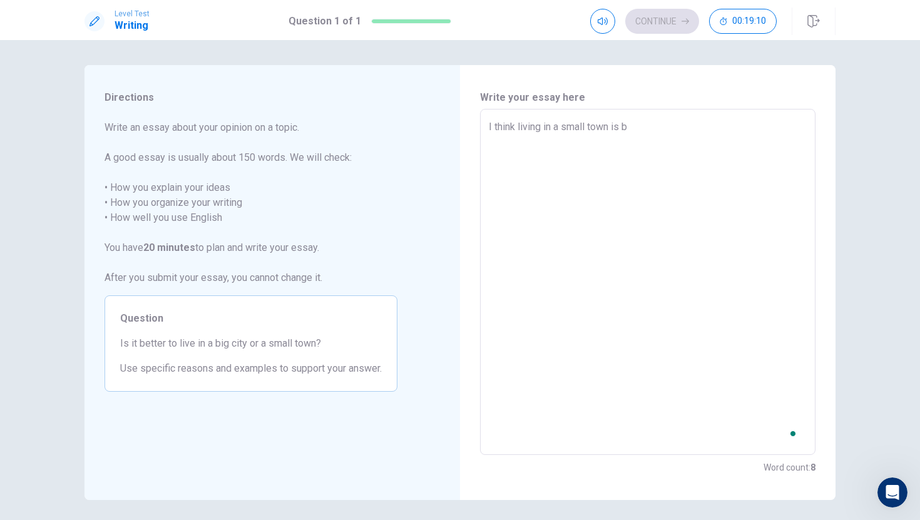
type textarea "I think living in a small town is be"
type textarea "x"
type textarea "I think living in a small town is bet"
type textarea "x"
type textarea "I think living in a small town is bete"
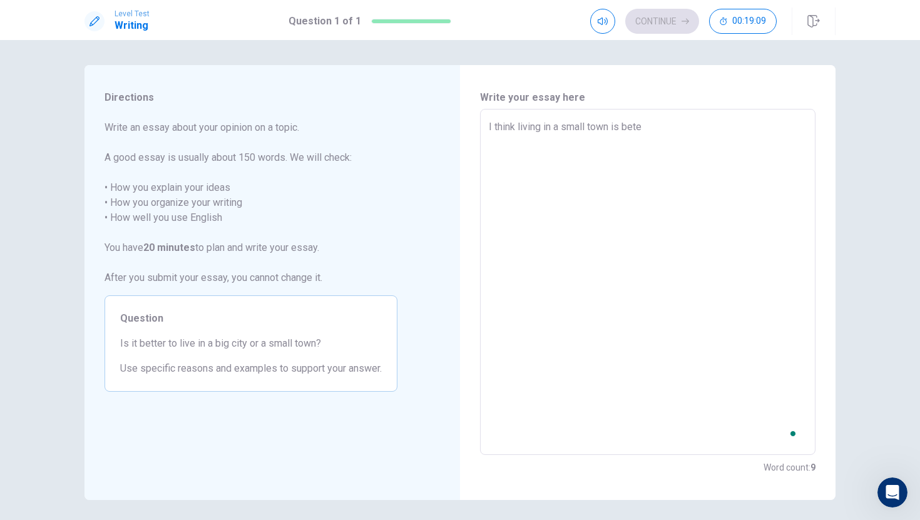
type textarea "x"
type textarea "I think living in a small town is bet"
type textarea "x"
type textarea "I think living in a small town is bett"
type textarea "x"
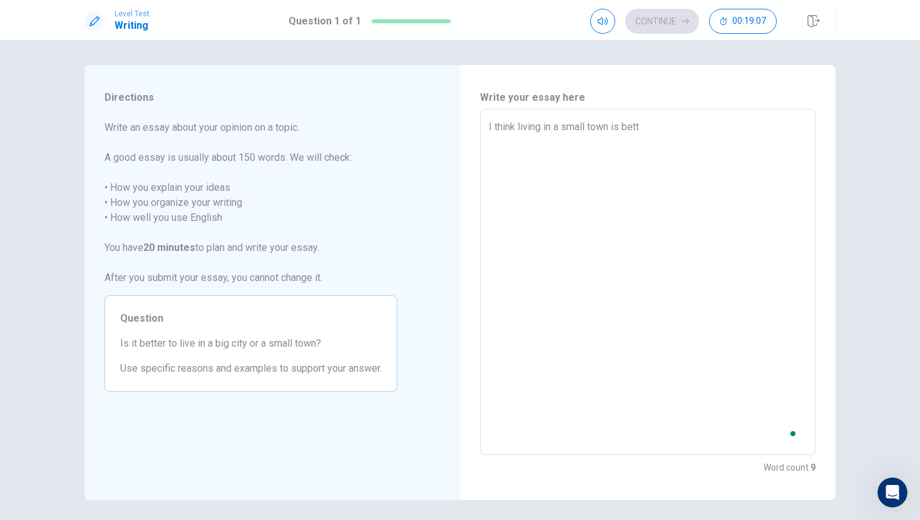
type textarea "I think living in a small town is [PERSON_NAME]"
type textarea "x"
type textarea "I think living in a small town is better"
type textarea "x"
type textarea "I think living in a small town is betterb"
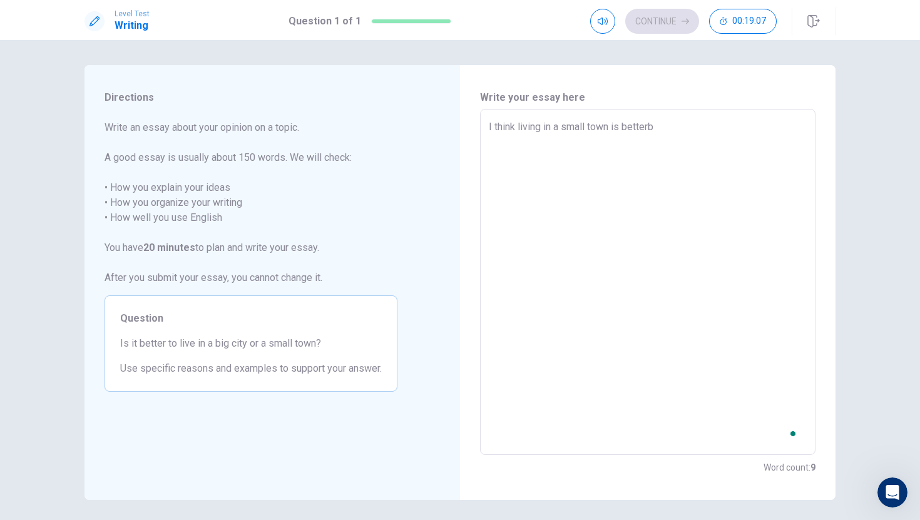
type textarea "x"
type textarea "I think living in a small town is better"
type textarea "x"
type textarea "I think living in a small town is better"
type textarea "x"
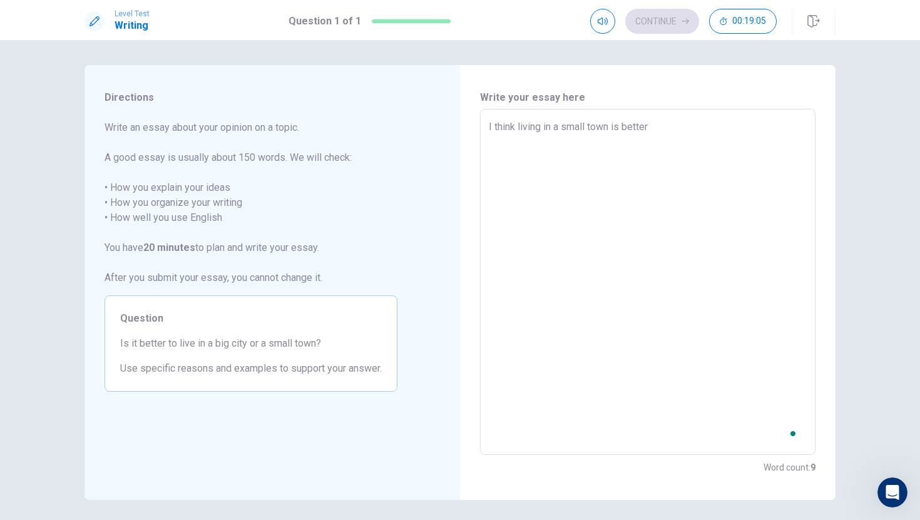
type textarea "I think living in a small town is better t"
type textarea "x"
type textarea "I think living in a small town is better th"
type textarea "x"
type textarea "I think living in a small town is better tha"
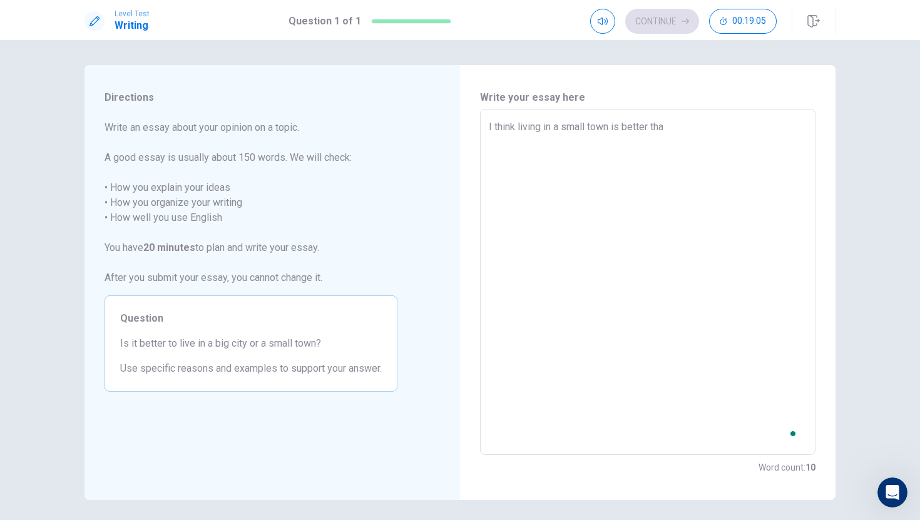
type textarea "x"
type textarea "I think living in a small town is better than"
type textarea "x"
type textarea "I think living in a small town is better than"
type textarea "x"
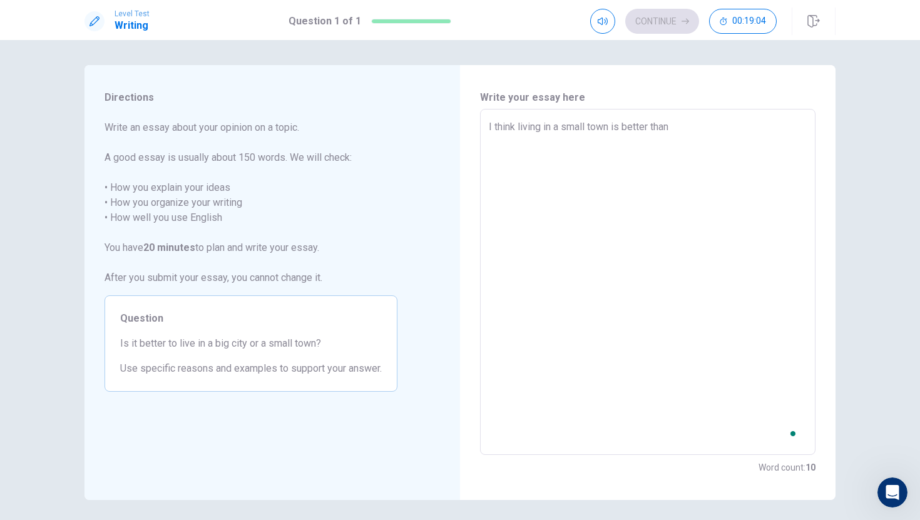
type textarea "I think living in a small town is better than l"
type textarea "x"
type textarea "I think living in a small town is better than li"
type textarea "x"
type textarea "I think living in a small town is better than liv"
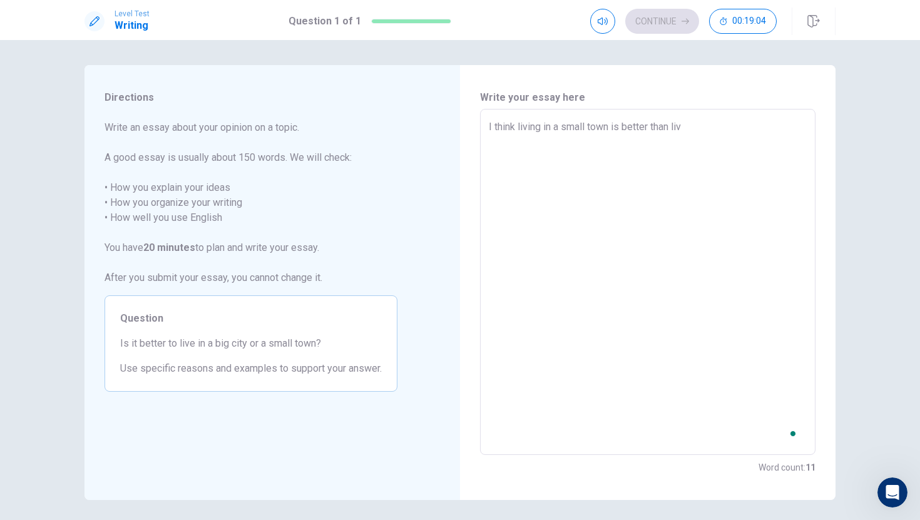
type textarea "x"
type textarea "I think living in a small town is better than livi"
type textarea "x"
type textarea "I think living in a small town is better than livin"
type textarea "x"
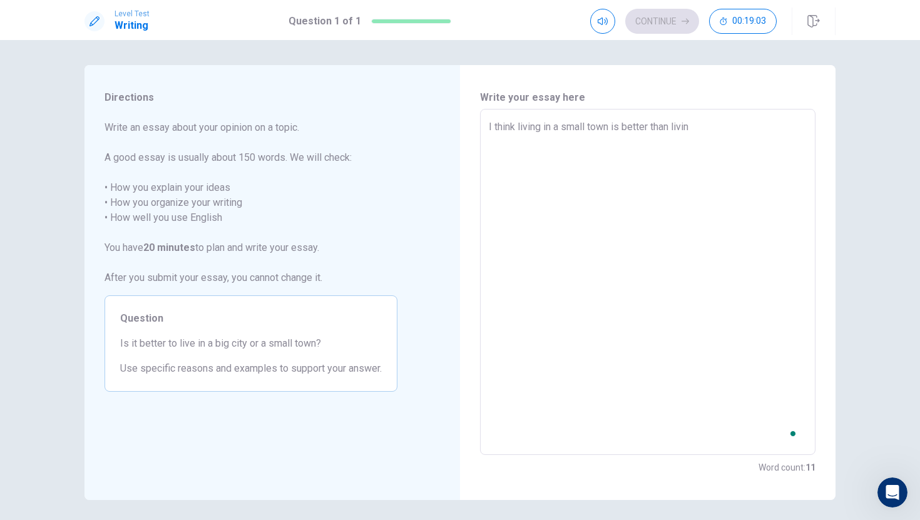
type textarea "I think living in a small town is better than living"
type textarea "x"
type textarea "I think living in a small town is better than living"
type textarea "x"
type textarea "I think living in a small town is better than living i"
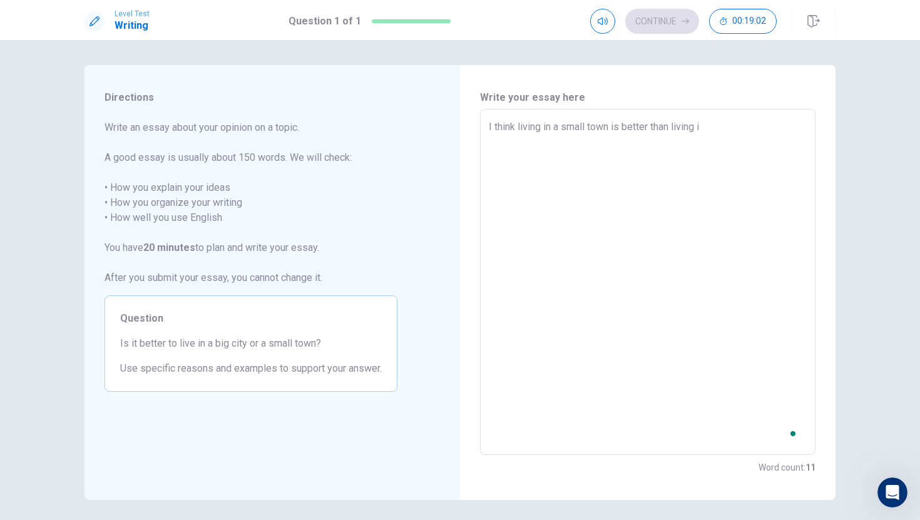
type textarea "x"
type textarea "I think living in a small town is better than living in"
type textarea "x"
type textarea "I think living in a small town is better than living in"
type textarea "x"
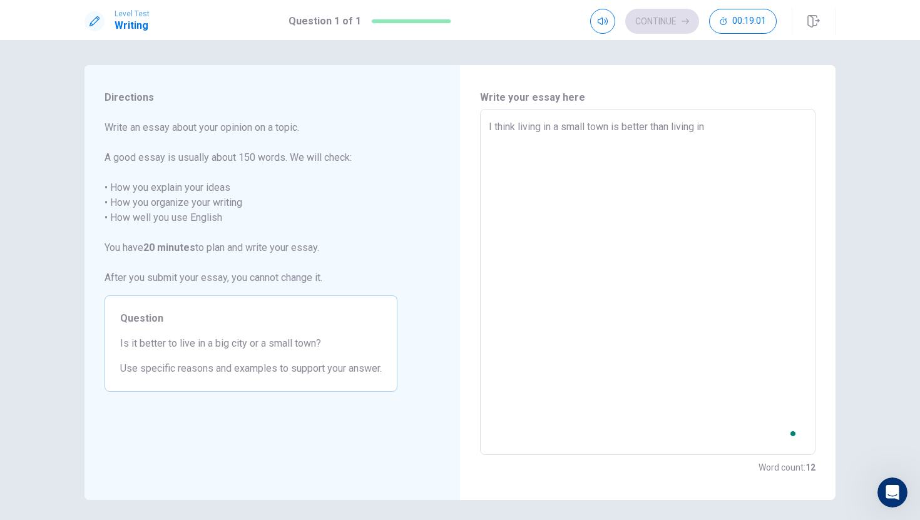
type textarea "I think living in a small town is better than living in a"
type textarea "x"
type textarea "I think living in a small town is better than living in a"
type textarea "x"
type textarea "I think living in a small town is better than living in a b"
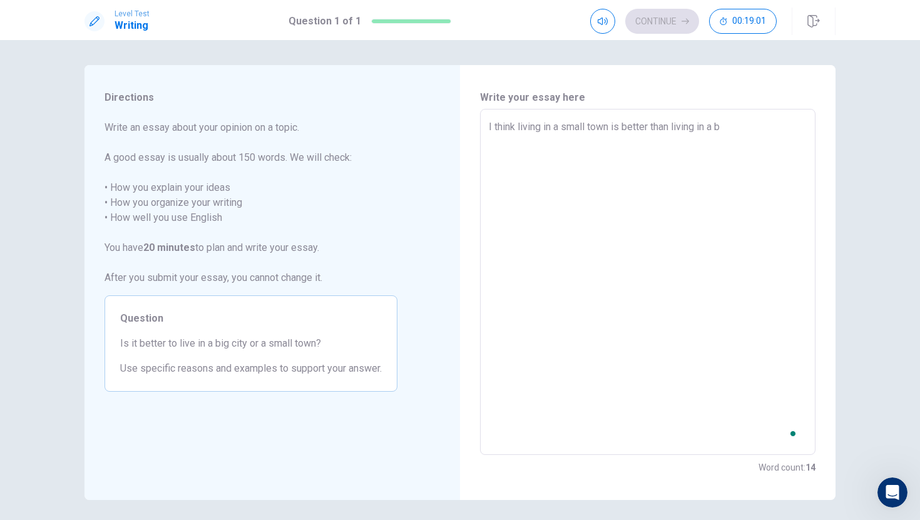
type textarea "x"
type textarea "I think living in a small town is better than living in a bi"
type textarea "x"
type textarea "I think living in a small town is better than living in a big"
type textarea "x"
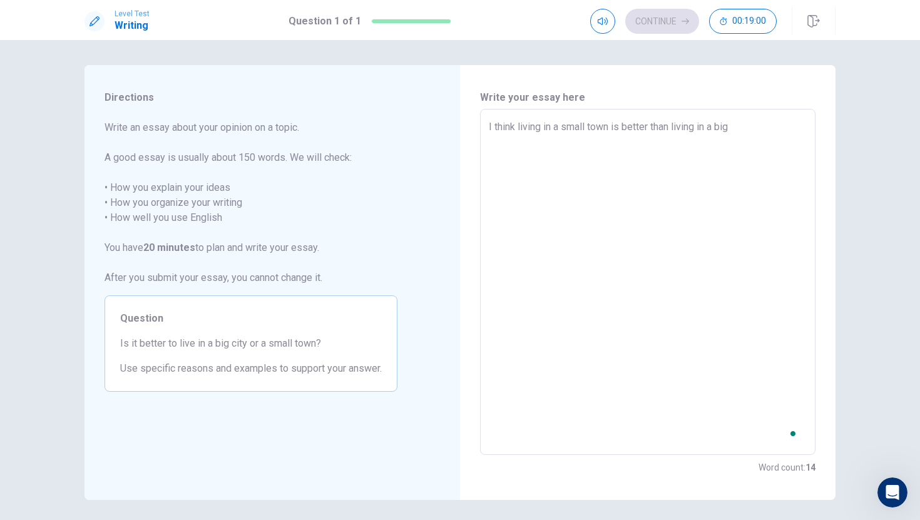
type textarea "I think living in a small town is better than living in a big"
type textarea "x"
type textarea "I think living in a small town is better than living in a big c"
type textarea "x"
type textarea "I think living in a small town is better than living in a big ci"
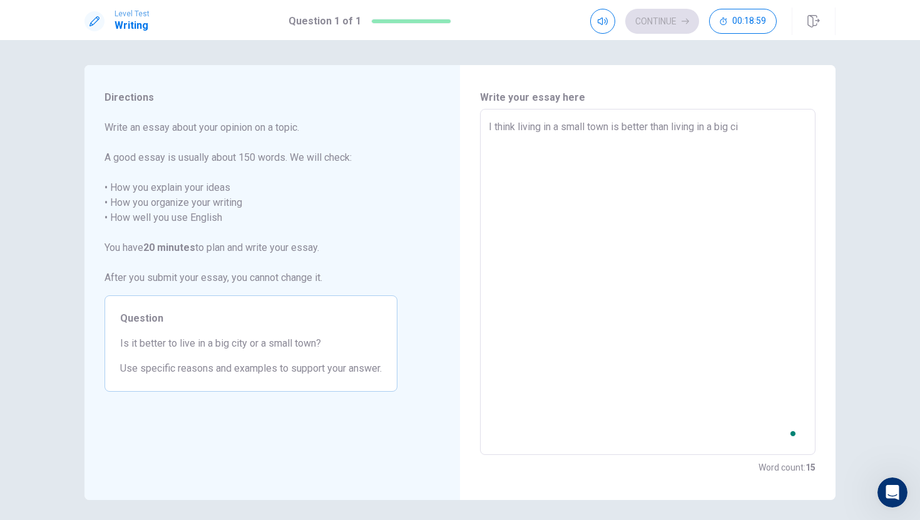
type textarea "x"
type textarea "I think living in a small town is better than living in a big cit"
type textarea "x"
type textarea "I think living in a small town is better than living in a big city"
type textarea "x"
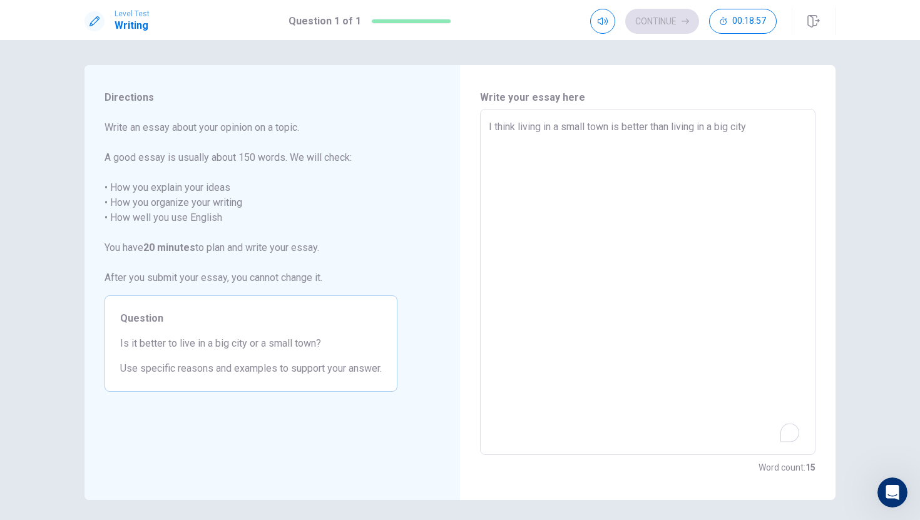
type textarea "I think living in a small town is better than living in a big city"
type textarea "x"
type textarea "I think living in a small town is better than living in a big city"
type textarea "x"
type textarea "I think living in a small town is better than living in a big city."
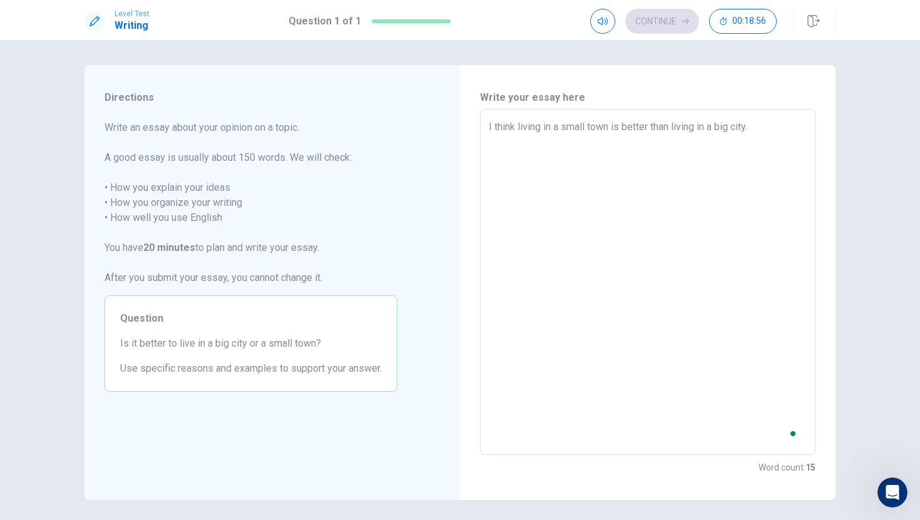
type textarea "x"
type textarea "I think living in a small town is better than living in a big city.c"
type textarea "x"
type textarea "I think living in a small town is better than living in a big city."
type textarea "x"
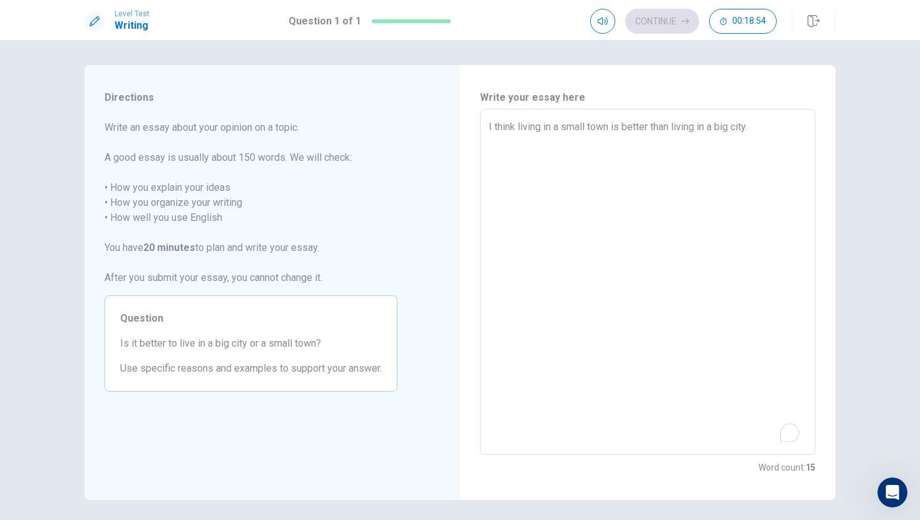
type textarea "I think living in a small town is better than living in a big city."
type textarea "x"
type textarea "I think living in a small town is better than living in a big city. E"
type textarea "x"
type textarea "I think living in a small town is better than living in a big city. Ev"
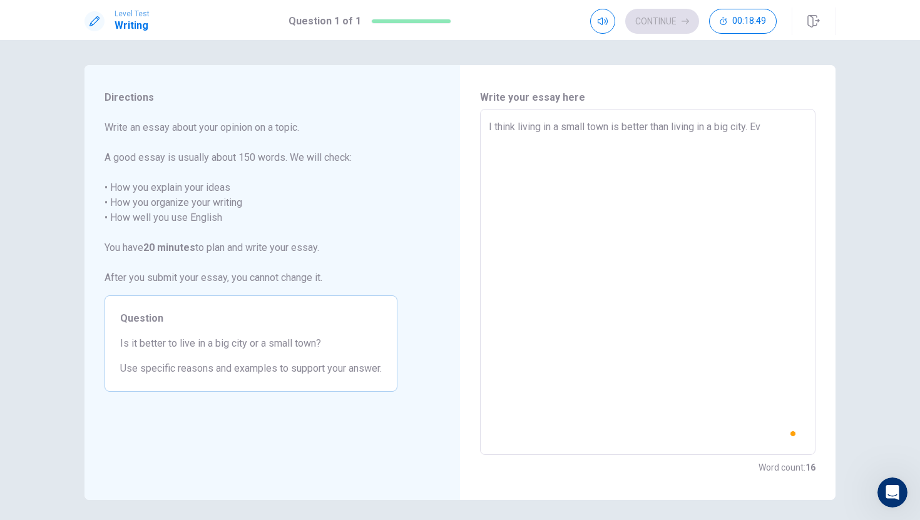
type textarea "x"
type textarea "I think living in a small town is better than living in a big city. Eve"
type textarea "x"
type textarea "I think living in a small town is better than living in a big city. Even"
type textarea "x"
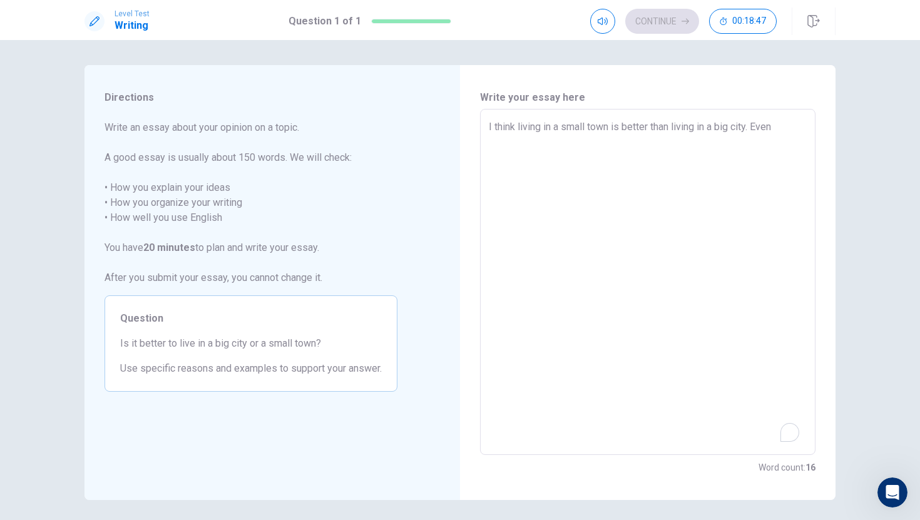
type textarea "I think living in a small town is better than living in a big city. Event"
type textarea "x"
type textarea "I think living in a small town is better than living in a big city. Eventh"
type textarea "x"
type textarea "I think living in a small town is better than living in a big city. Eventho"
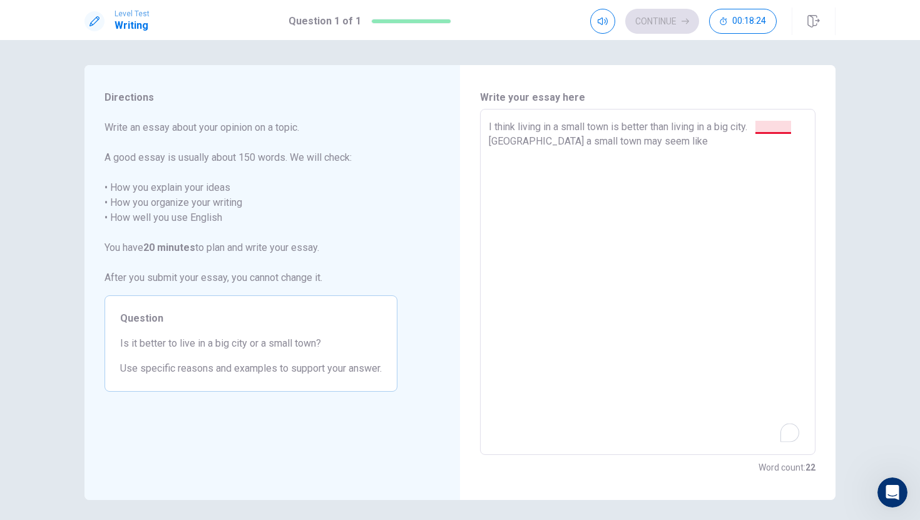
click at [759, 126] on textarea "I think living in a small town is better than living in a big city. [GEOGRAPHIC…" at bounding box center [648, 282] width 318 height 325
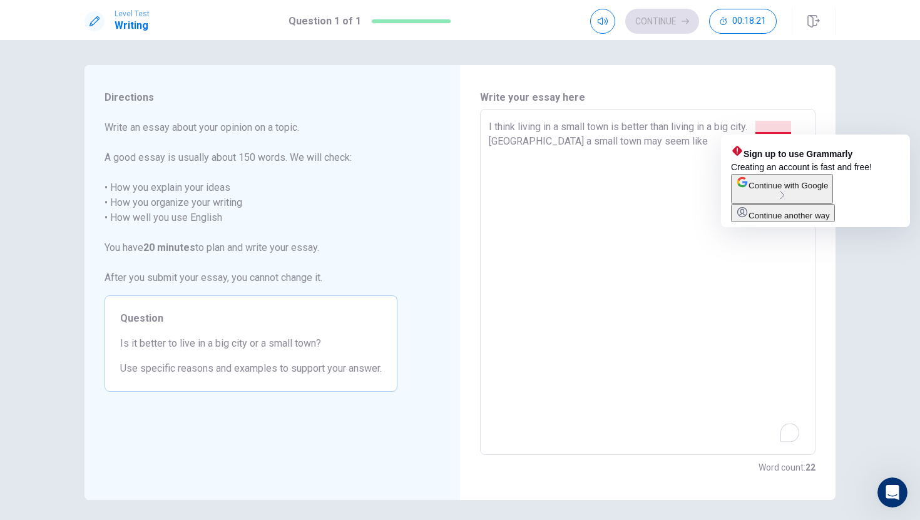
click at [790, 131] on textarea "I think living in a small town is better than living in a big city. [GEOGRAPHIC…" at bounding box center [648, 282] width 318 height 325
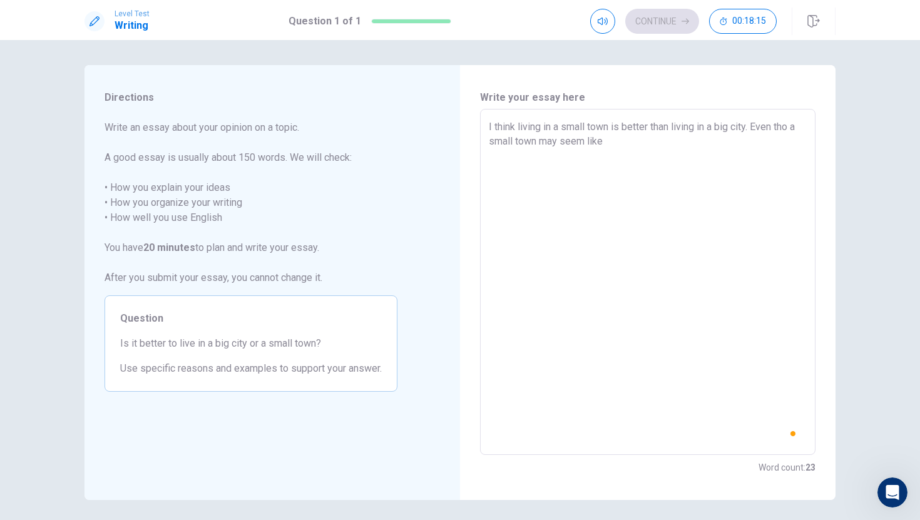
click at [756, 151] on textarea "I think living in a small town is better than living in a big city. Even tho a …" at bounding box center [648, 282] width 318 height 325
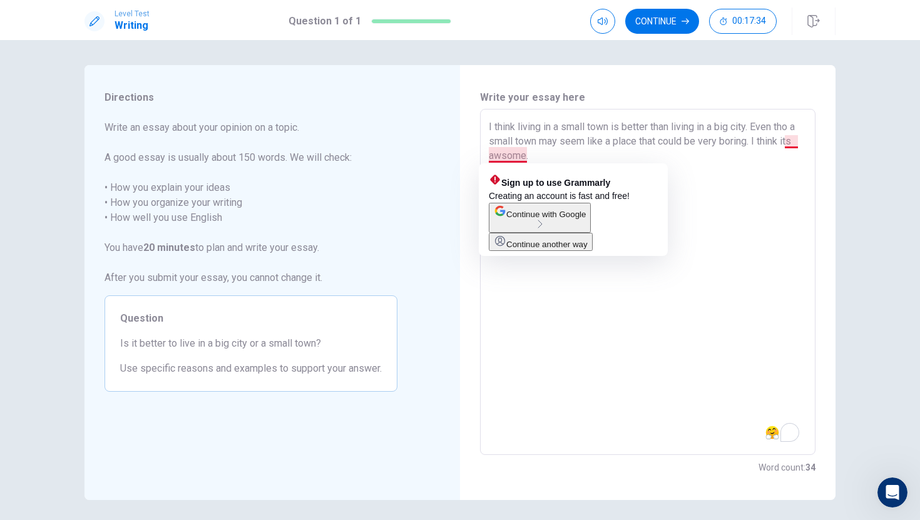
click at [546, 157] on textarea "I think living in a small town is better than living in a big city. Even tho a …" at bounding box center [648, 282] width 318 height 325
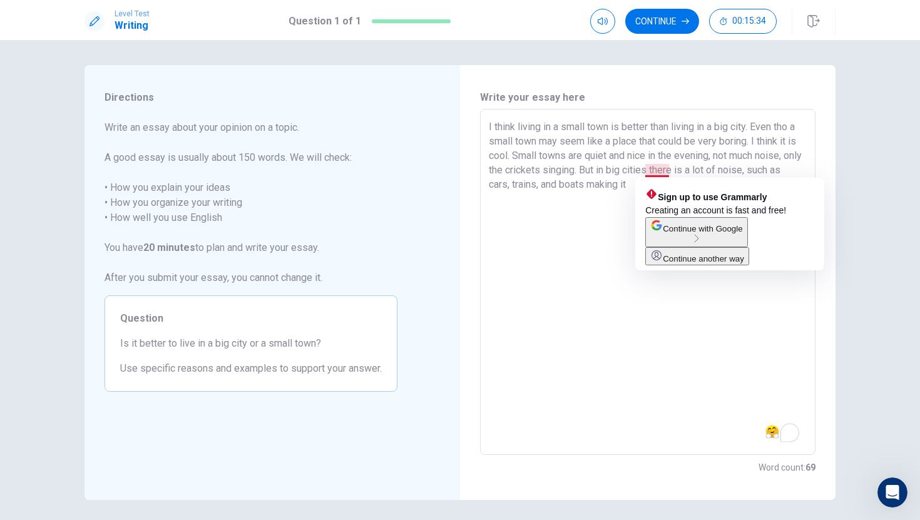
drag, startPoint x: 666, startPoint y: 168, endPoint x: 646, endPoint y: 175, distance: 21.2
click at [646, 175] on textarea "I think living in a small town is better than living in a big city. Even tho a …" at bounding box center [648, 282] width 318 height 325
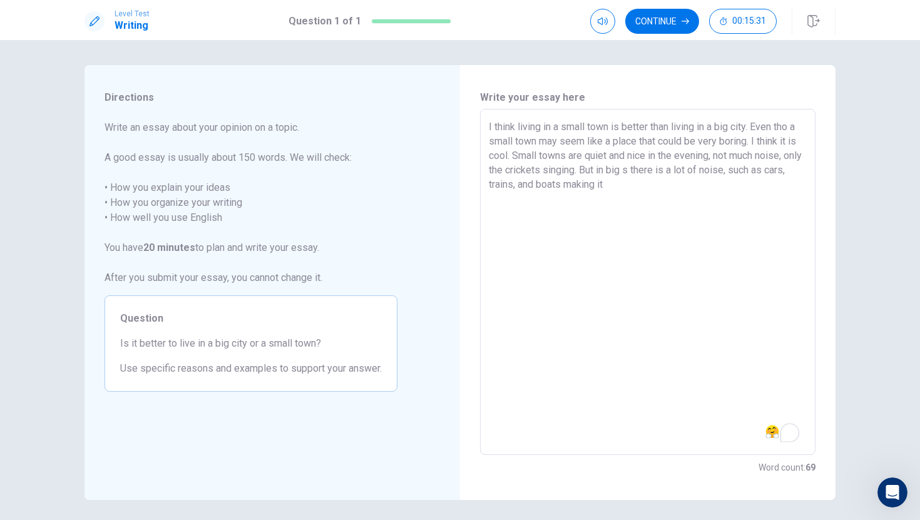
click at [654, 169] on textarea "I think living in a small town is better than living in a big city. Even tho a …" at bounding box center [648, 282] width 318 height 325
click at [631, 176] on textarea "I think living in a small town is better than living in a big city. Even tho a …" at bounding box center [648, 282] width 318 height 325
click at [668, 170] on textarea "I think living in a small town is better than living in a big city. Even tho a …" at bounding box center [648, 282] width 318 height 325
click at [668, 197] on textarea "I think living in a small town is better than living in a big city. Even tho a …" at bounding box center [648, 282] width 318 height 325
click at [569, 156] on textarea "I think living in a small town is better than living in a big city. Even tho a …" at bounding box center [648, 282] width 318 height 325
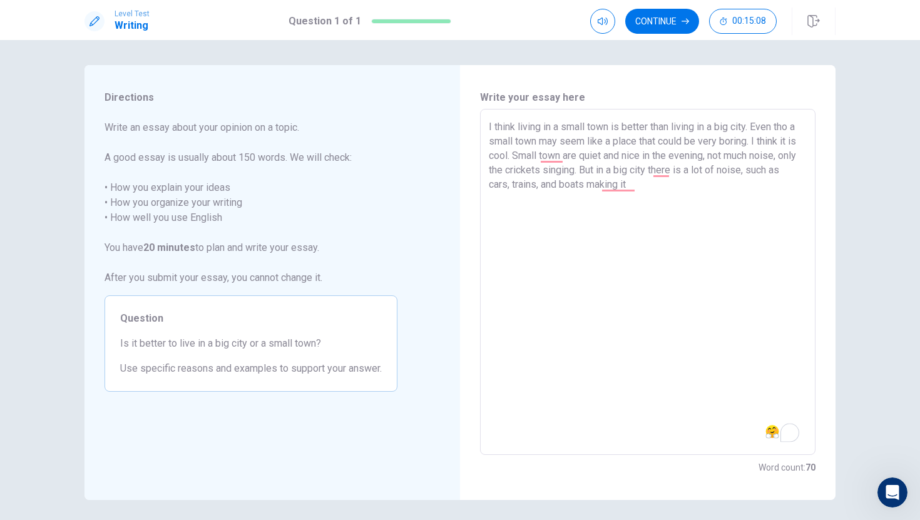
click at [516, 155] on textarea "I think living in a small town is better than living in a big city. Even tho a …" at bounding box center [648, 282] width 318 height 325
click at [576, 155] on textarea "I think living in a small town is better than living in a big city. Even tho a …" at bounding box center [648, 282] width 318 height 325
click at [517, 158] on textarea "I think living in a small town is better than living in a big city. Even tho a …" at bounding box center [648, 282] width 318 height 325
click at [689, 185] on textarea "I think living in a small town is better than living in a big city. Even tho a …" at bounding box center [648, 282] width 318 height 325
click at [676, 188] on textarea "I think living in a small town is better than living in a big city. Even tho a …" at bounding box center [648, 282] width 318 height 325
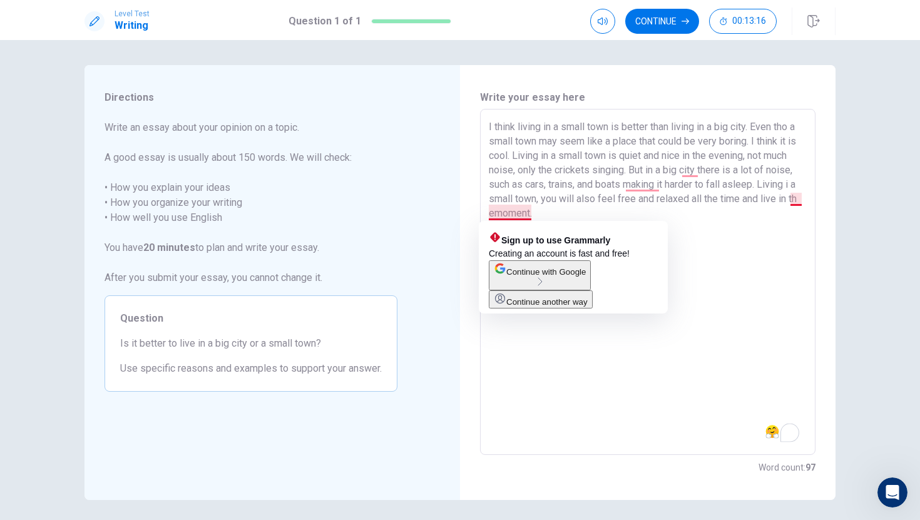
click at [495, 213] on textarea "I think living in a small town is better than living in a big city. Even tho a …" at bounding box center [648, 282] width 318 height 325
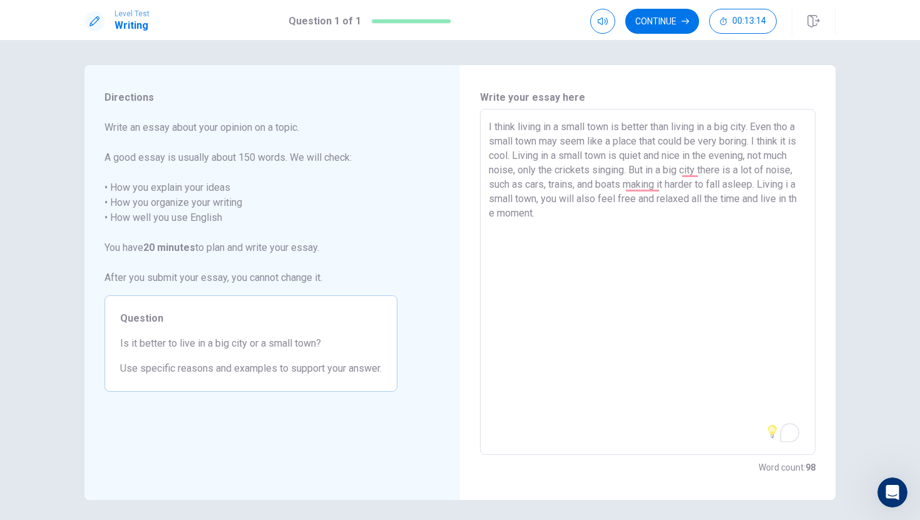
click at [606, 213] on textarea "I think living in a small town is better than living in a big city. Even tho a …" at bounding box center [648, 282] width 318 height 325
click at [802, 203] on textarea "I think living in a small town is better than living in a big city. Even tho a …" at bounding box center [648, 282] width 318 height 325
click at [703, 243] on textarea "I think living in a small town is better than living in a big city. Even tho a …" at bounding box center [648, 282] width 318 height 325
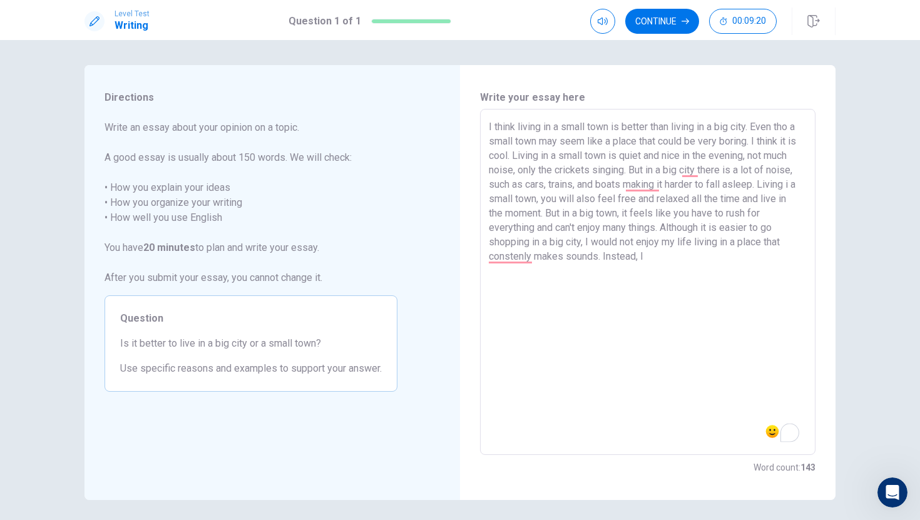
click at [534, 258] on textarea "I think living in a small town is better than living in a big city. Even tho a …" at bounding box center [648, 282] width 318 height 325
click at [548, 259] on textarea "I think living in a small town is better than living in a big city. Even tho a …" at bounding box center [648, 282] width 318 height 325
click at [637, 255] on textarea "I think living in a small town is better than living in a big city. Even tho a …" at bounding box center [648, 282] width 318 height 325
click at [623, 185] on textarea "I think living in a small town is better than living in a big city. Even tho a …" at bounding box center [648, 282] width 318 height 325
click at [624, 188] on textarea "I think living in a small town is better than living in a big city. Even tho a …" at bounding box center [648, 282] width 318 height 325
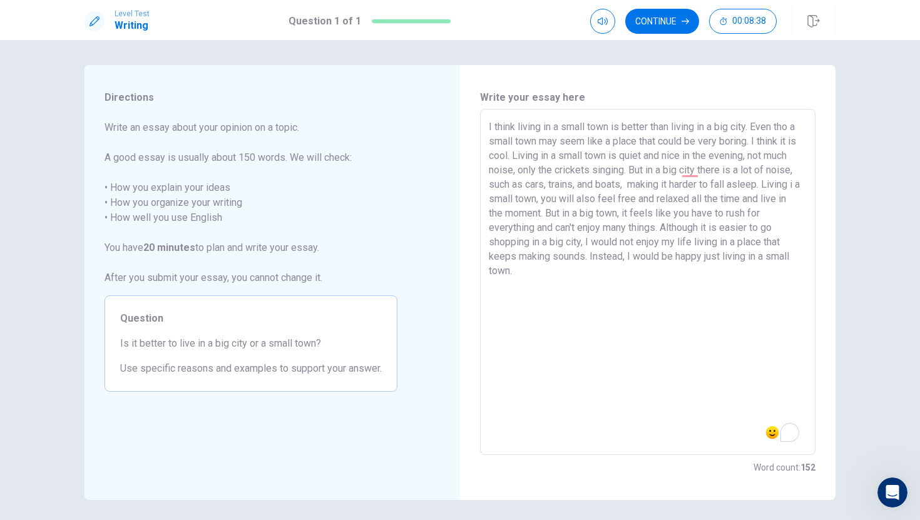
drag, startPoint x: 674, startPoint y: 108, endPoint x: 673, endPoint y: 92, distance: 16.3
click at [674, 108] on div "Write your essay here I think living in a small town is better than living in a…" at bounding box center [647, 282] width 335 height 385
click at [699, 170] on textarea "I think living in a small town is better than living in a big city. Even tho a …" at bounding box center [648, 282] width 318 height 325
click at [674, 26] on button "Continue" at bounding box center [662, 21] width 74 height 25
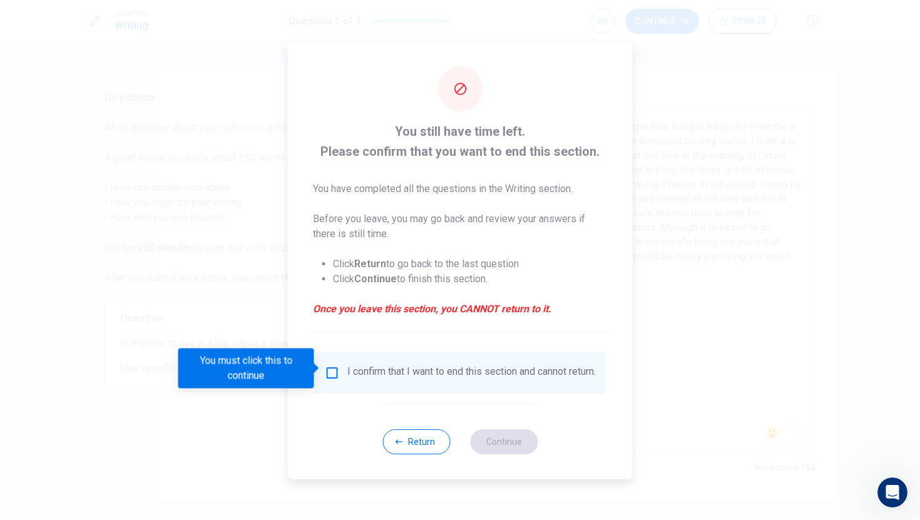
click at [327, 377] on div "I confirm that I want to end this section and cannot return." at bounding box center [460, 372] width 271 height 15
click at [327, 365] on input "You must click this to continue" at bounding box center [332, 372] width 15 height 15
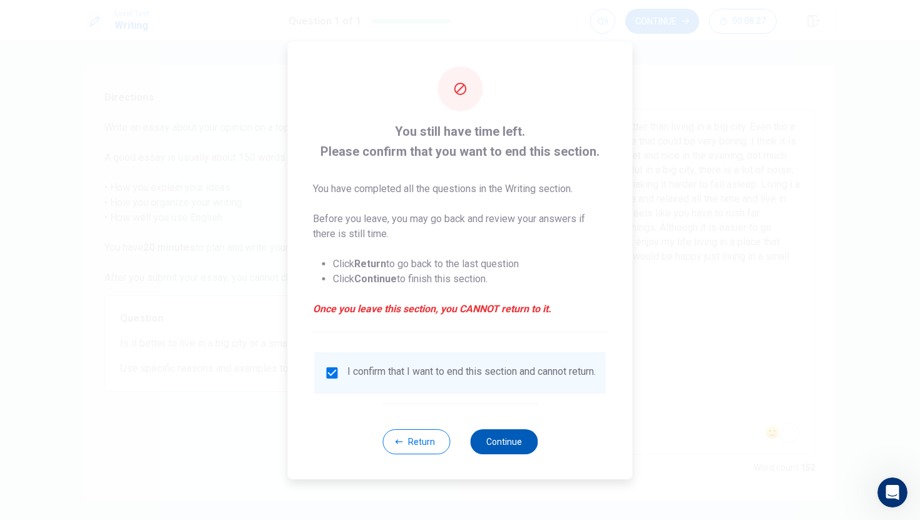
click at [523, 442] on button "Continue" at bounding box center [504, 441] width 68 height 25
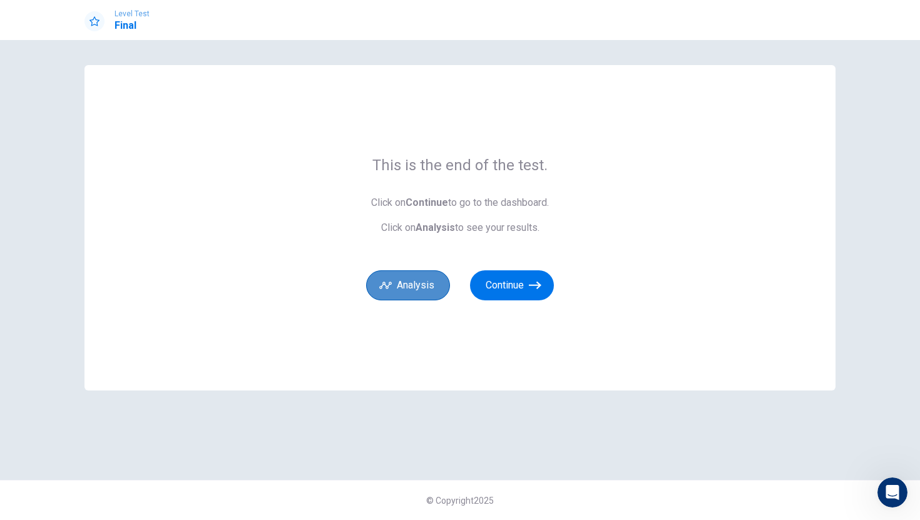
click at [415, 278] on button "Analysis" at bounding box center [408, 285] width 84 height 30
